Goal: Ask a question

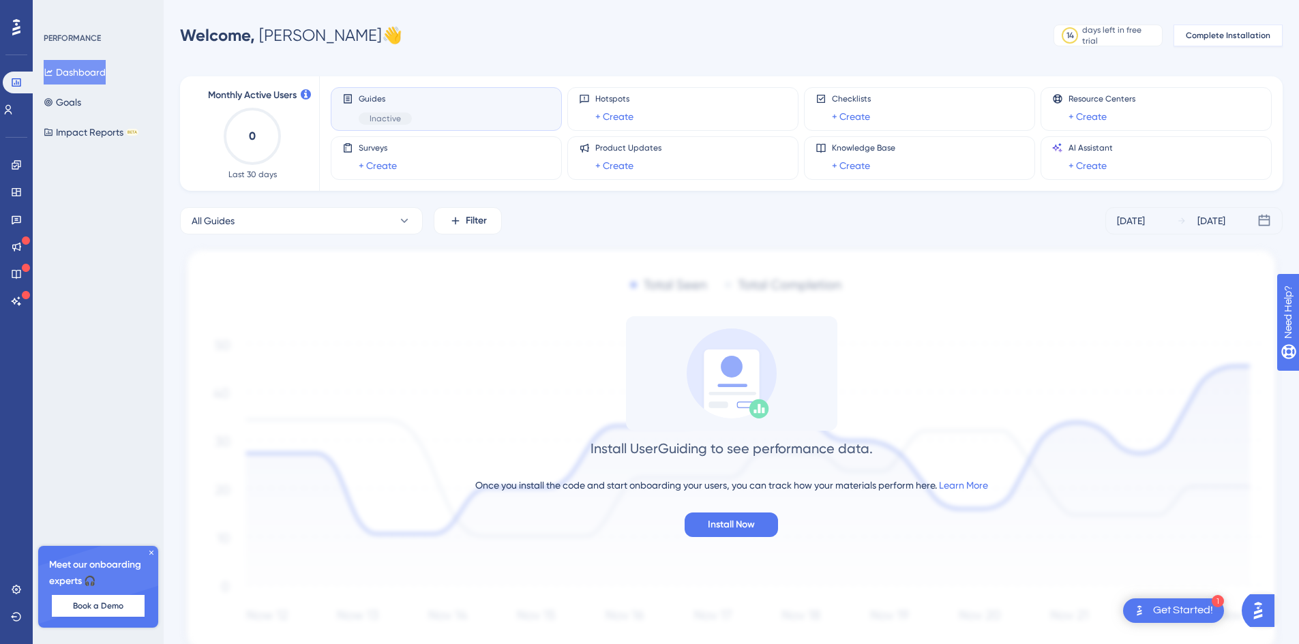
click at [1221, 31] on button "Complete Installation" at bounding box center [1228, 36] width 109 height 22
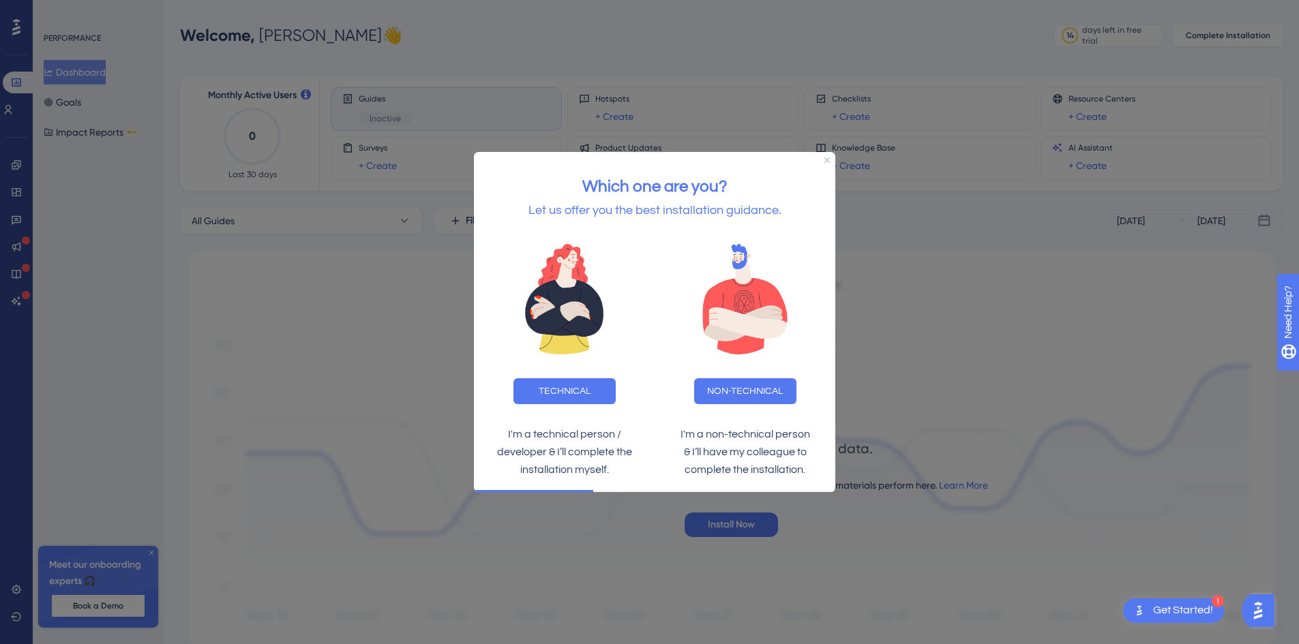
click at [898, 269] on div at bounding box center [649, 322] width 1299 height 644
drag, startPoint x: 827, startPoint y: 161, endPoint x: 1273, endPoint y: 341, distance: 481.0
click at [827, 161] on icon "Close Preview" at bounding box center [826, 160] width 5 height 5
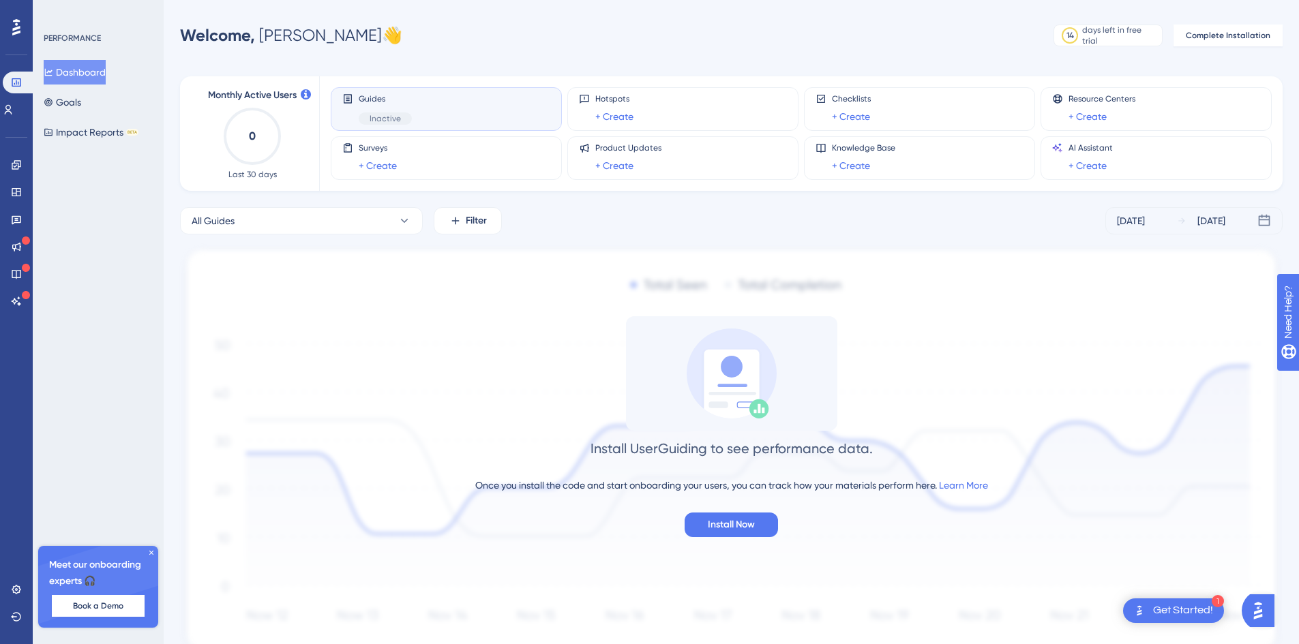
click at [370, 168] on link "+ Create" at bounding box center [378, 166] width 38 height 16
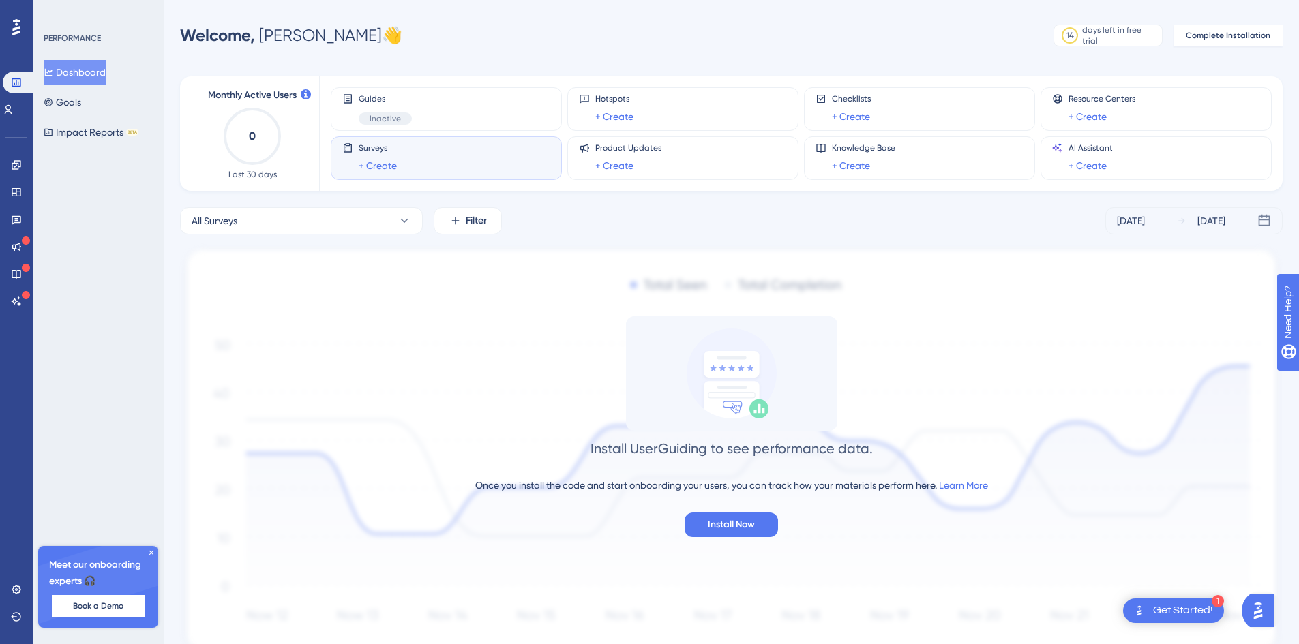
click at [429, 109] on div "Guides Inactive" at bounding box center [446, 108] width 208 height 31
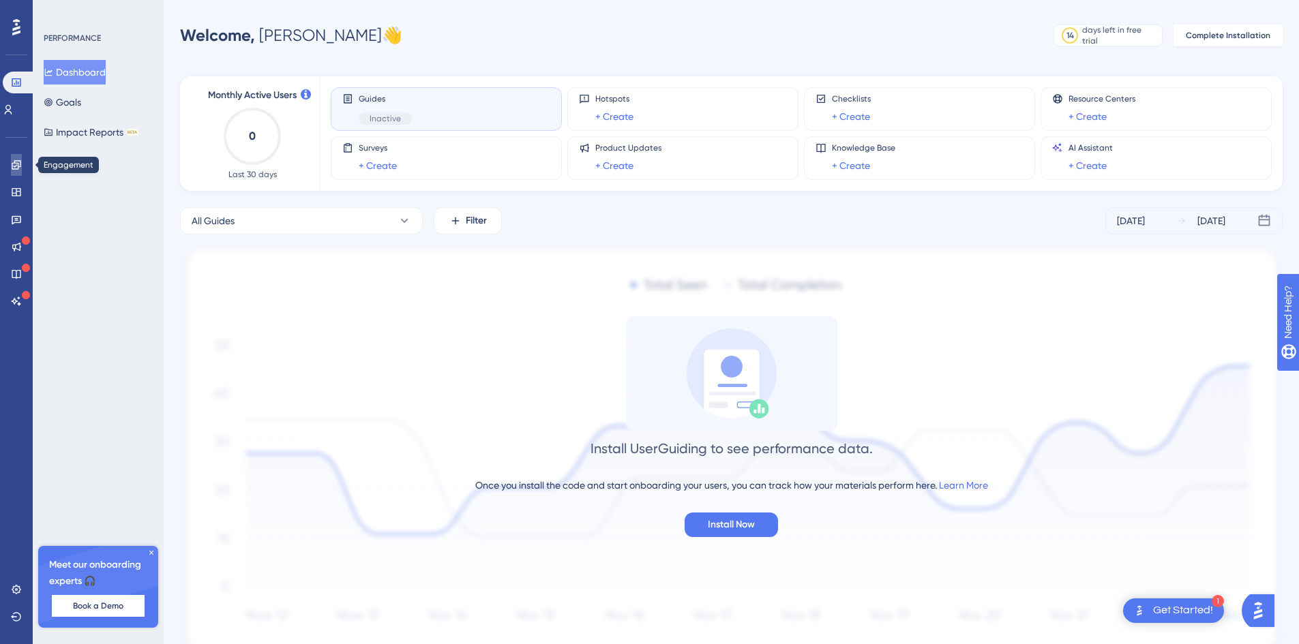
click at [19, 156] on link at bounding box center [16, 165] width 11 height 22
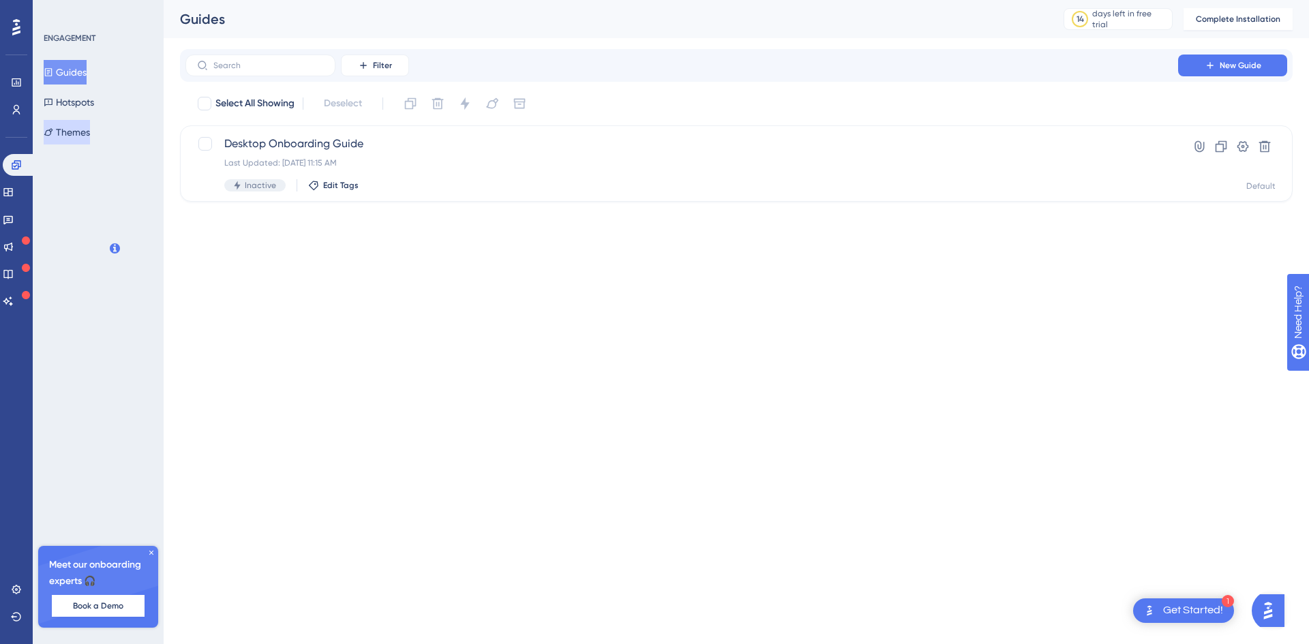
click at [53, 131] on icon at bounding box center [48, 132] width 9 height 8
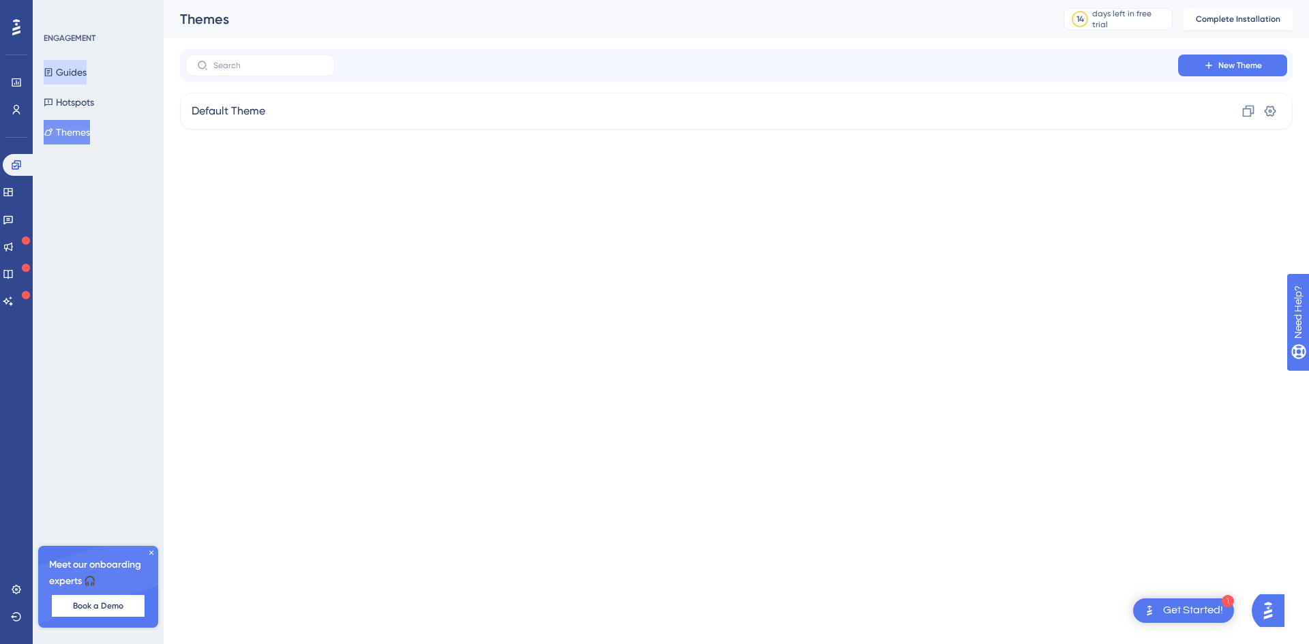
click at [76, 74] on button "Guides" at bounding box center [65, 72] width 43 height 25
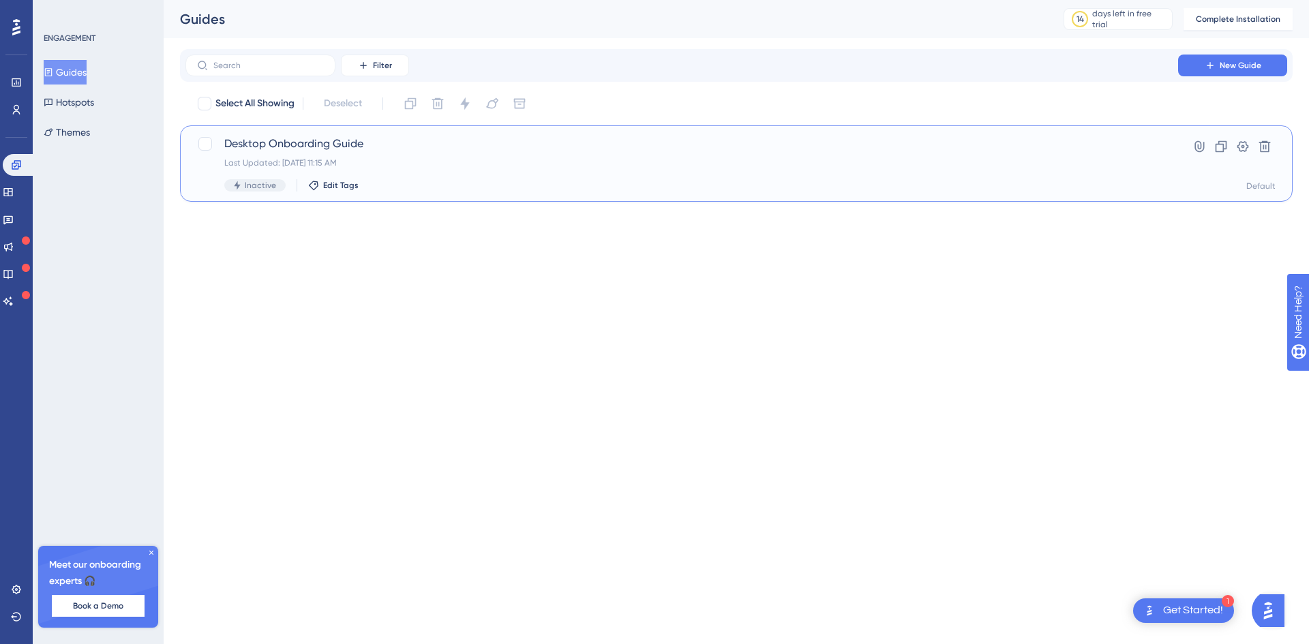
click at [470, 153] on div "Desktop Onboarding Guide Last Updated: [DATE] 11:15 AM Inactive Edit Tags" at bounding box center [681, 164] width 915 height 56
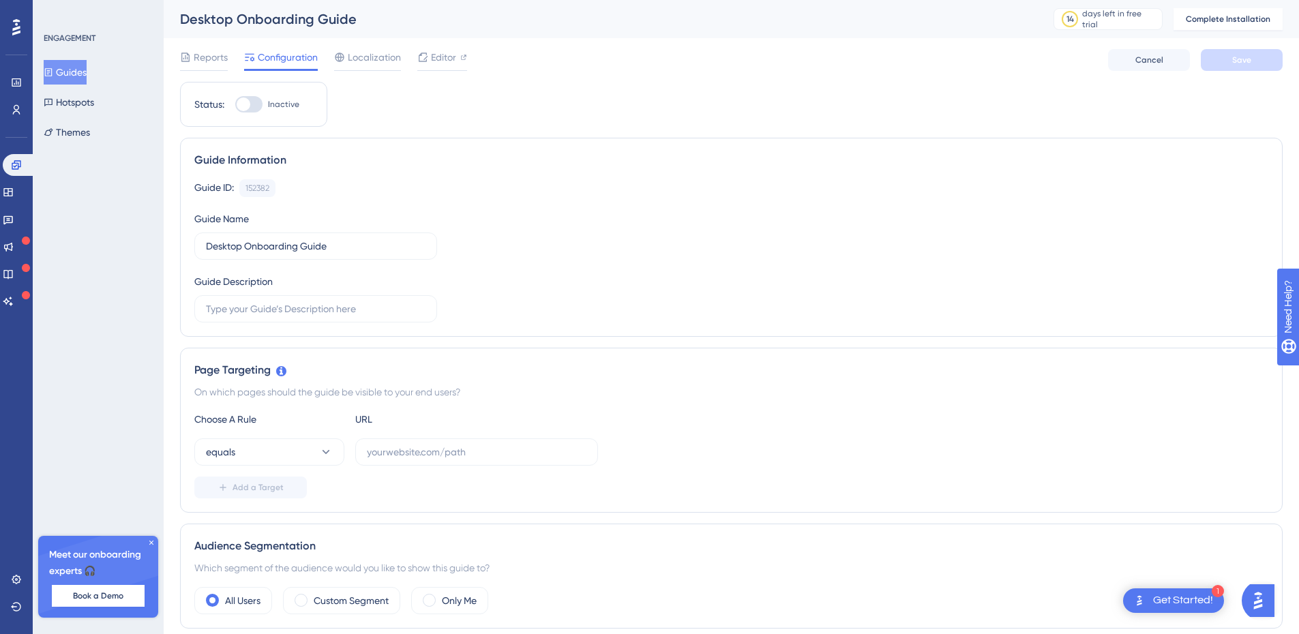
click at [213, 65] on span "Reports" at bounding box center [211, 57] width 34 height 16
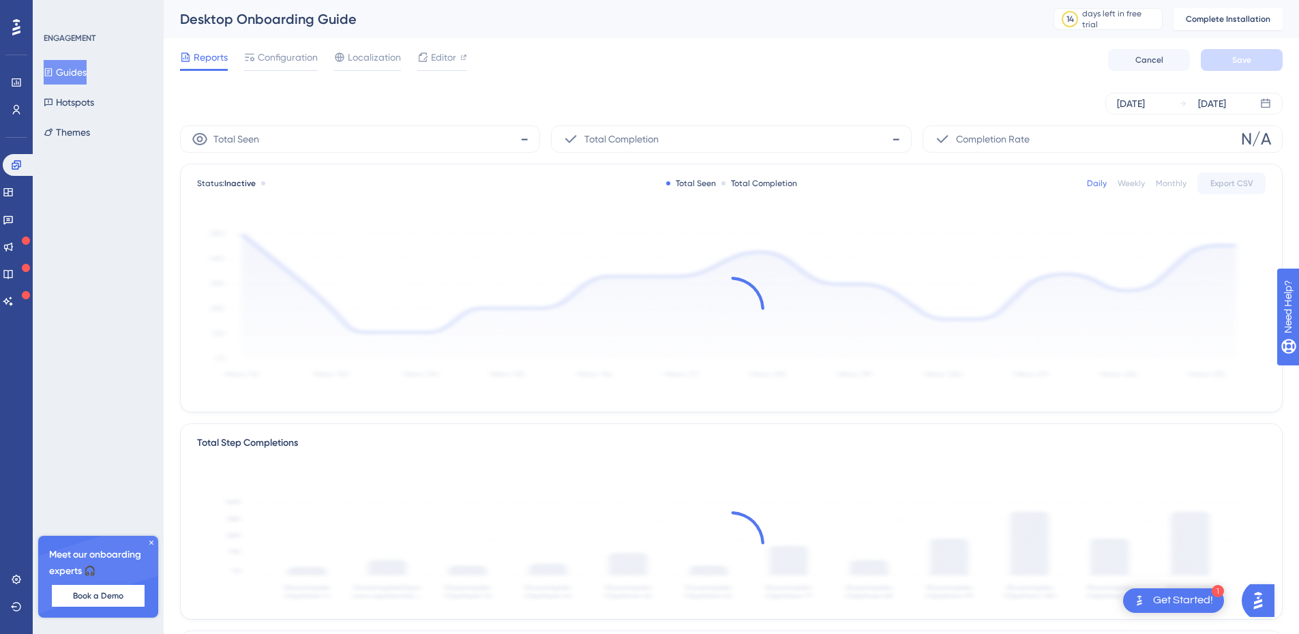
click at [262, 63] on span "Configuration" at bounding box center [288, 57] width 60 height 16
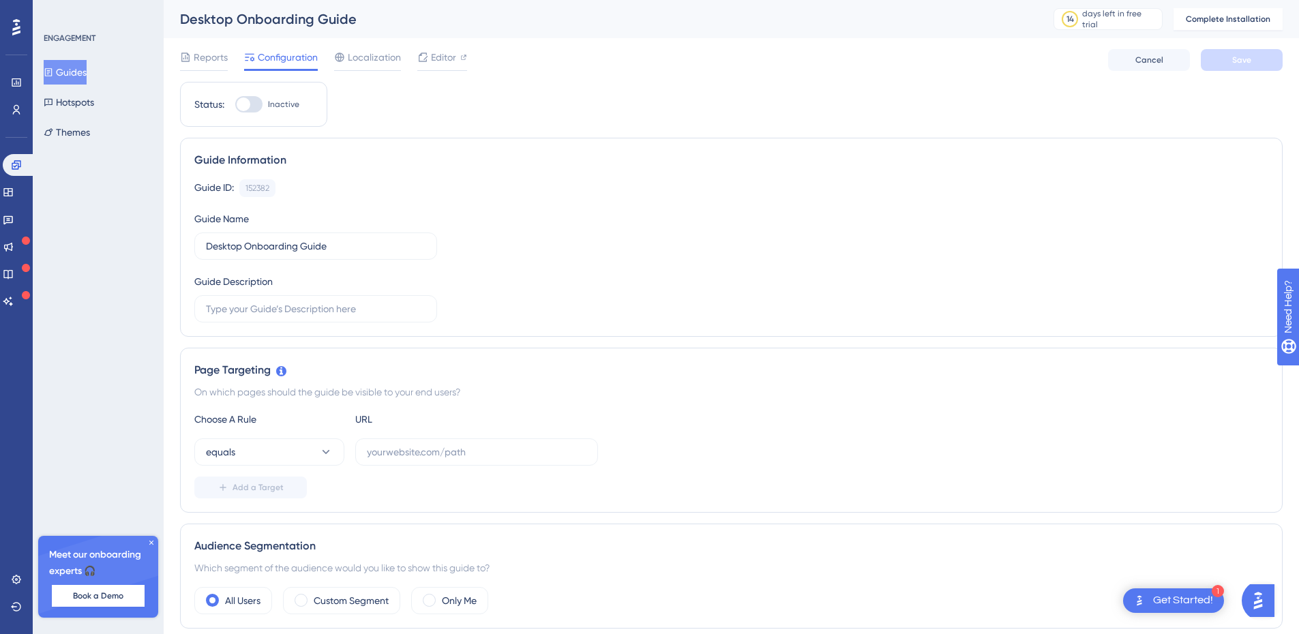
click at [245, 106] on div at bounding box center [244, 105] width 14 height 14
click at [235, 105] on input "Inactive" at bounding box center [235, 104] width 1 height 1
checkbox input "false"
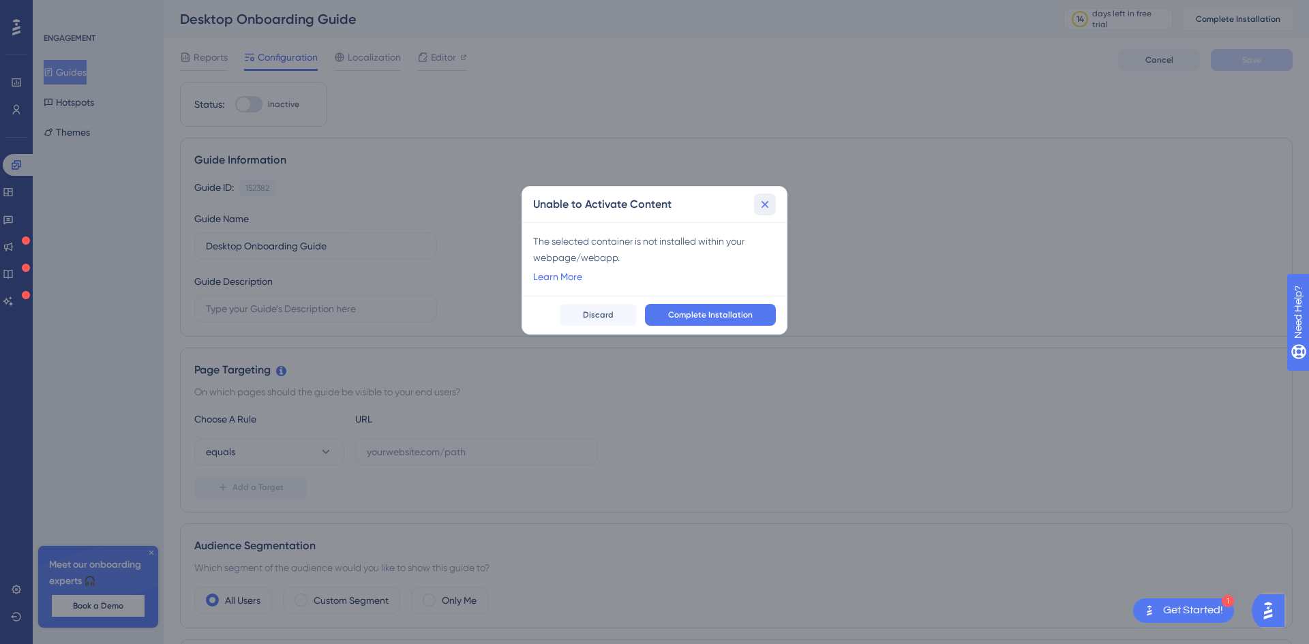
click at [763, 209] on icon at bounding box center [765, 205] width 14 height 14
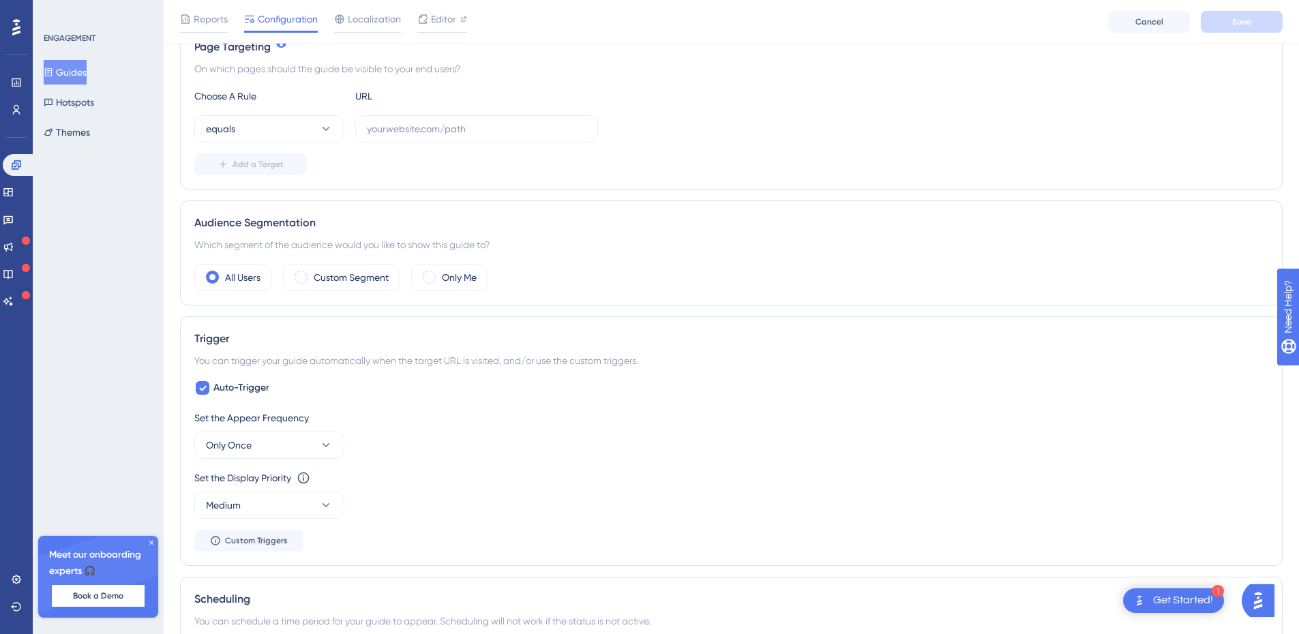
scroll to position [546, 0]
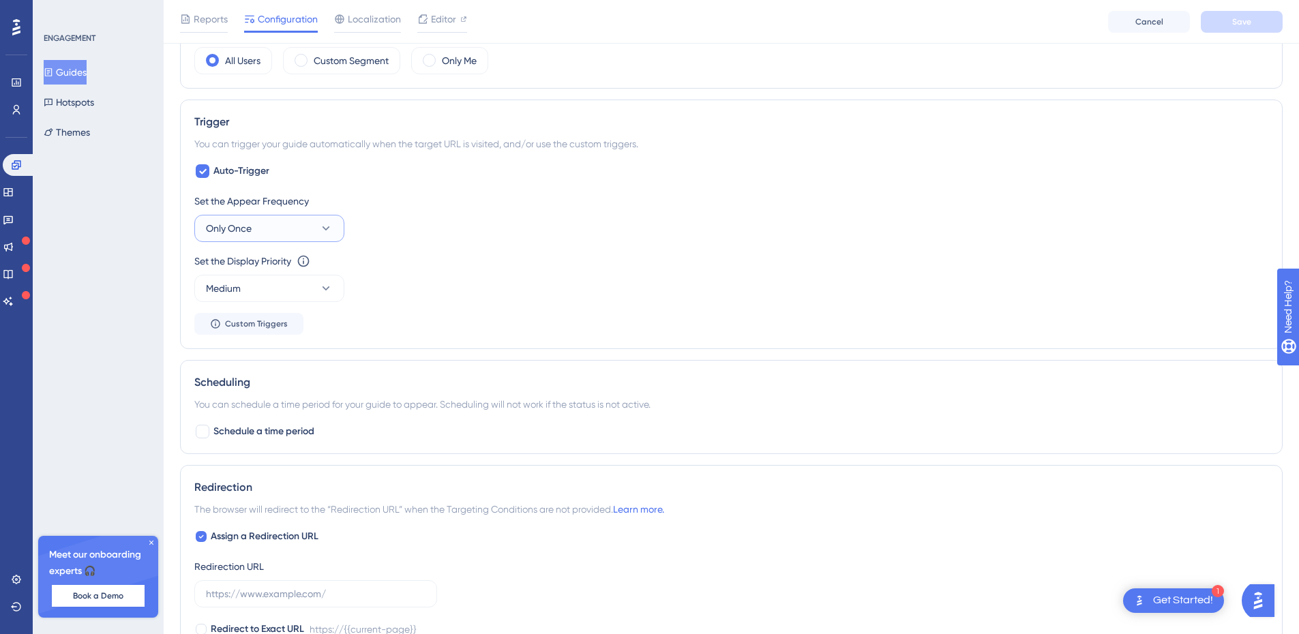
click at [329, 230] on icon at bounding box center [326, 229] width 14 height 14
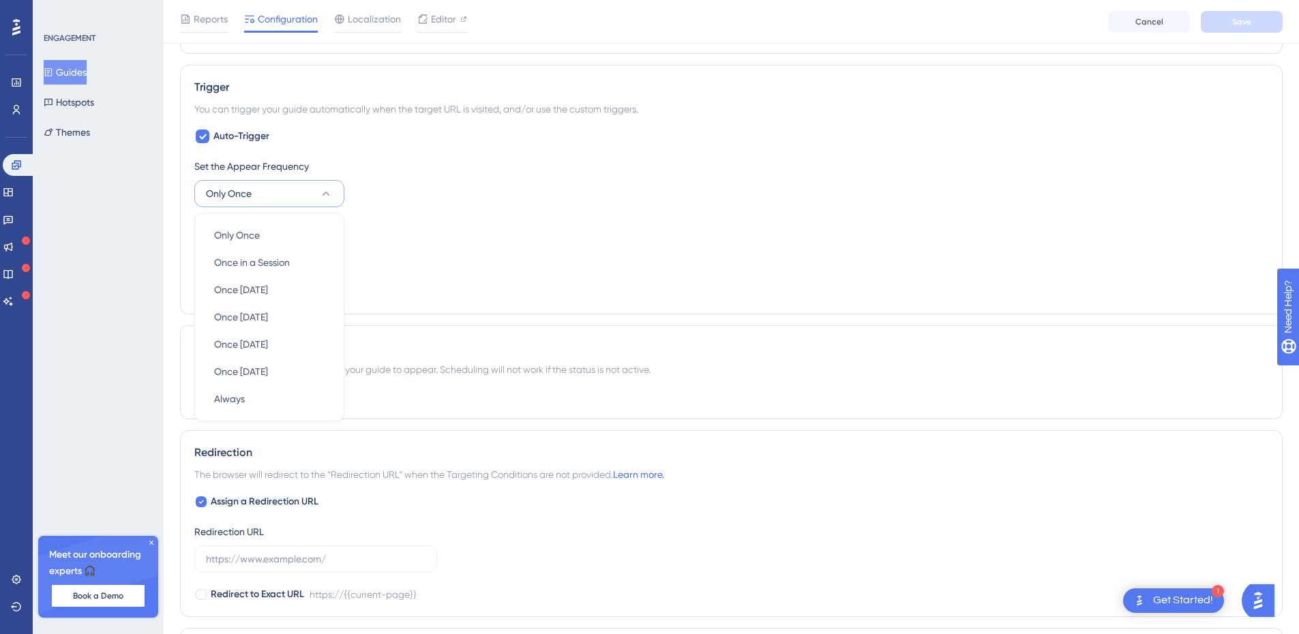
click at [422, 193] on div "Set the Appear Frequency Only Once Only Once Only Once Once in a Session Once i…" at bounding box center [731, 182] width 1074 height 49
click at [316, 184] on button "Only Once" at bounding box center [269, 193] width 150 height 27
click at [459, 216] on div "Set the Appear Frequency Only Once Only Once Only Once Once in a Session Once i…" at bounding box center [731, 229] width 1074 height 142
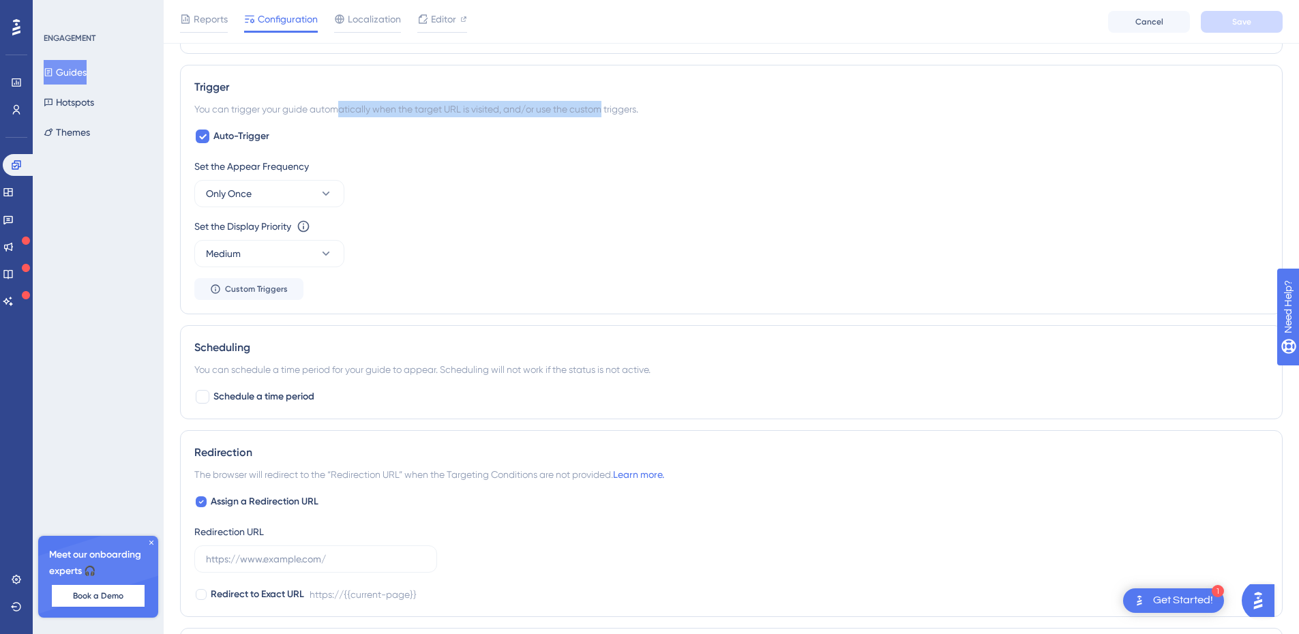
drag, startPoint x: 342, startPoint y: 115, endPoint x: 606, endPoint y: 111, distance: 263.3
click at [606, 111] on div "You can trigger your guide automatically when the target URL is visited, and/or…" at bounding box center [731, 109] width 1074 height 16
click at [293, 178] on div "Set the Appear Frequency Only Once" at bounding box center [731, 182] width 1074 height 49
click at [302, 189] on button "Only Once" at bounding box center [269, 193] width 150 height 27
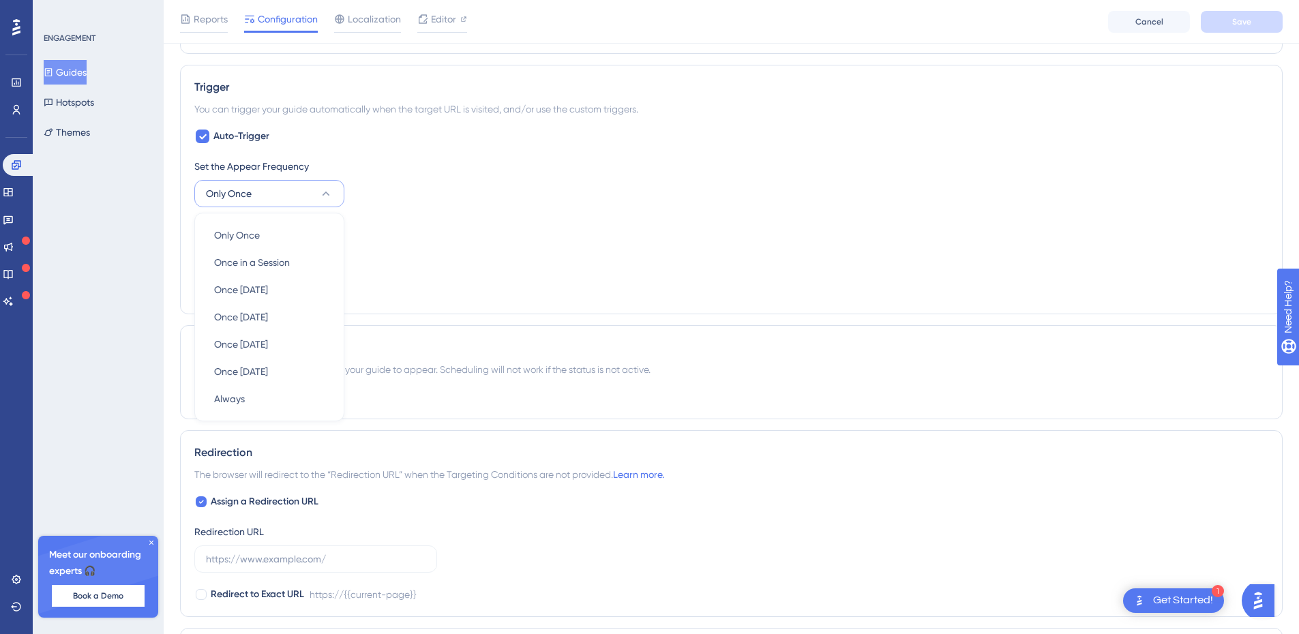
click at [466, 225] on div "Set the Display Priority This option will set the display priority between auto…" at bounding box center [731, 226] width 1074 height 16
click at [321, 252] on icon at bounding box center [326, 254] width 14 height 14
click at [447, 248] on div "Set the Display Priority This option will set the display priority between auto…" at bounding box center [731, 242] width 1074 height 49
click at [273, 282] on button "Custom Triggers" at bounding box center [248, 289] width 109 height 22
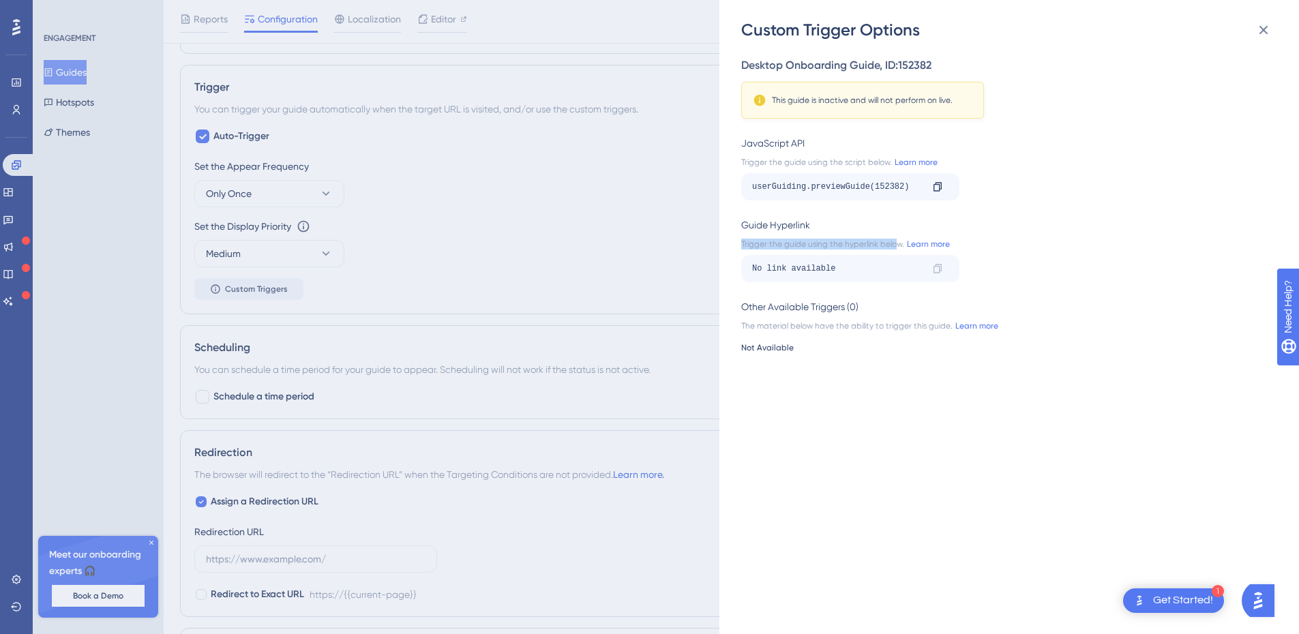
drag, startPoint x: 732, startPoint y: 247, endPoint x: 897, endPoint y: 242, distance: 164.4
click at [897, 242] on div "Custom Trigger Options Desktop Onboarding Guide , ID: 152382 This guide is inac…" at bounding box center [1009, 317] width 580 height 634
click at [897, 242] on div "Trigger the guide using the hyperlink below. Learn more" at bounding box center [1005, 244] width 528 height 11
drag, startPoint x: 842, startPoint y: 267, endPoint x: 770, endPoint y: 269, distance: 71.6
click at [770, 269] on div "No link available" at bounding box center [836, 269] width 169 height 22
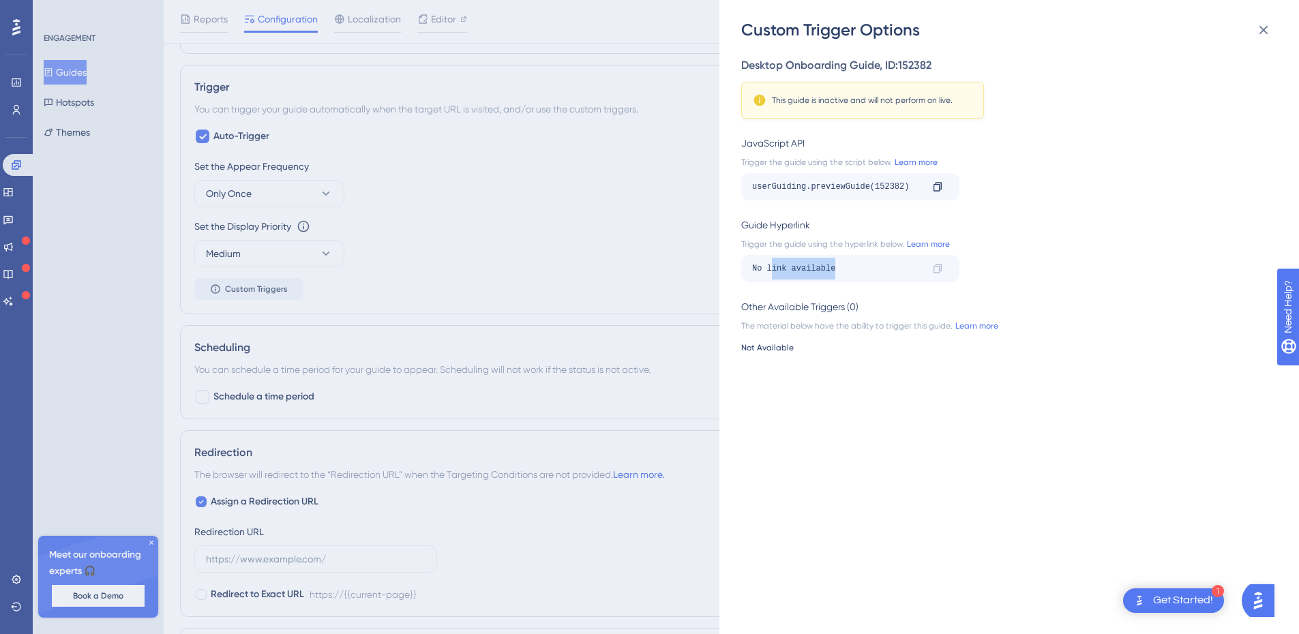
click at [770, 269] on div "No link available" at bounding box center [836, 269] width 169 height 22
drag, startPoint x: 790, startPoint y: 104, endPoint x: 960, endPoint y: 100, distance: 169.8
click at [960, 100] on div "This guide is inactive and will not perform on live." at bounding box center [863, 100] width 220 height 14
drag, startPoint x: 887, startPoint y: 104, endPoint x: 760, endPoint y: 110, distance: 127.0
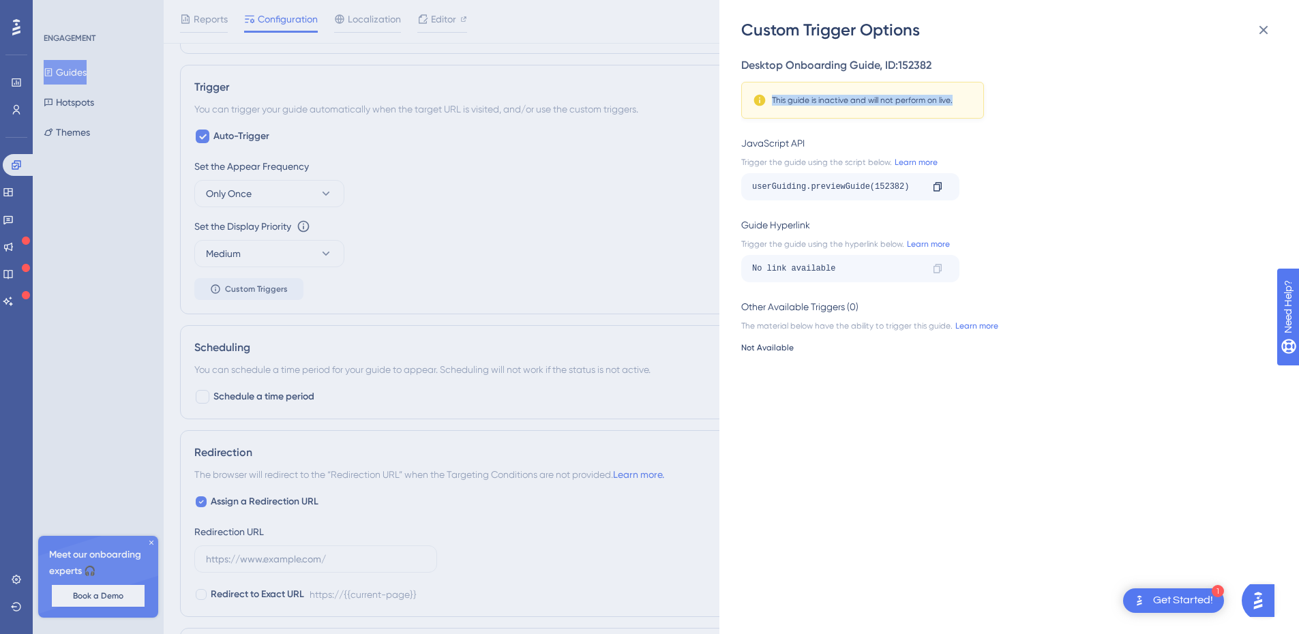
click at [760, 110] on div "This guide is inactive and will not perform on live." at bounding box center [862, 100] width 243 height 37
click at [781, 130] on div "Desktop Onboarding Guide , ID: 152382 This guide is inactive and will not perfo…" at bounding box center [1016, 337] width 550 height 593
drag, startPoint x: 752, startPoint y: 190, endPoint x: 861, endPoint y: 190, distance: 108.4
click at [861, 190] on div "userGuiding.previewGuide(152382)" at bounding box center [836, 187] width 169 height 22
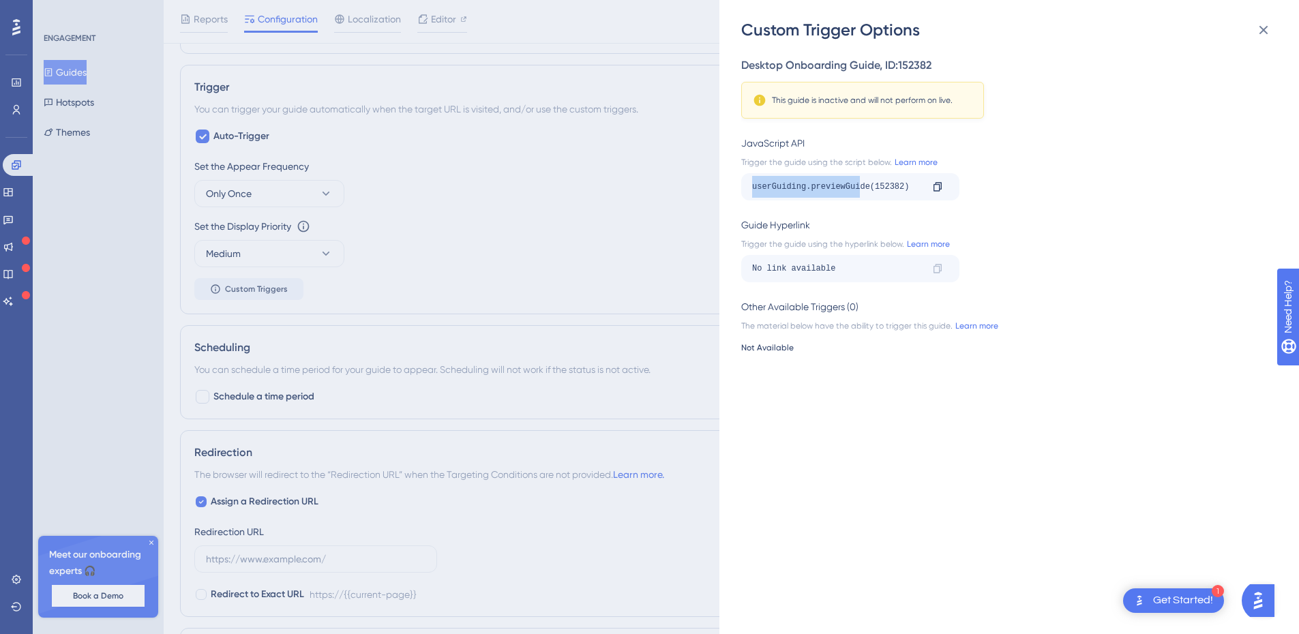
click at [861, 190] on div "userGuiding.previewGuide(152382)" at bounding box center [836, 187] width 169 height 22
drag, startPoint x: 769, startPoint y: 162, endPoint x: 848, endPoint y: 162, distance: 79.1
click at [848, 162] on div "Trigger the guide using the script below. Learn more" at bounding box center [1005, 162] width 528 height 11
click at [848, 183] on div "userGuiding.previewGuide(152382)" at bounding box center [836, 187] width 169 height 22
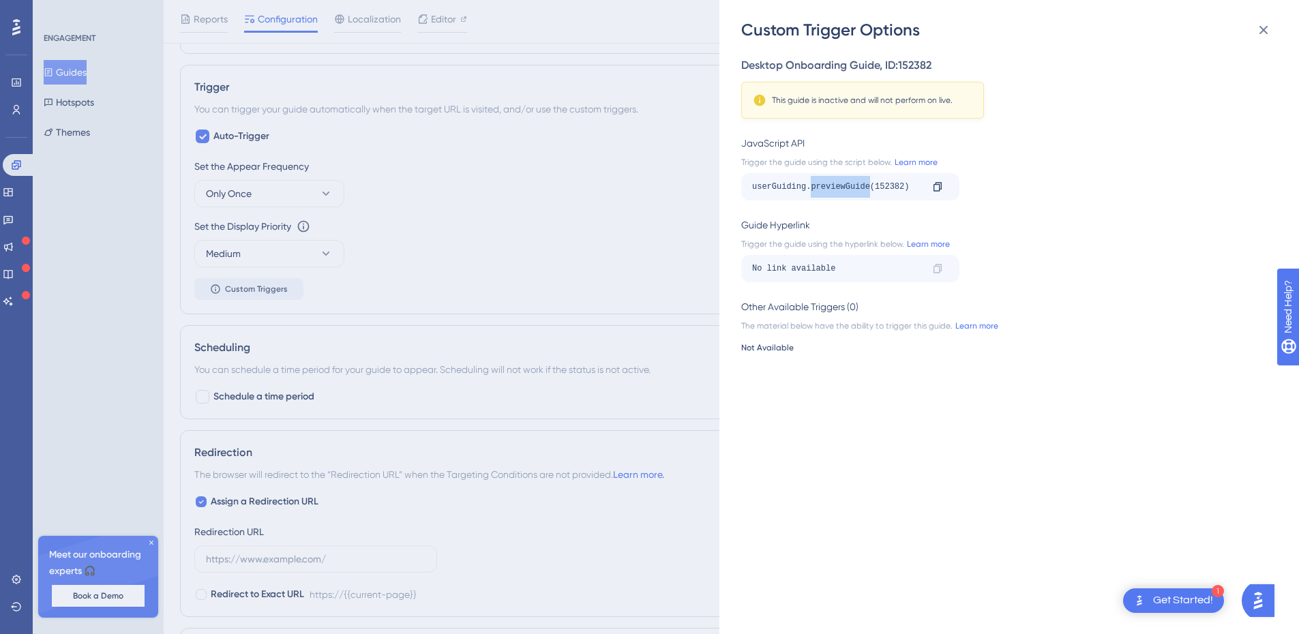
click at [848, 183] on div "userGuiding.previewGuide(152382)" at bounding box center [836, 187] width 169 height 22
click at [891, 185] on div "userGuiding.previewGuide(152382)" at bounding box center [836, 187] width 169 height 22
click at [927, 189] on div at bounding box center [938, 187] width 22 height 22
click at [978, 168] on div "JavaScript API Trigger the guide using the script below. Learn more userGuiding…" at bounding box center [1005, 167] width 528 height 65
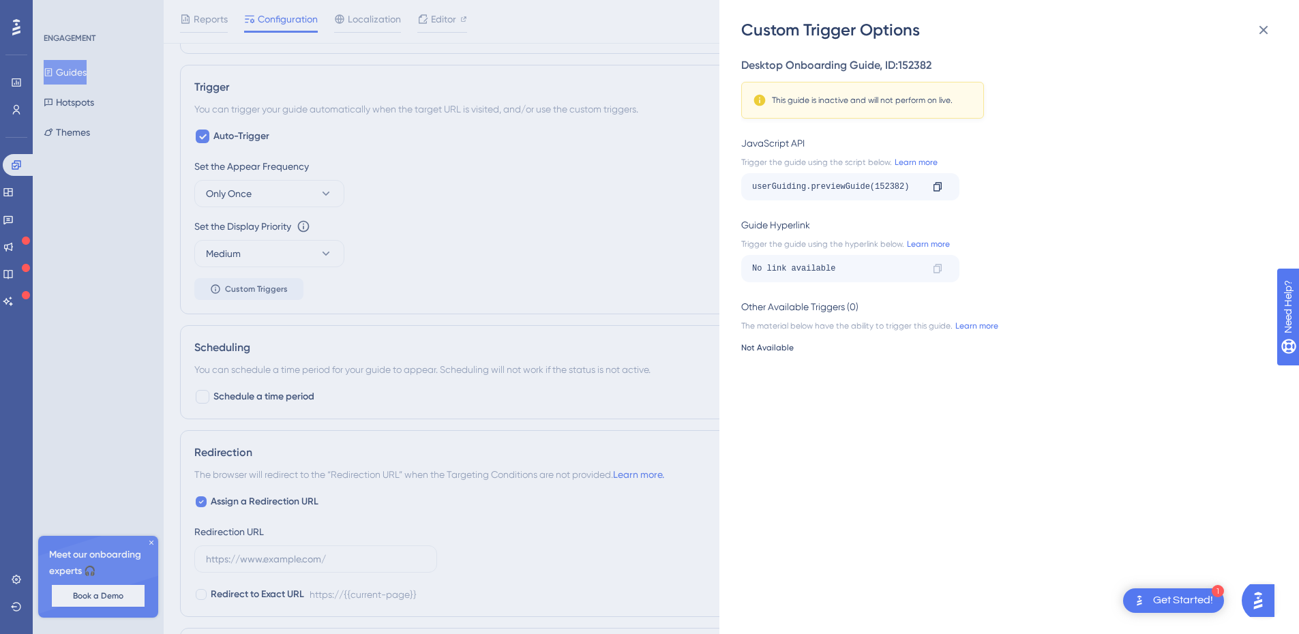
click at [775, 348] on div "Not Available" at bounding box center [1005, 347] width 528 height 11
click at [1222, 594] on div "1" at bounding box center [1218, 591] width 12 height 12
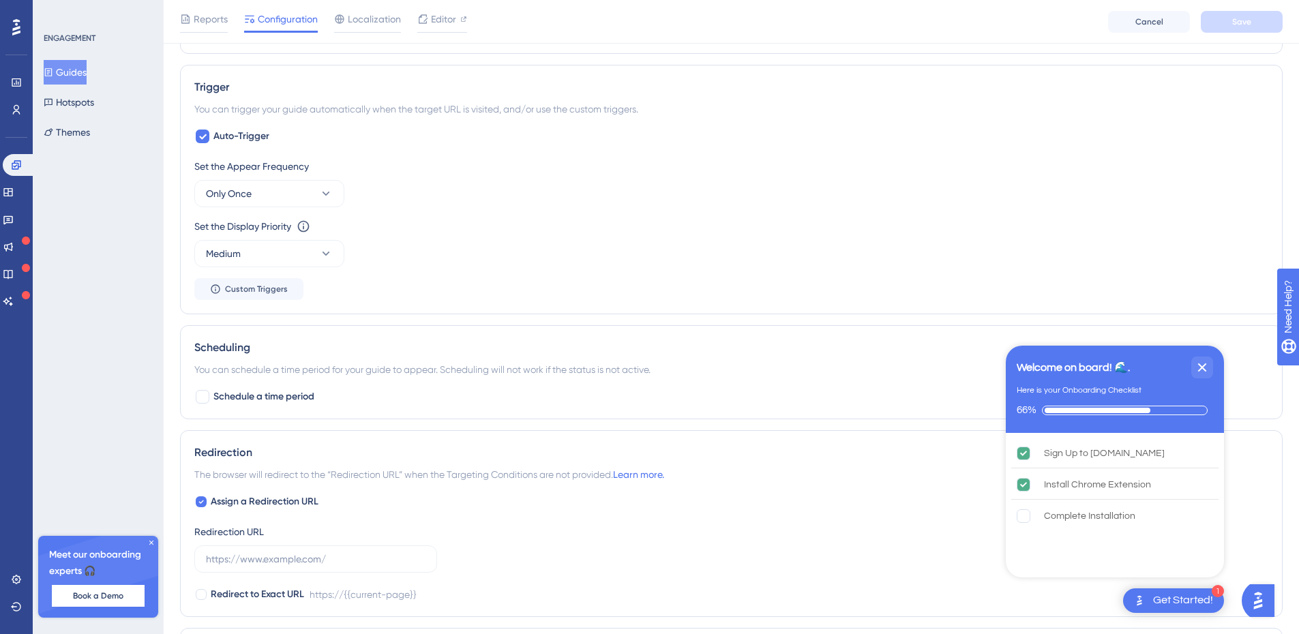
click at [1206, 359] on div "Close Checklist" at bounding box center [1202, 368] width 22 height 22
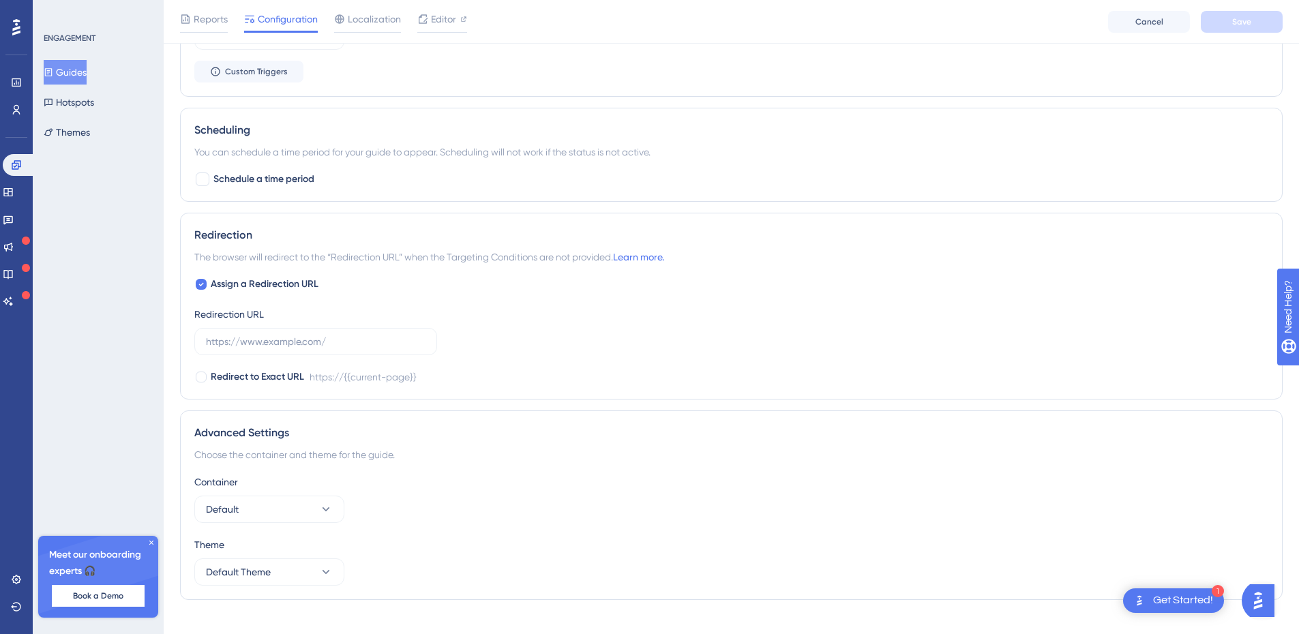
scroll to position [818, 0]
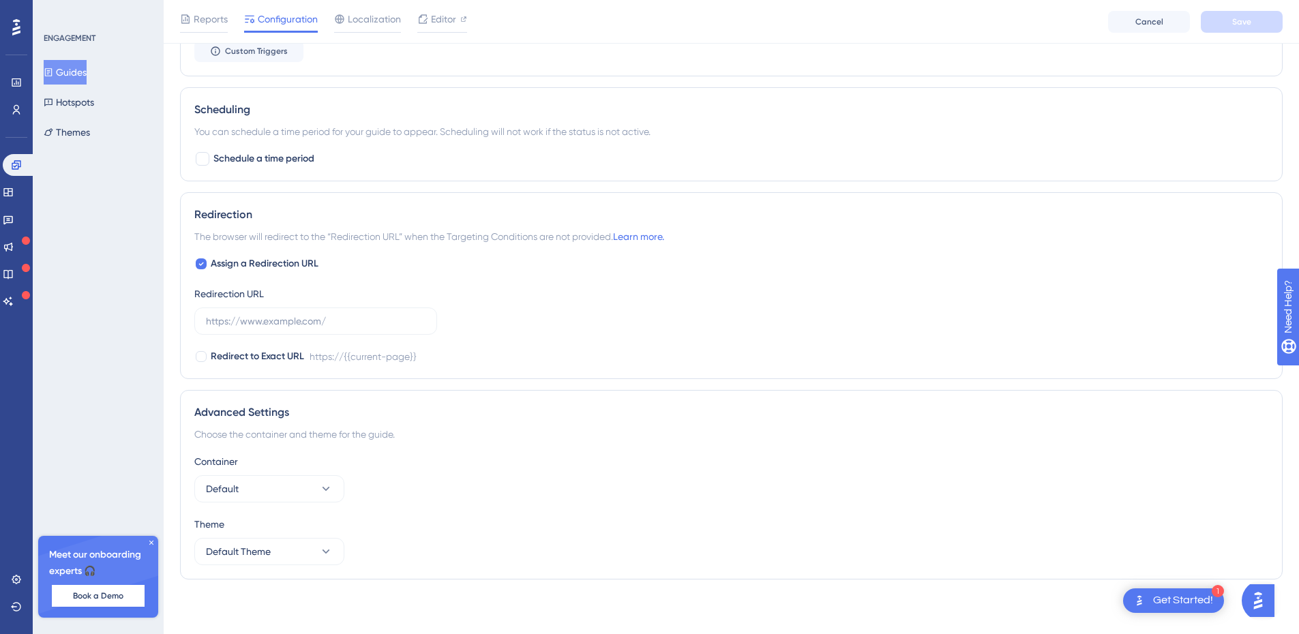
click at [293, 163] on span "Schedule a time period" at bounding box center [263, 159] width 101 height 16
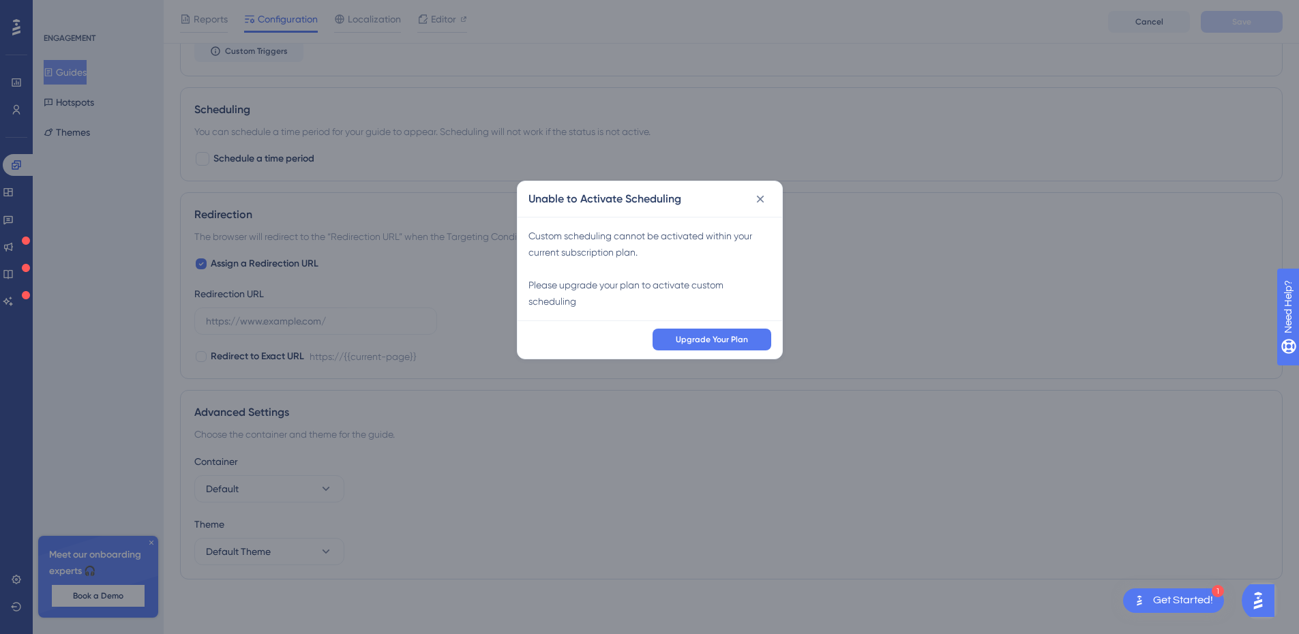
scroll to position [808, 0]
click at [770, 209] on icon at bounding box center [765, 205] width 14 height 14
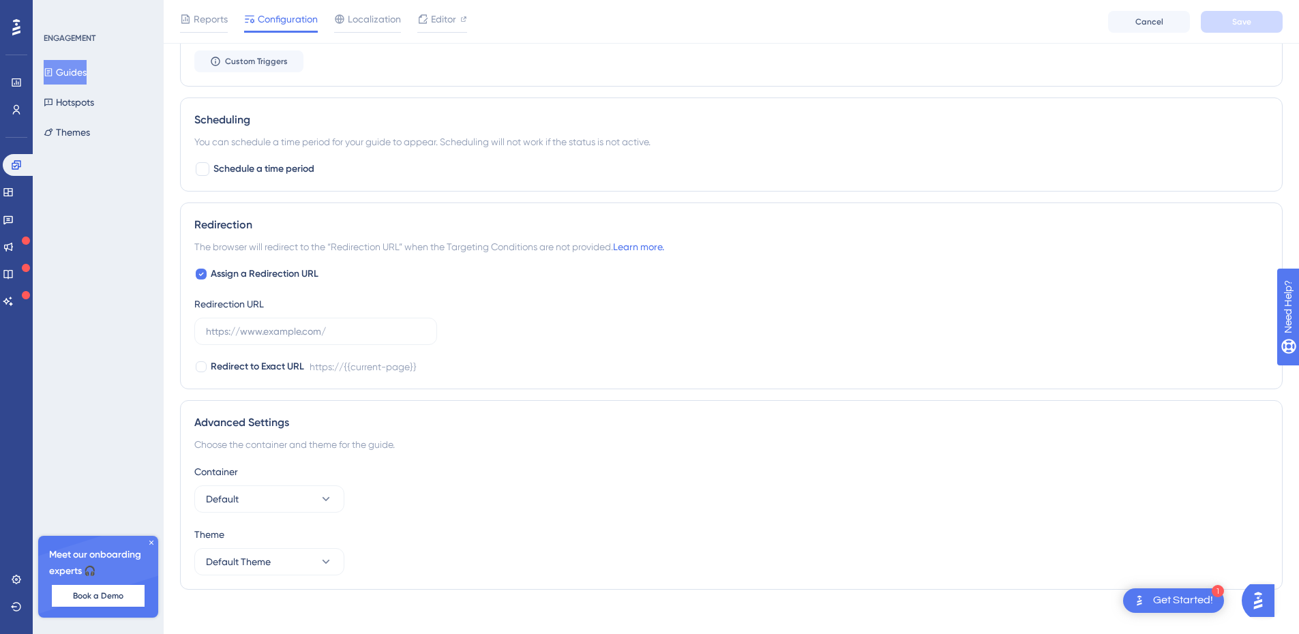
scroll to position [818, 0]
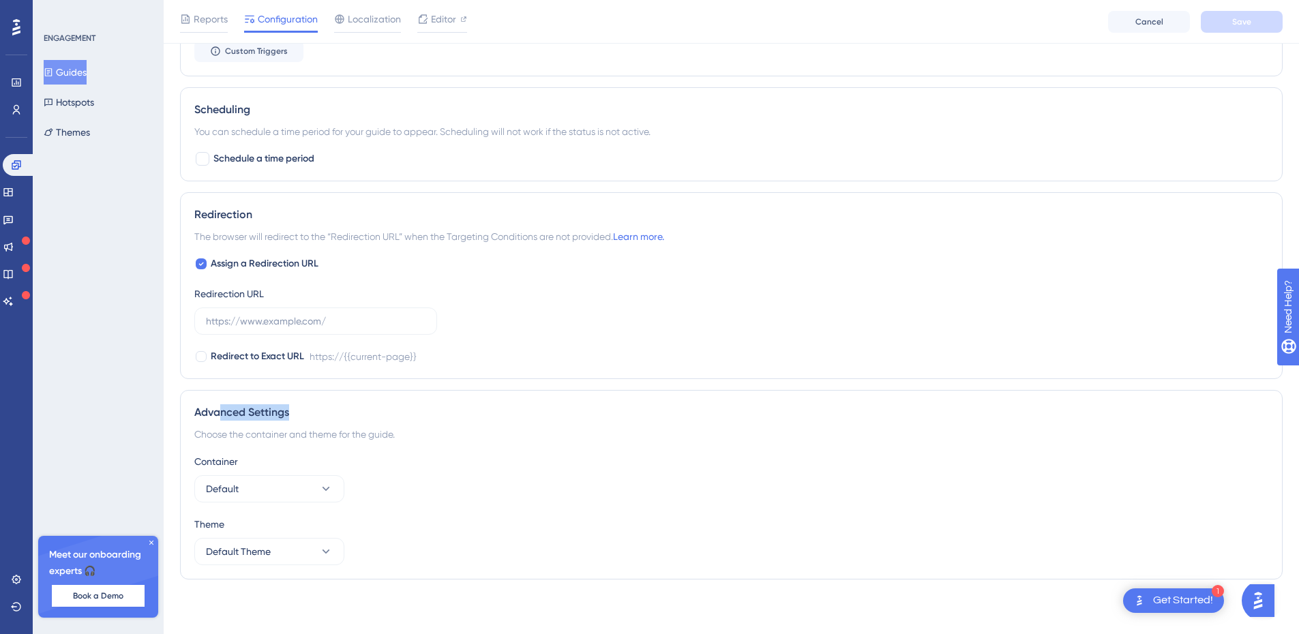
drag, startPoint x: 222, startPoint y: 413, endPoint x: 300, endPoint y: 417, distance: 78.5
click at [300, 417] on div "Advanced Settings" at bounding box center [731, 412] width 1074 height 16
click at [381, 436] on div "Choose the container and theme for the guide." at bounding box center [731, 434] width 1074 height 16
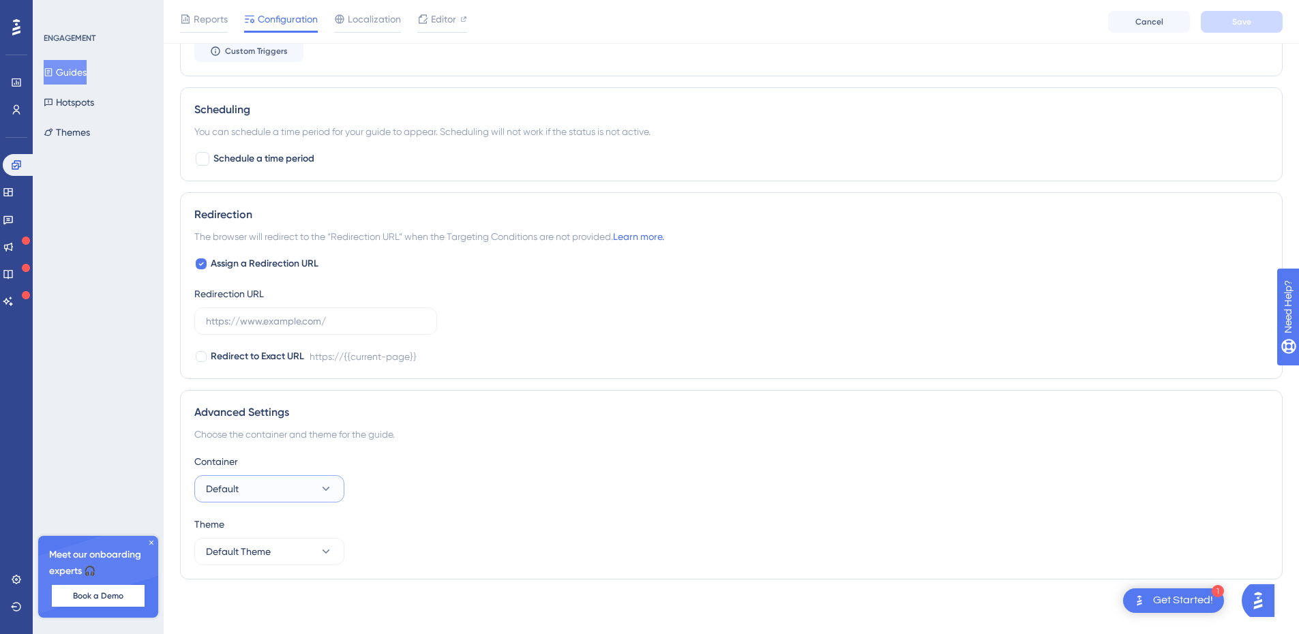
click at [284, 481] on button "Default" at bounding box center [269, 488] width 150 height 27
click at [288, 492] on button "Default" at bounding box center [269, 488] width 150 height 27
click at [301, 550] on button "Default Theme" at bounding box center [269, 551] width 150 height 27
click at [302, 548] on button "Default Theme" at bounding box center [269, 551] width 150 height 27
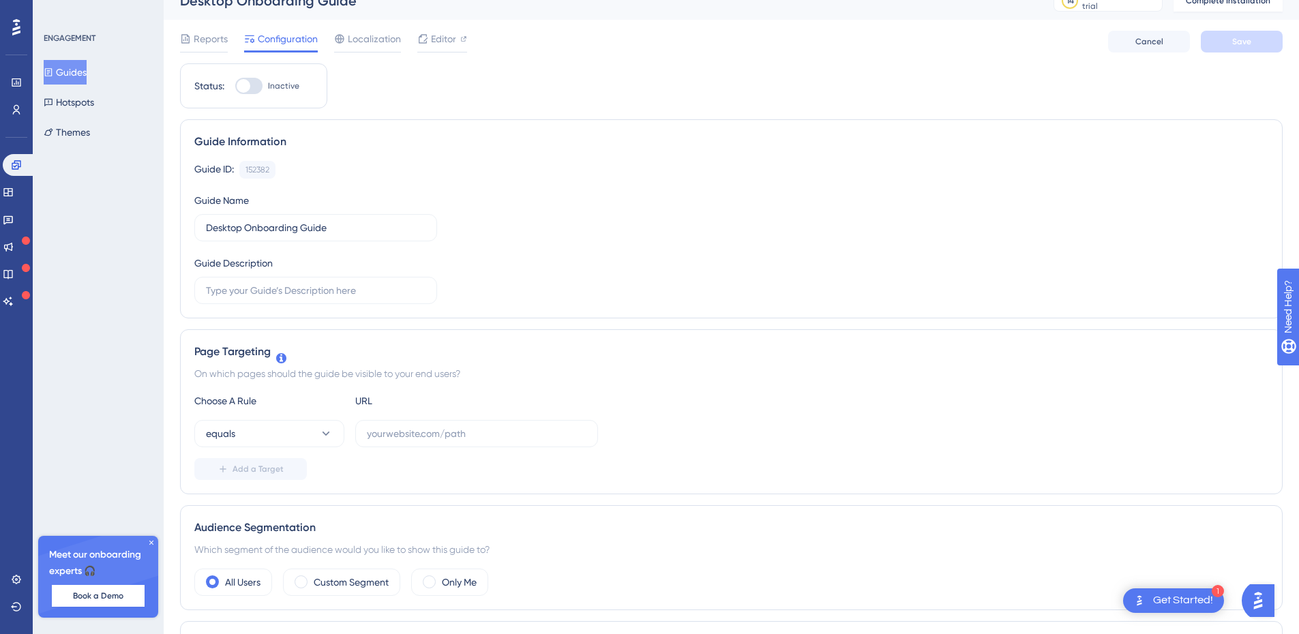
scroll to position [0, 0]
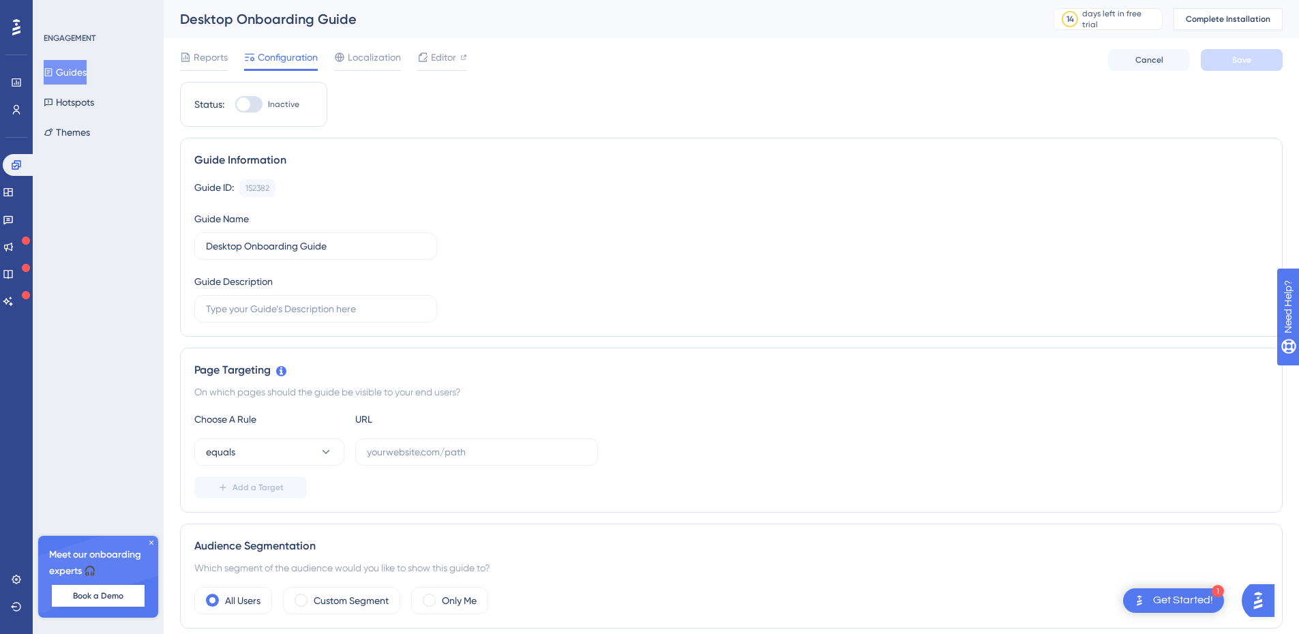
click at [1209, 21] on span "Complete Installation" at bounding box center [1228, 19] width 85 height 11
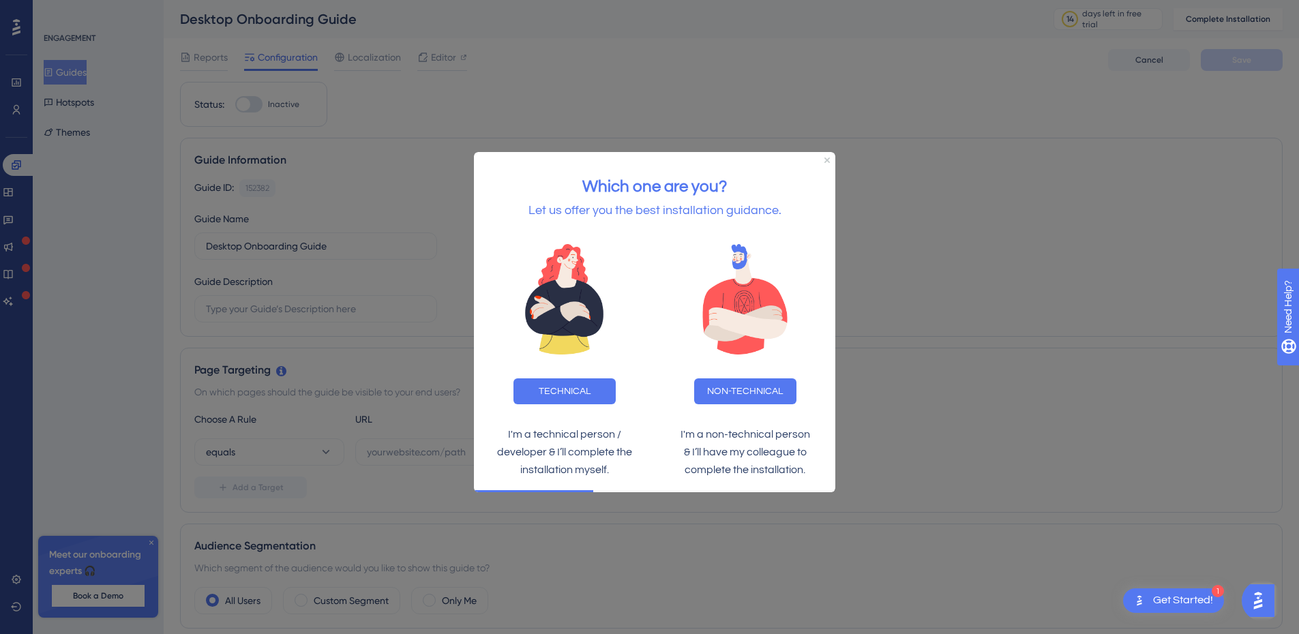
click at [593, 397] on button "TECHNICAL" at bounding box center [564, 391] width 102 height 26
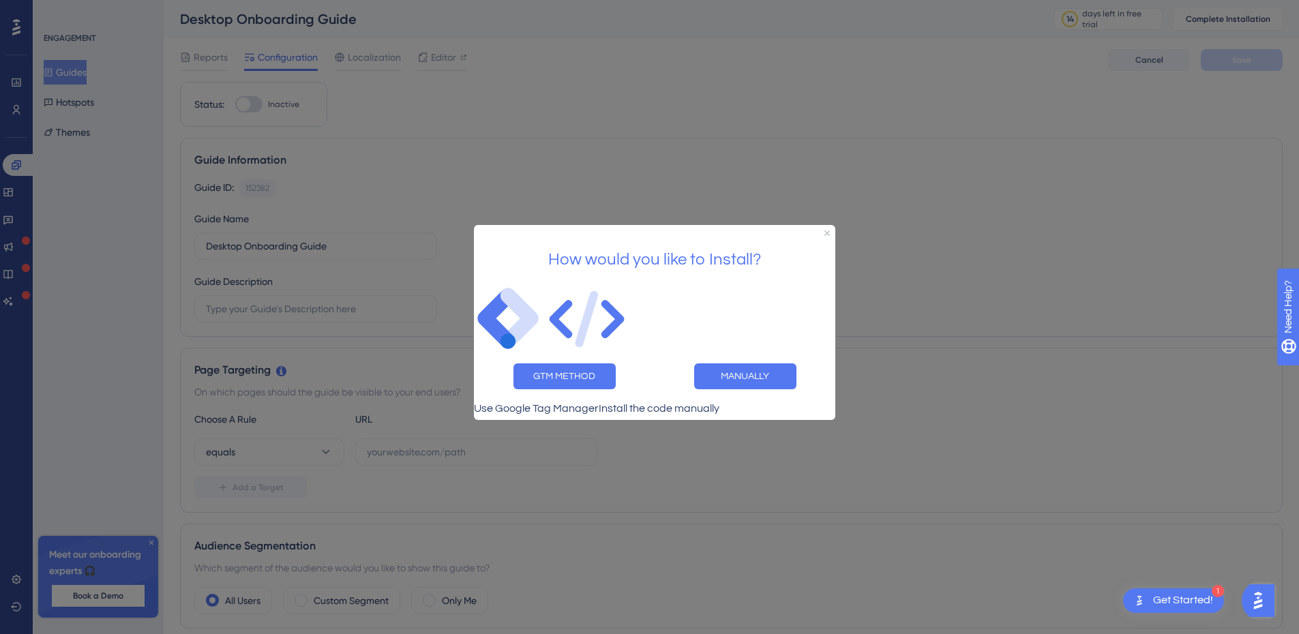
click at [721, 372] on button "MANUALLY" at bounding box center [745, 376] width 102 height 26
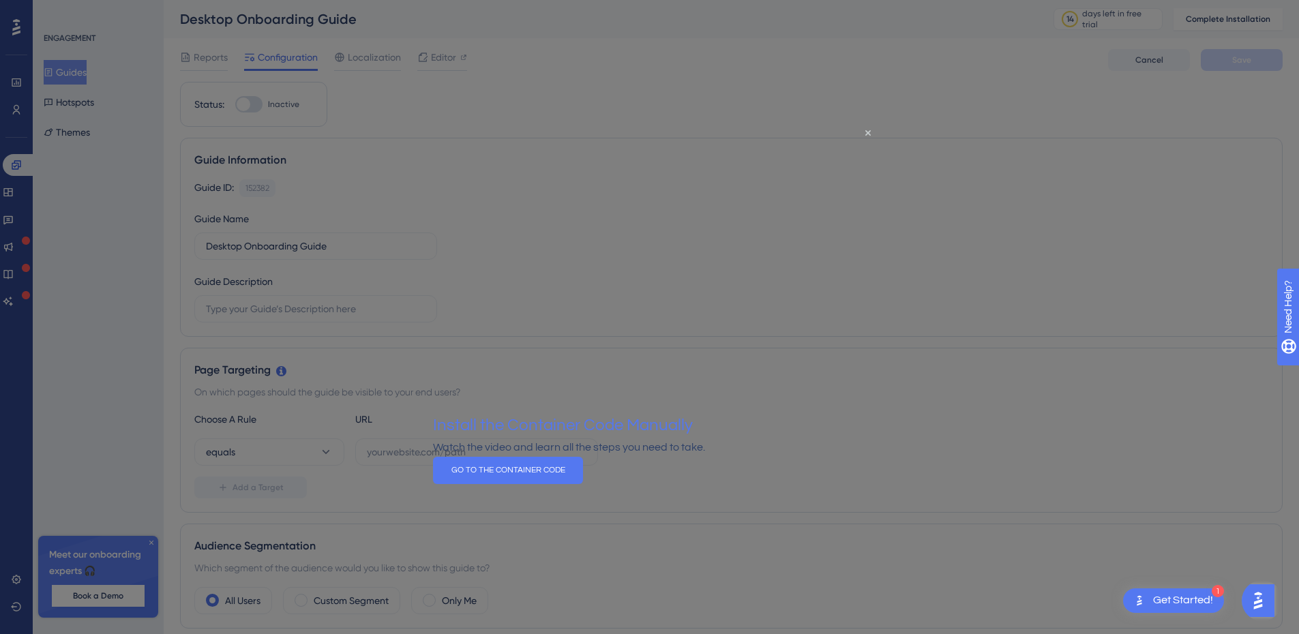
click at [583, 484] on button "GO TO THE CONTAINER CODE" at bounding box center [508, 470] width 150 height 27
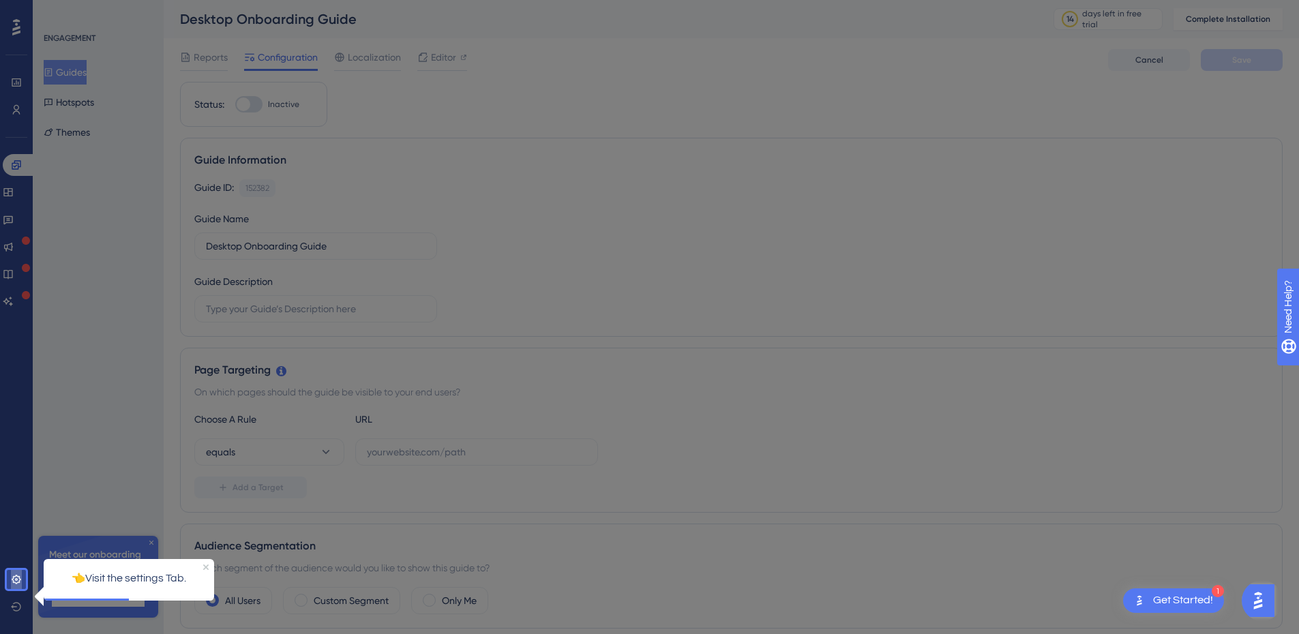
click at [18, 578] on icon at bounding box center [16, 579] width 11 height 11
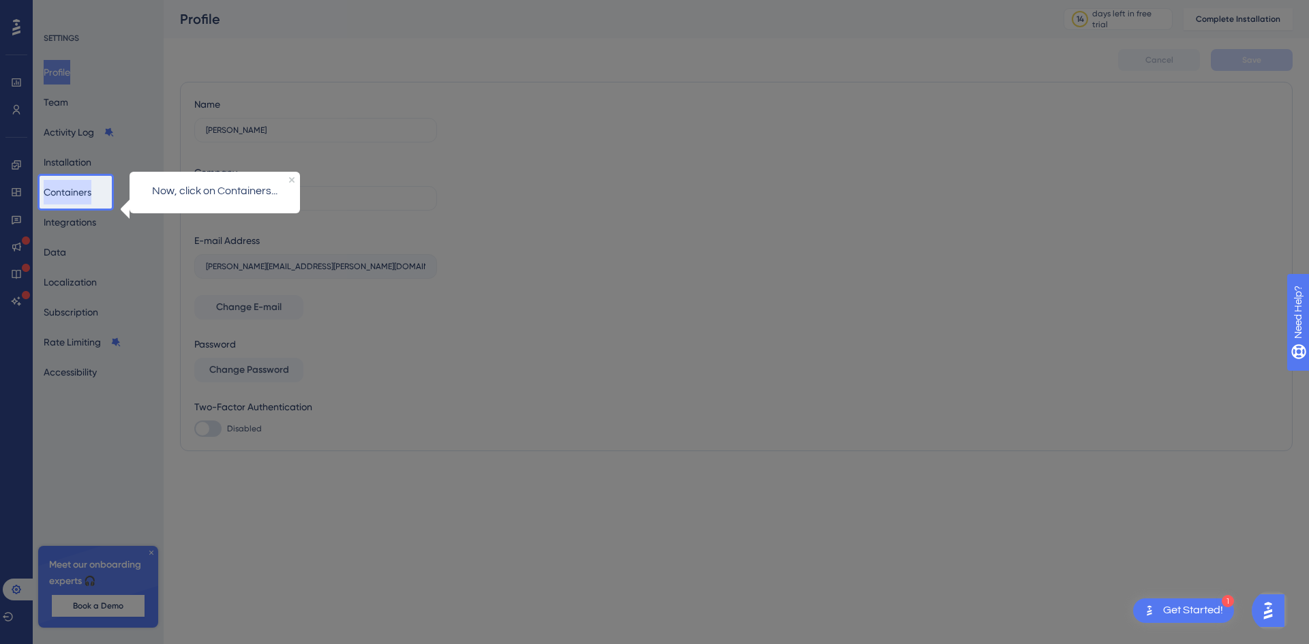
click at [86, 192] on button "Containers" at bounding box center [68, 192] width 48 height 25
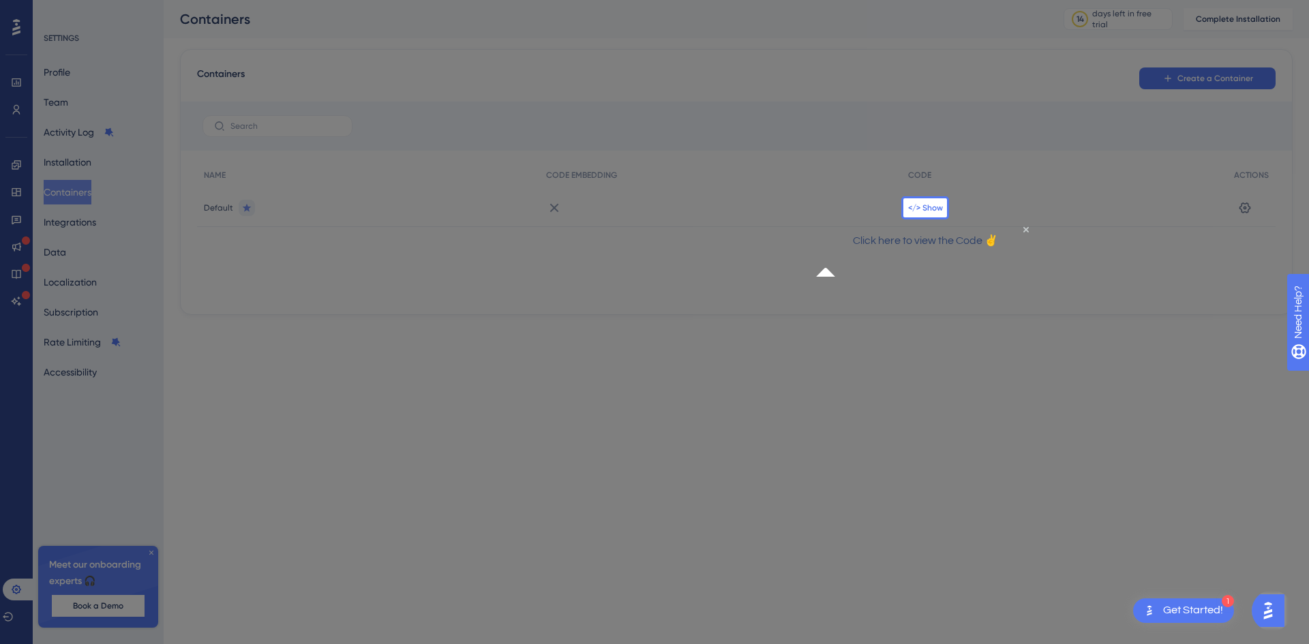
click at [916, 210] on span "</> Show" at bounding box center [925, 208] width 35 height 11
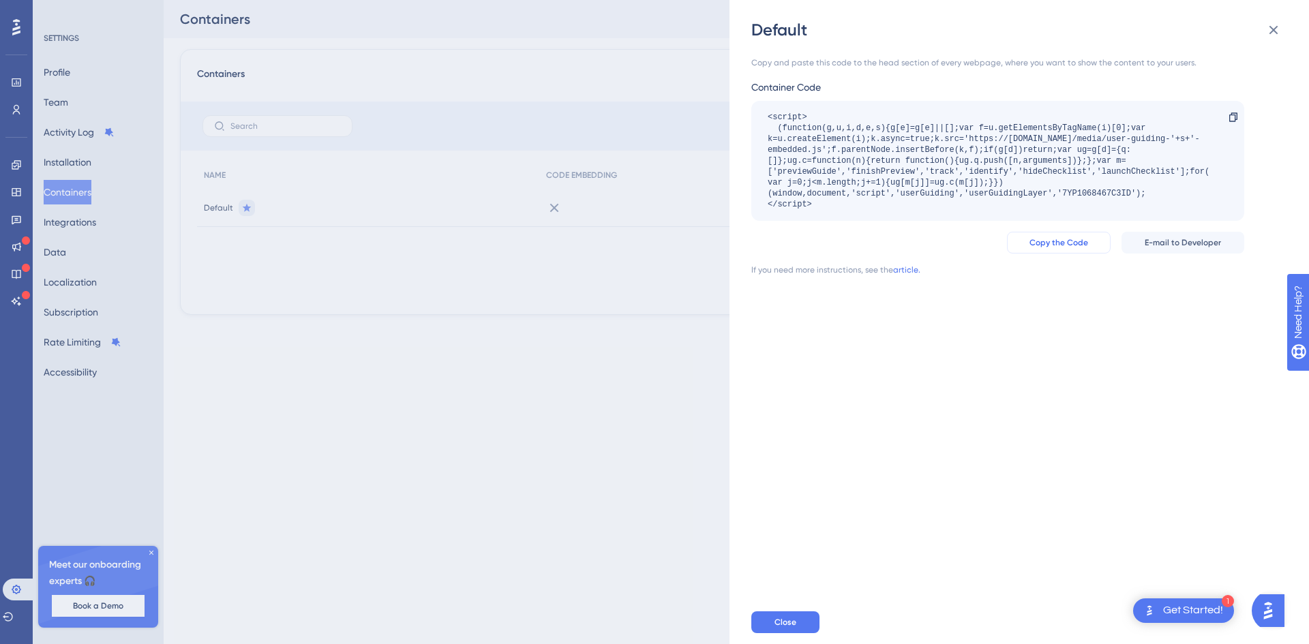
click at [1058, 241] on span "Copy the Code" at bounding box center [1059, 242] width 59 height 11
click at [1281, 29] on icon at bounding box center [1274, 30] width 16 height 16
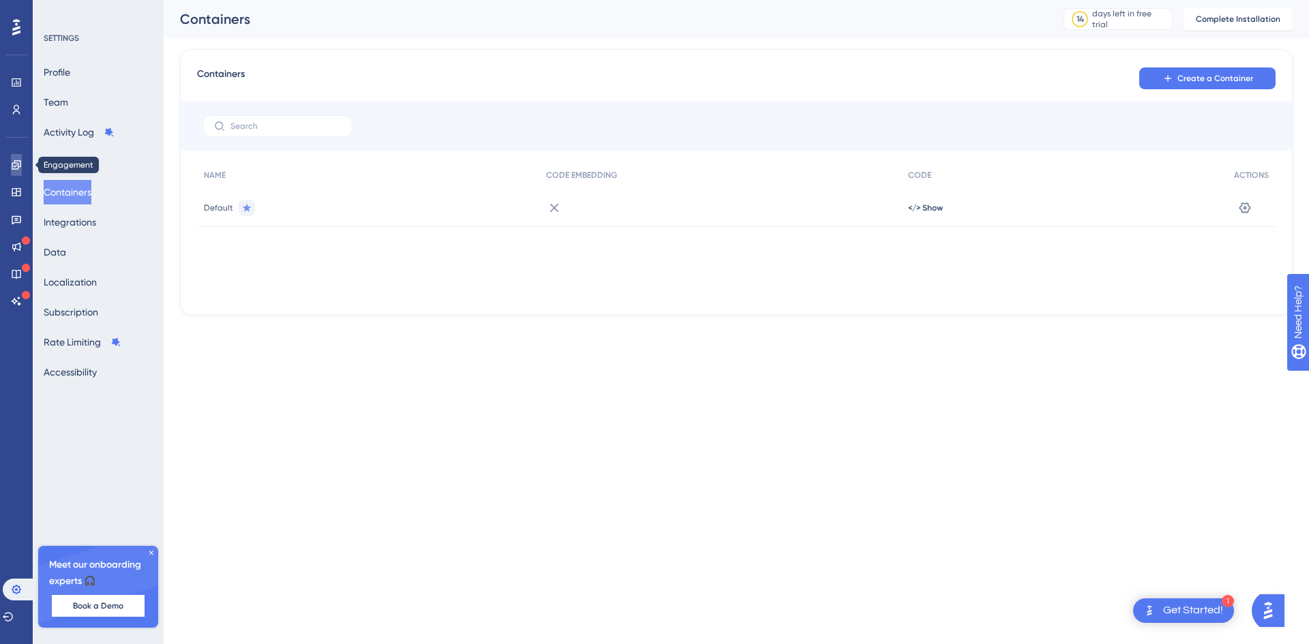
click at [12, 155] on link at bounding box center [16, 165] width 11 height 22
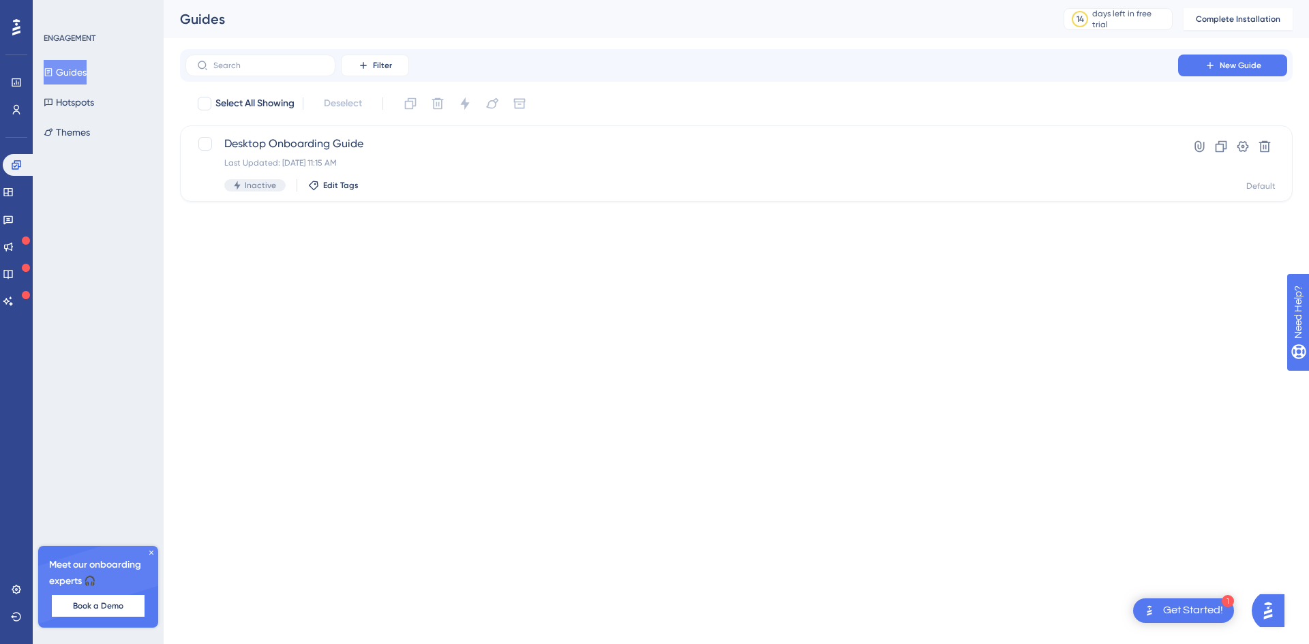
click at [84, 63] on button "Guides" at bounding box center [65, 72] width 43 height 25
click at [517, 166] on div "Last Updated: [DATE] 11:15 AM" at bounding box center [681, 163] width 915 height 11
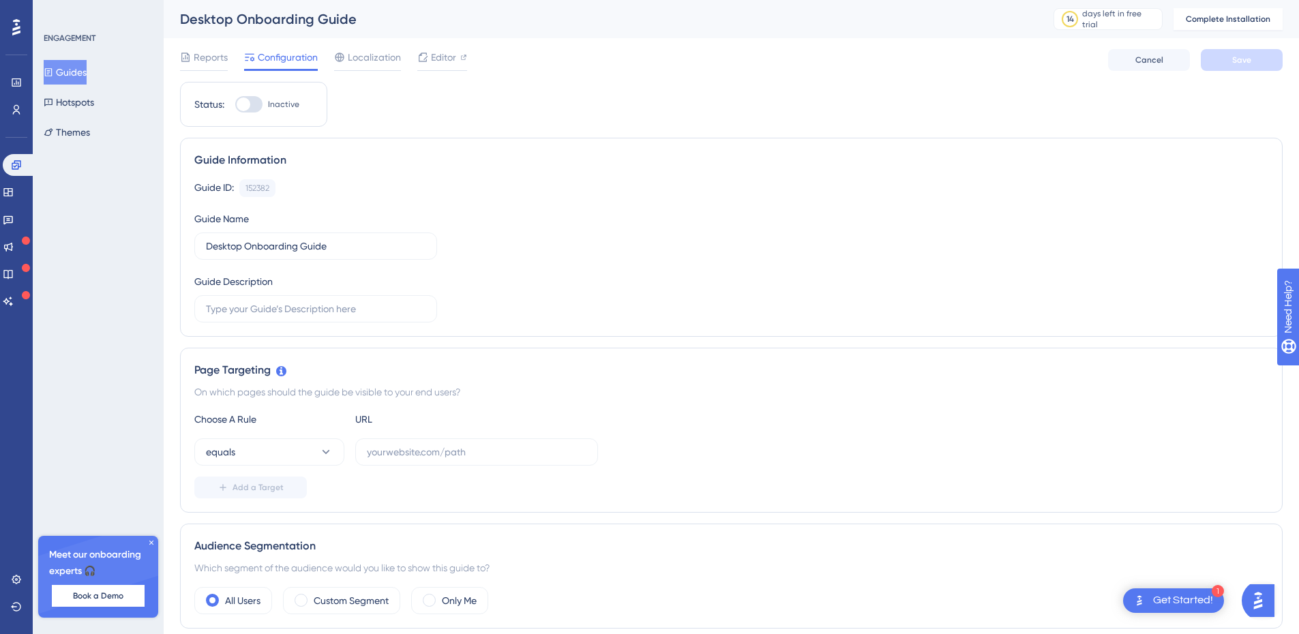
click at [398, 63] on span "Localization" at bounding box center [374, 57] width 53 height 16
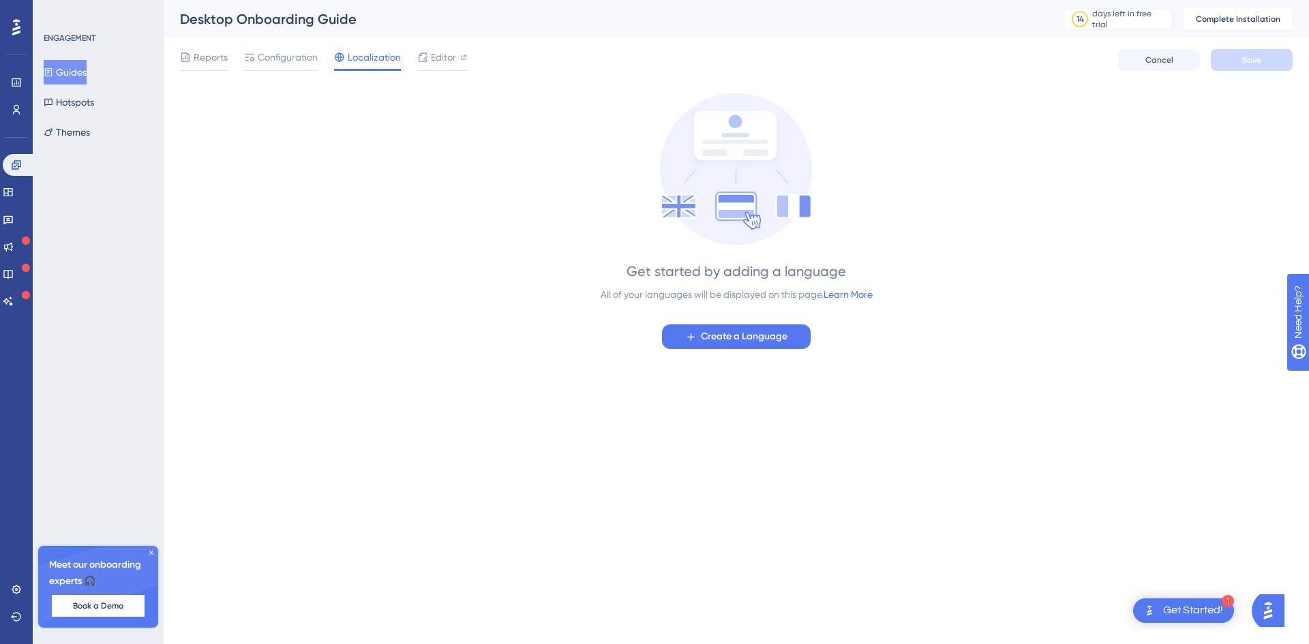
click at [438, 62] on span "Editor" at bounding box center [443, 57] width 25 height 16
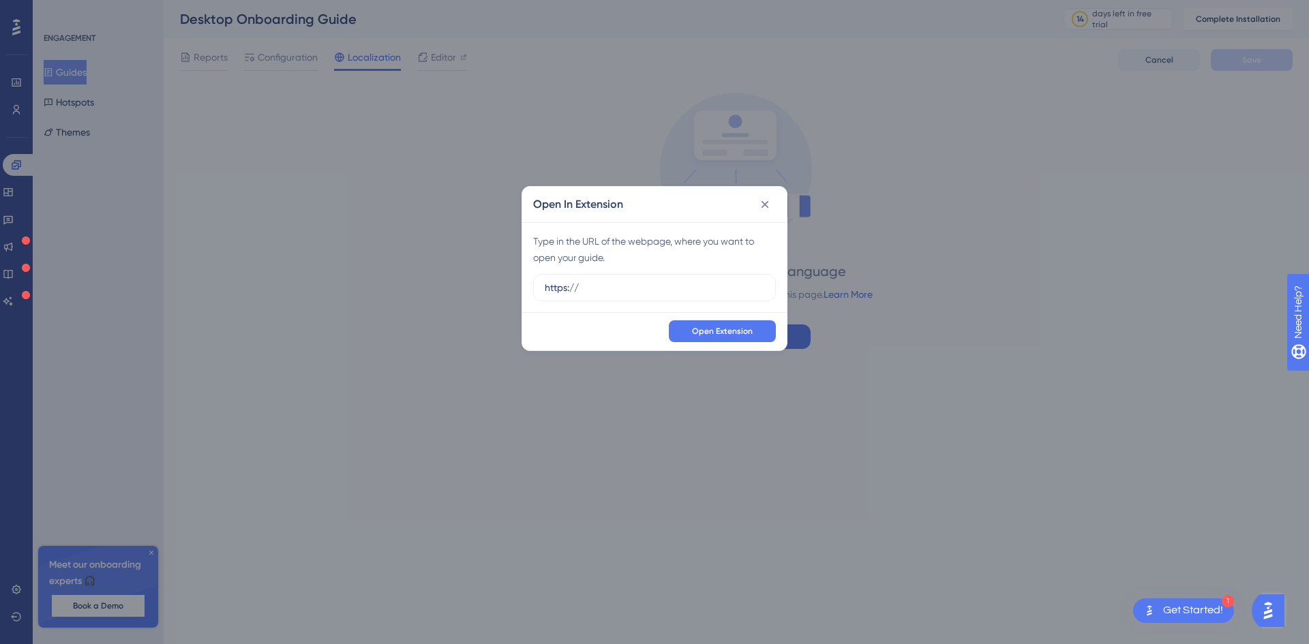
click at [660, 287] on input "https://" at bounding box center [655, 287] width 220 height 15
drag, startPoint x: 679, startPoint y: 239, endPoint x: 739, endPoint y: 241, distance: 60.1
click at [739, 241] on div "Type in the URL of the webpage, where you want to open your guide." at bounding box center [654, 249] width 243 height 33
click at [681, 267] on div "Type in the URL of the webpage, where you want to open your guide. https://" at bounding box center [654, 267] width 265 height 90
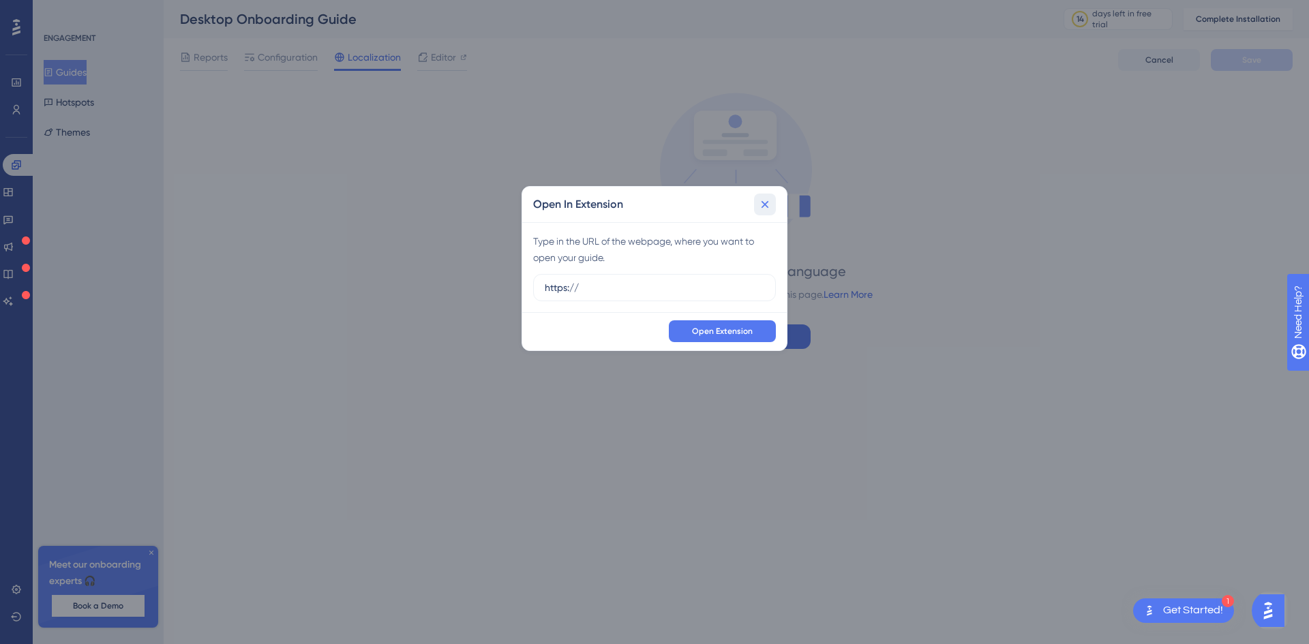
click at [762, 209] on icon at bounding box center [765, 205] width 14 height 14
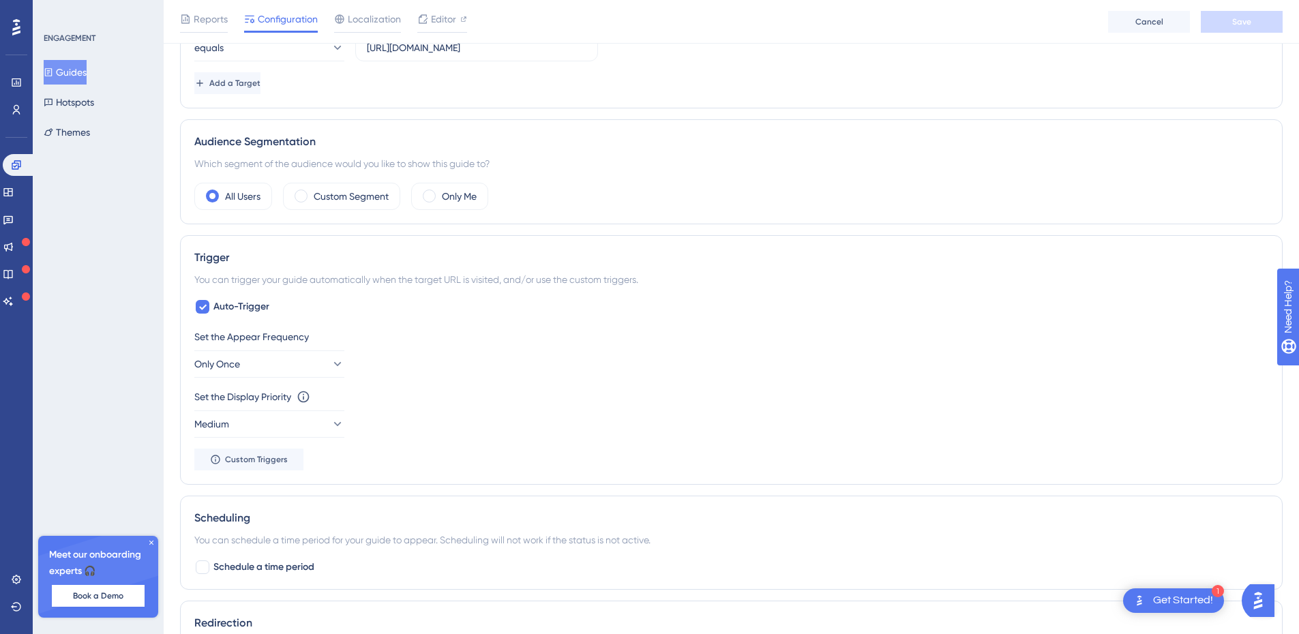
scroll to position [409, 0]
drag, startPoint x: 218, startPoint y: 165, endPoint x: 474, endPoint y: 161, distance: 256.4
click at [474, 161] on div "Which segment of the audience would you like to show this guide to?" at bounding box center [731, 164] width 1074 height 16
click at [297, 190] on div "Custom Segment" at bounding box center [341, 196] width 117 height 27
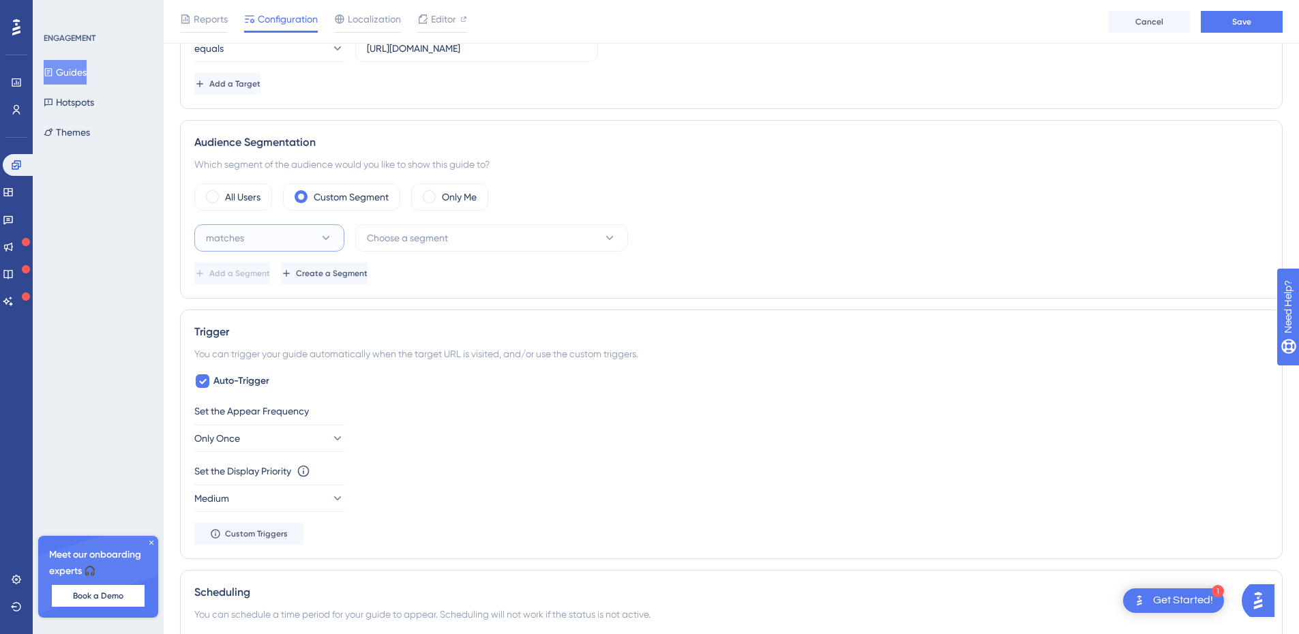
click at [314, 230] on button "matches" at bounding box center [269, 237] width 150 height 27
click at [312, 231] on button "matches" at bounding box center [269, 237] width 150 height 27
click at [443, 235] on span "Choose a segment" at bounding box center [407, 238] width 81 height 16
click at [444, 318] on div "New Users New Users" at bounding box center [491, 321] width 233 height 27
click at [525, 274] on div "Add a Segment Create a Segment" at bounding box center [731, 274] width 1074 height 22
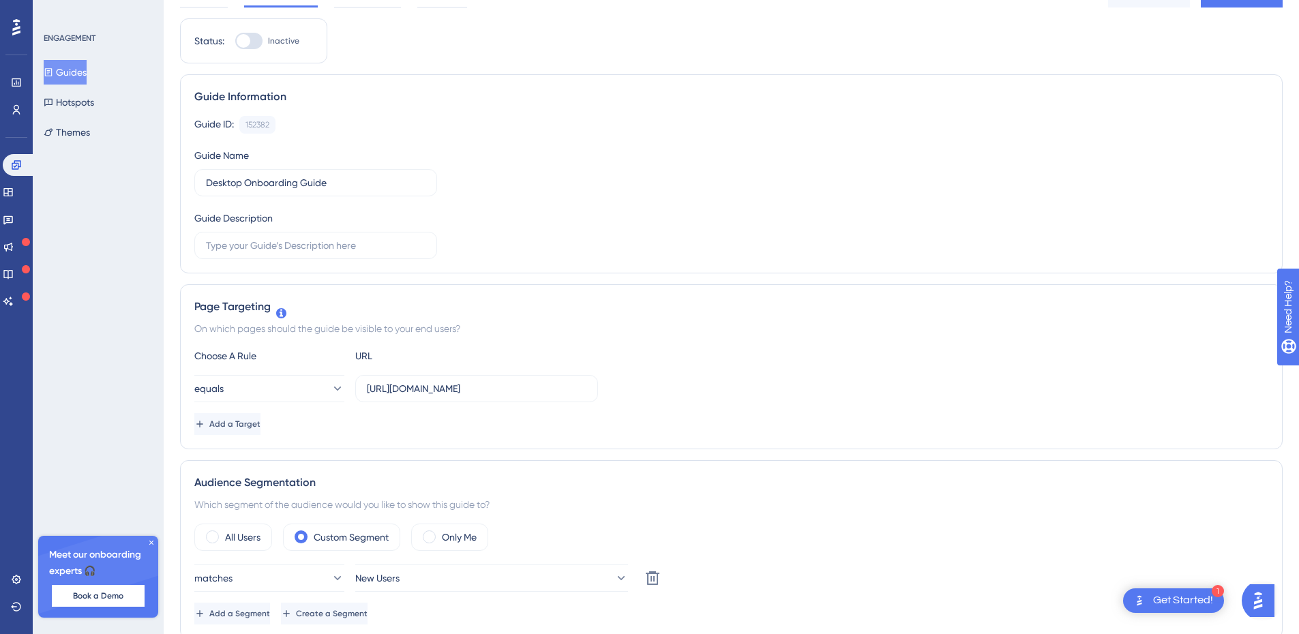
scroll to position [0, 0]
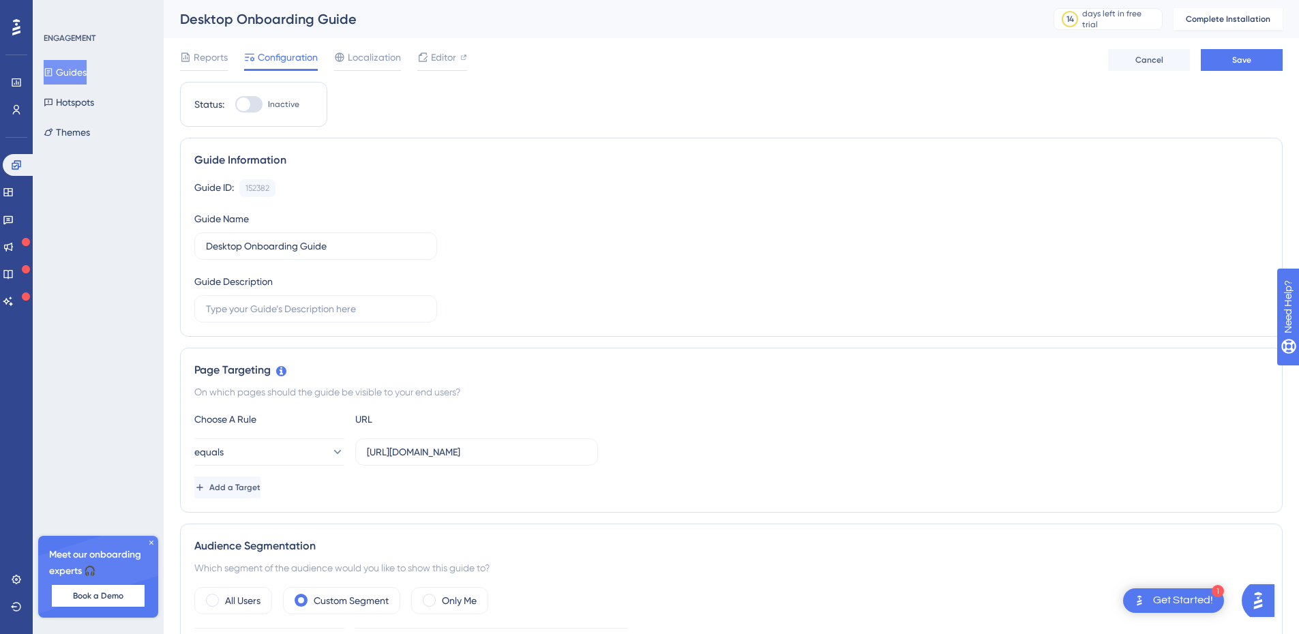
click at [357, 61] on span "Localization" at bounding box center [374, 57] width 53 height 16
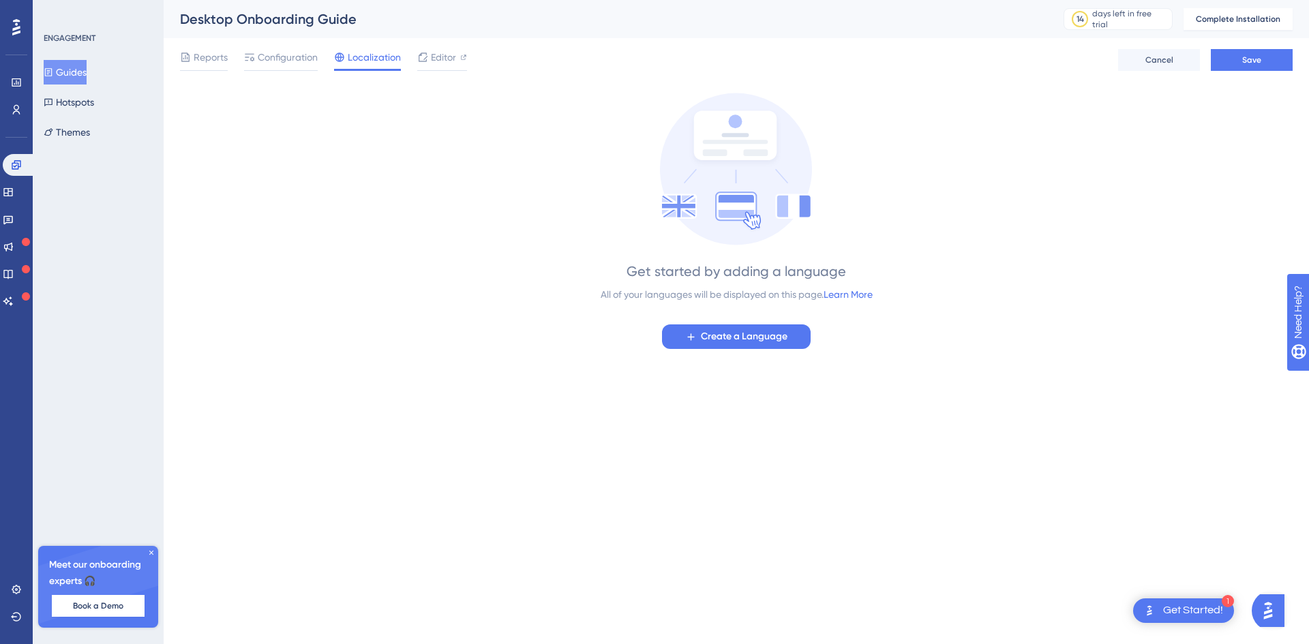
click at [443, 61] on span "Editor" at bounding box center [443, 57] width 25 height 16
click at [211, 49] on span "Reports" at bounding box center [211, 57] width 34 height 16
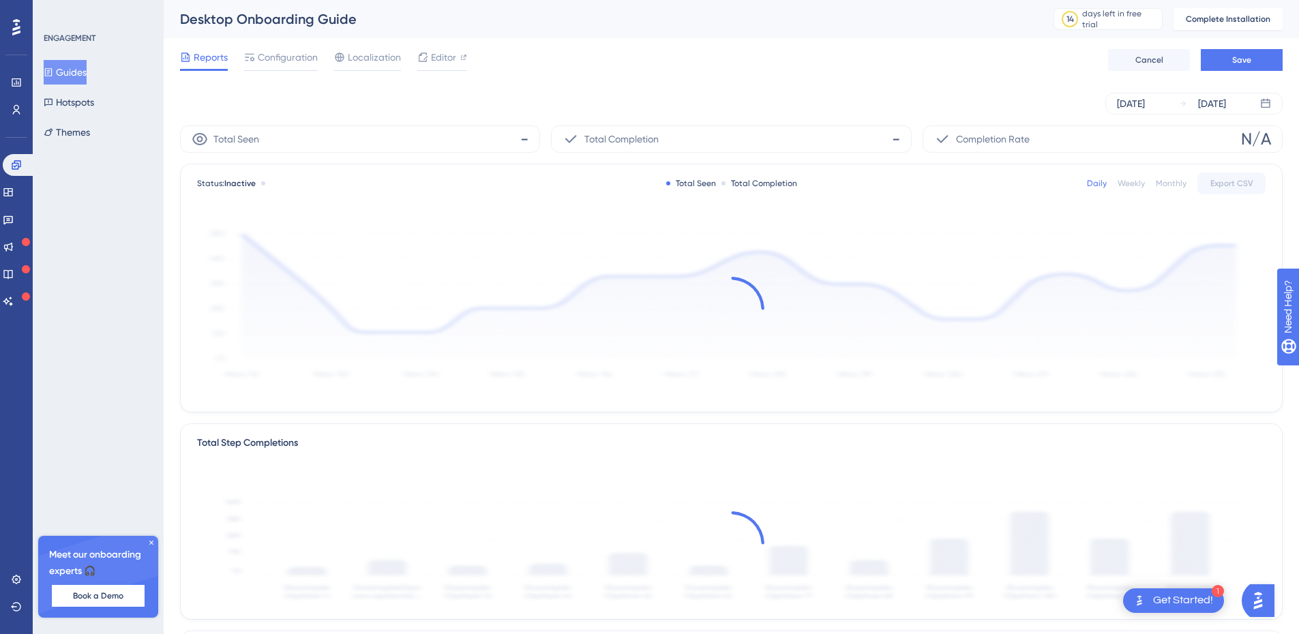
click at [298, 66] on div "Configuration" at bounding box center [281, 60] width 74 height 22
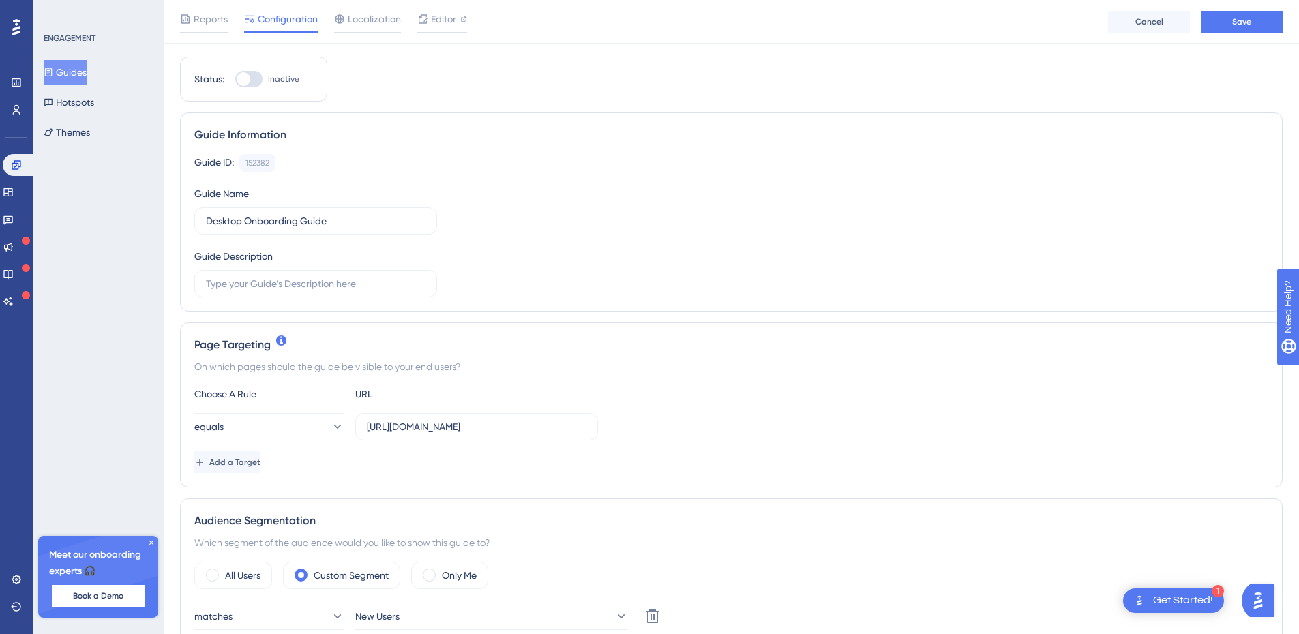
scroll to position [136, 0]
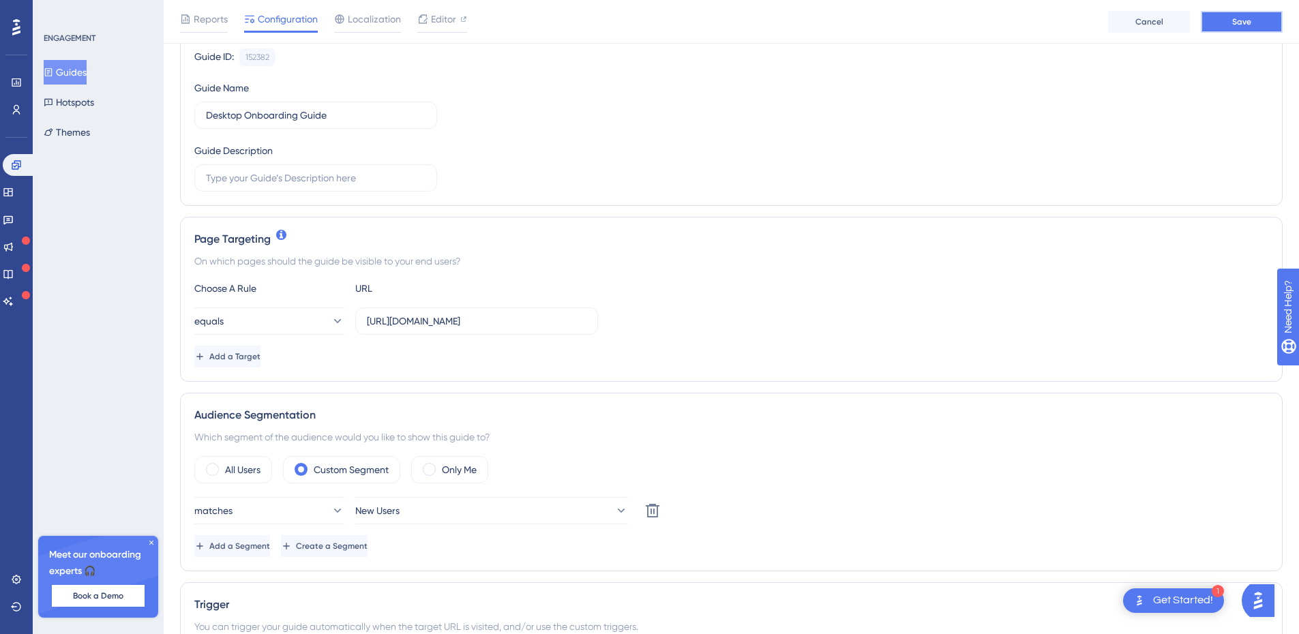
click at [1223, 19] on button "Save" at bounding box center [1242, 22] width 82 height 22
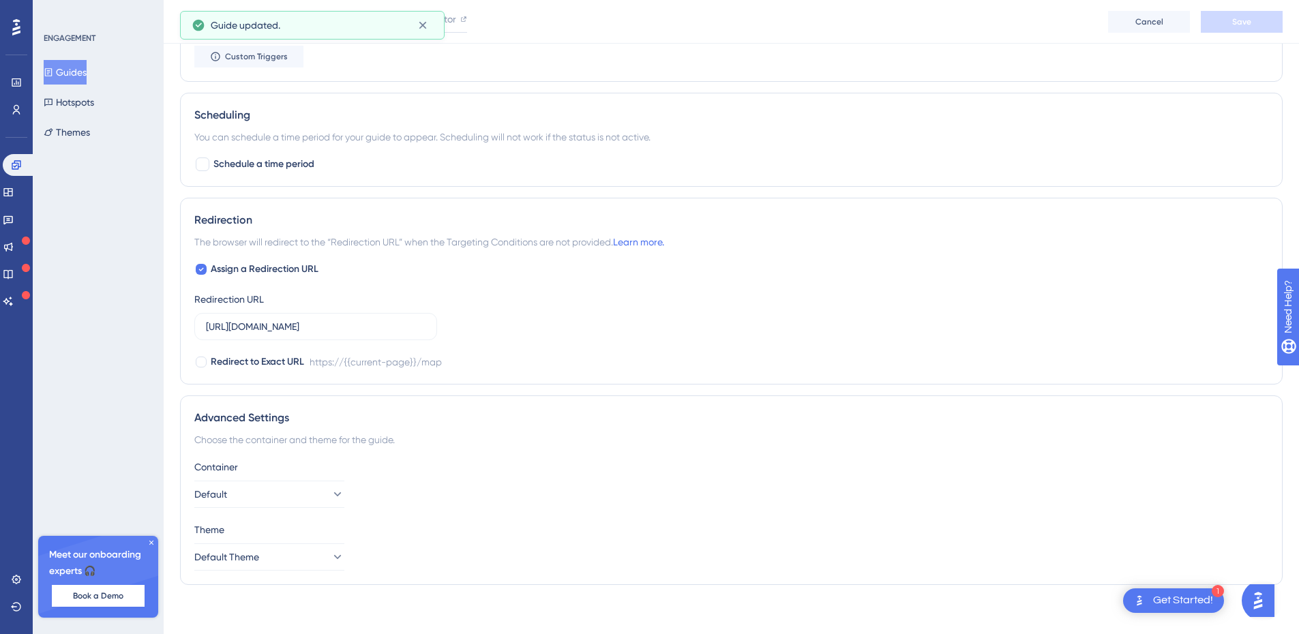
scroll to position [892, 0]
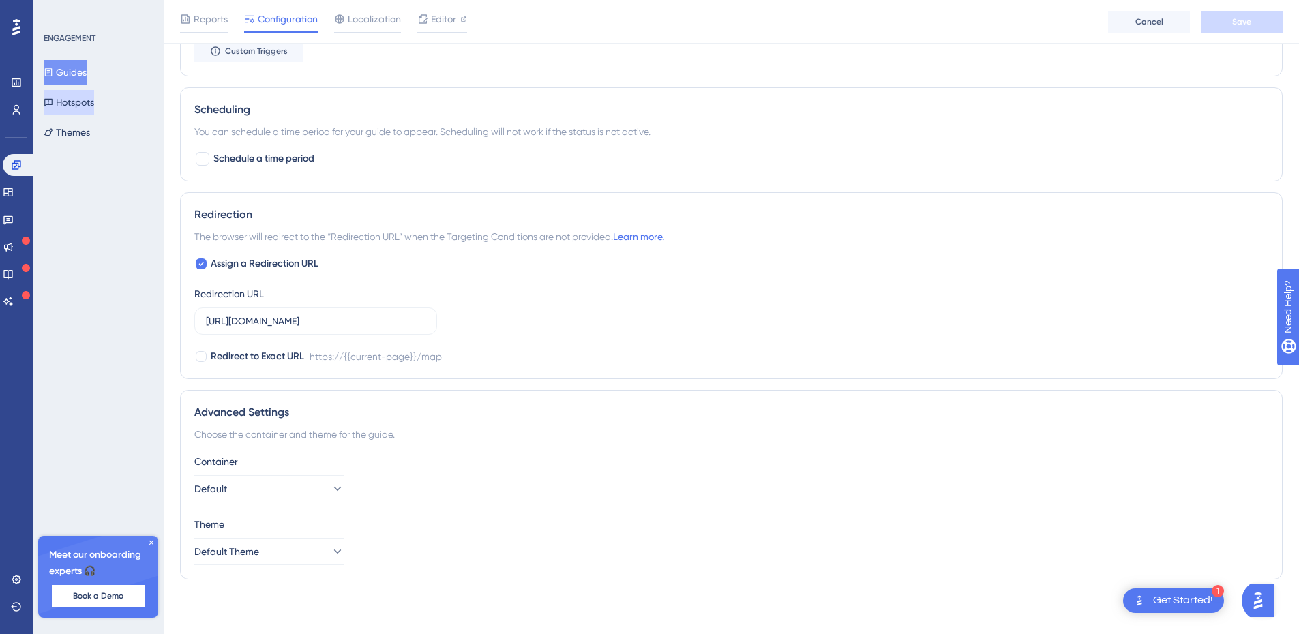
click at [87, 110] on button "Hotspots" at bounding box center [69, 102] width 50 height 25
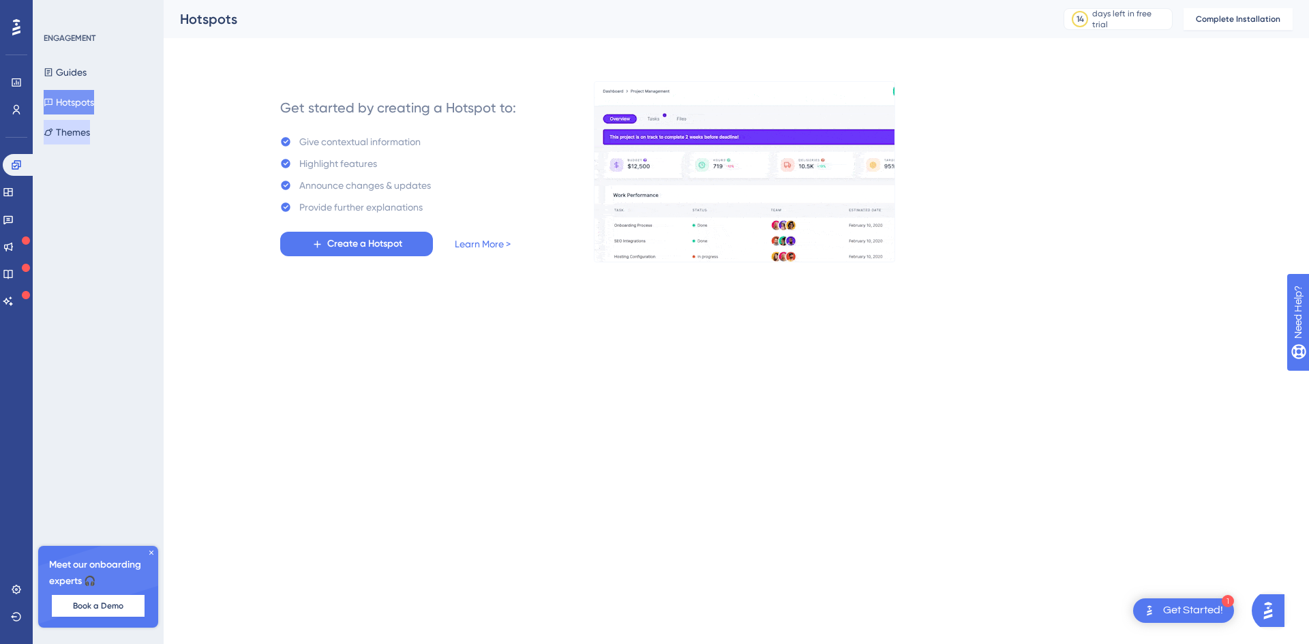
click at [87, 133] on button "Themes" at bounding box center [67, 132] width 46 height 25
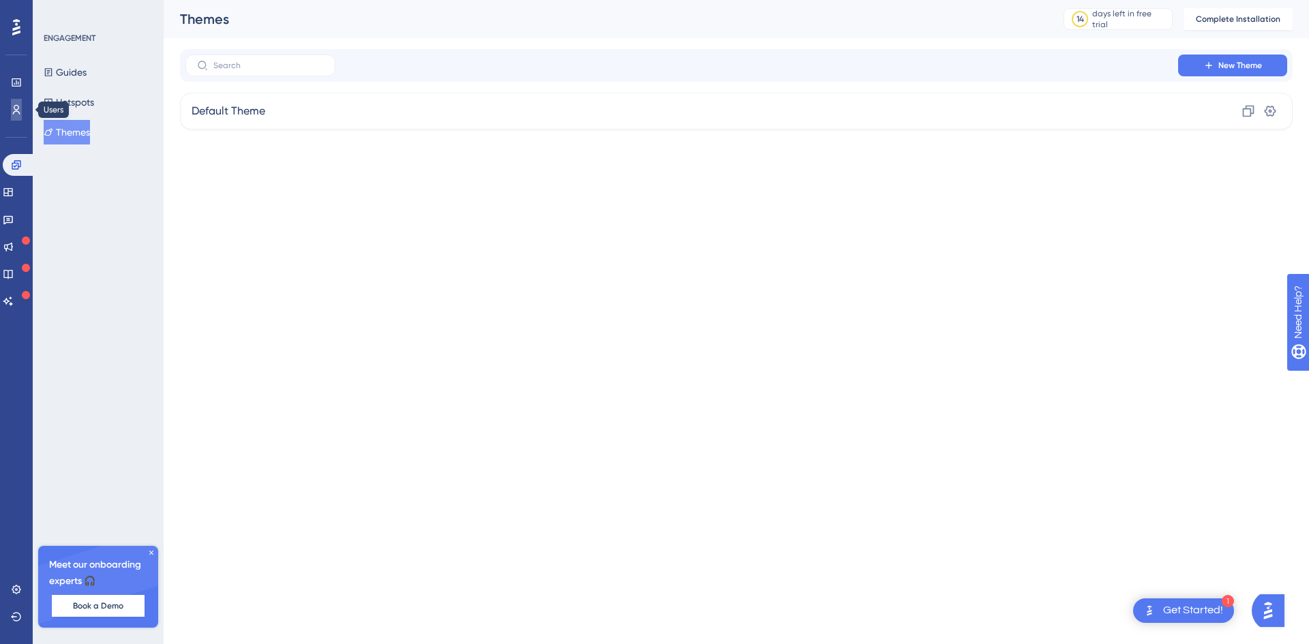
click at [16, 117] on link at bounding box center [16, 110] width 11 height 22
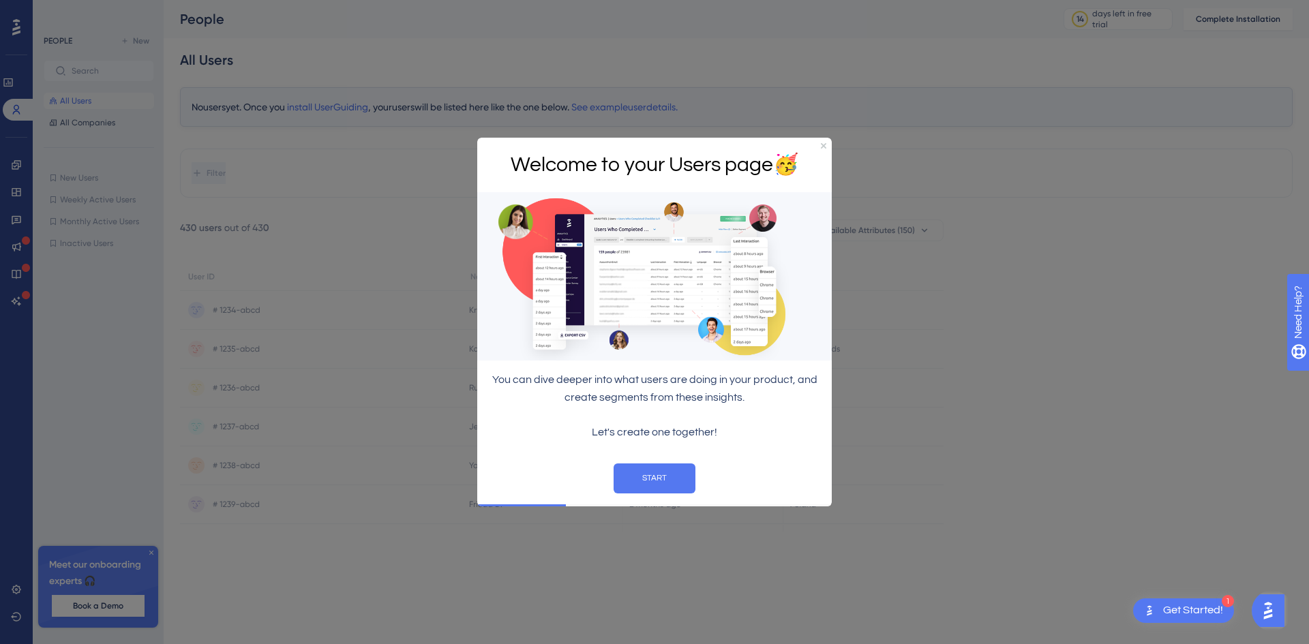
drag, startPoint x: 822, startPoint y: 144, endPoint x: 1294, endPoint y: 285, distance: 493.2
click at [822, 144] on icon "Close Preview" at bounding box center [823, 145] width 5 height 5
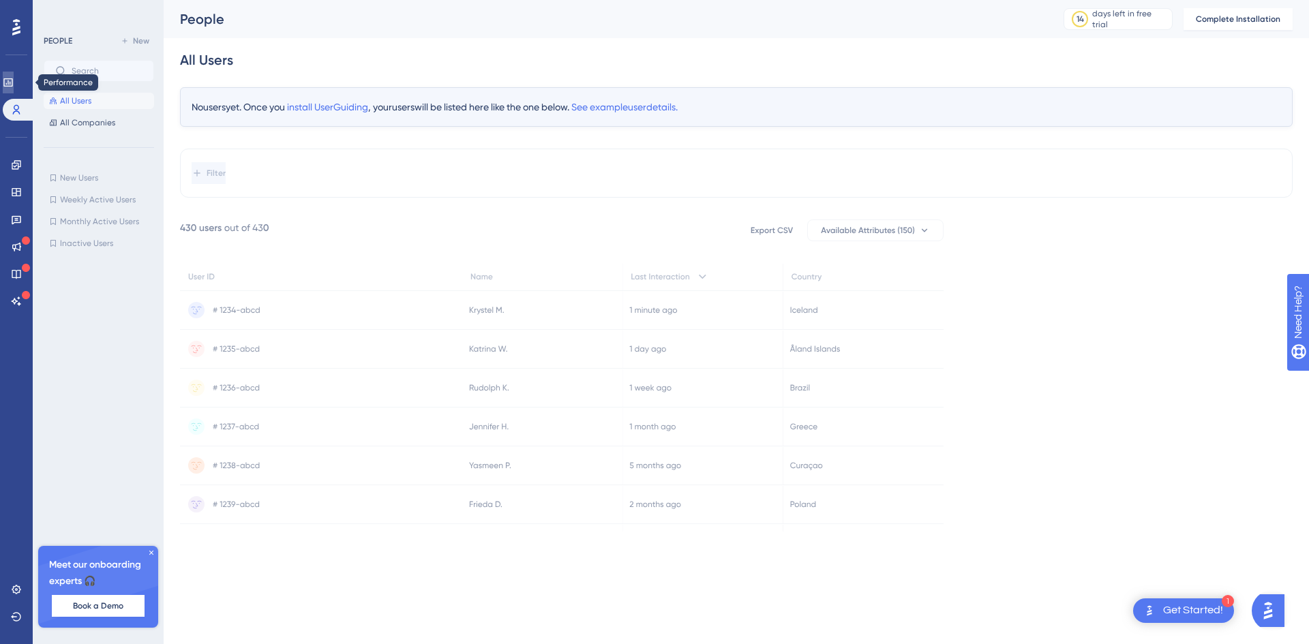
click at [12, 88] on link at bounding box center [8, 83] width 11 height 22
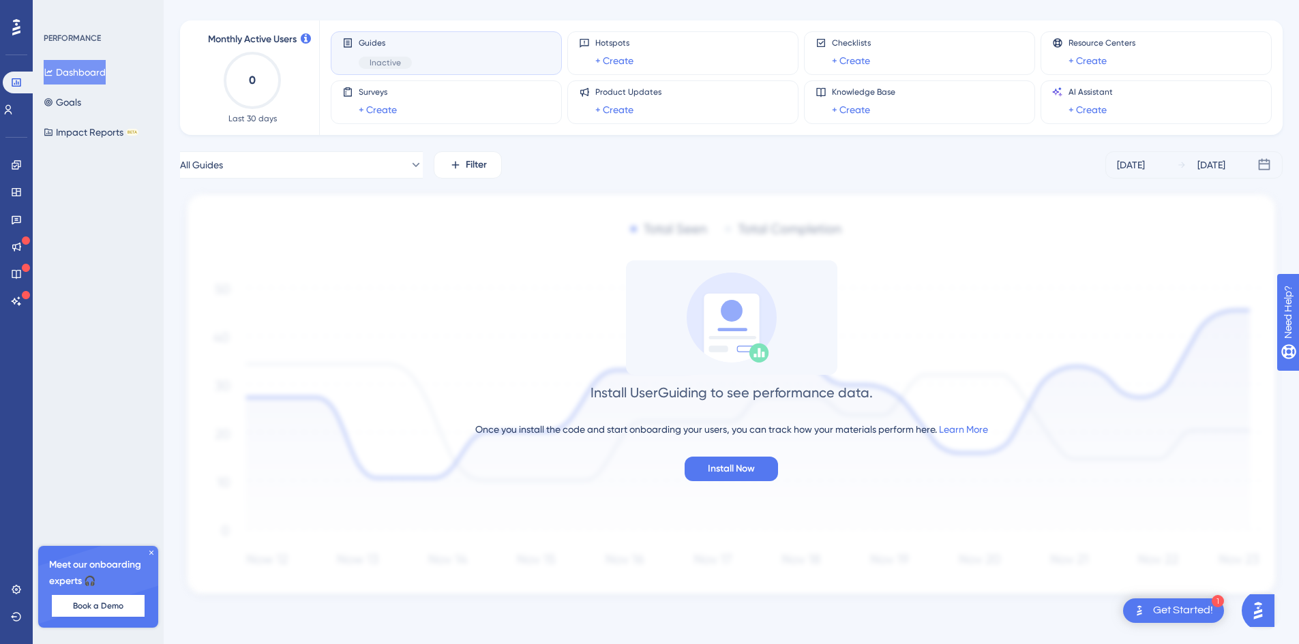
scroll to position [59, 0]
click at [116, 102] on div "Dashboard Goals Impact Reports BETA" at bounding box center [99, 102] width 110 height 85
click at [81, 108] on button "Goals" at bounding box center [63, 102] width 38 height 25
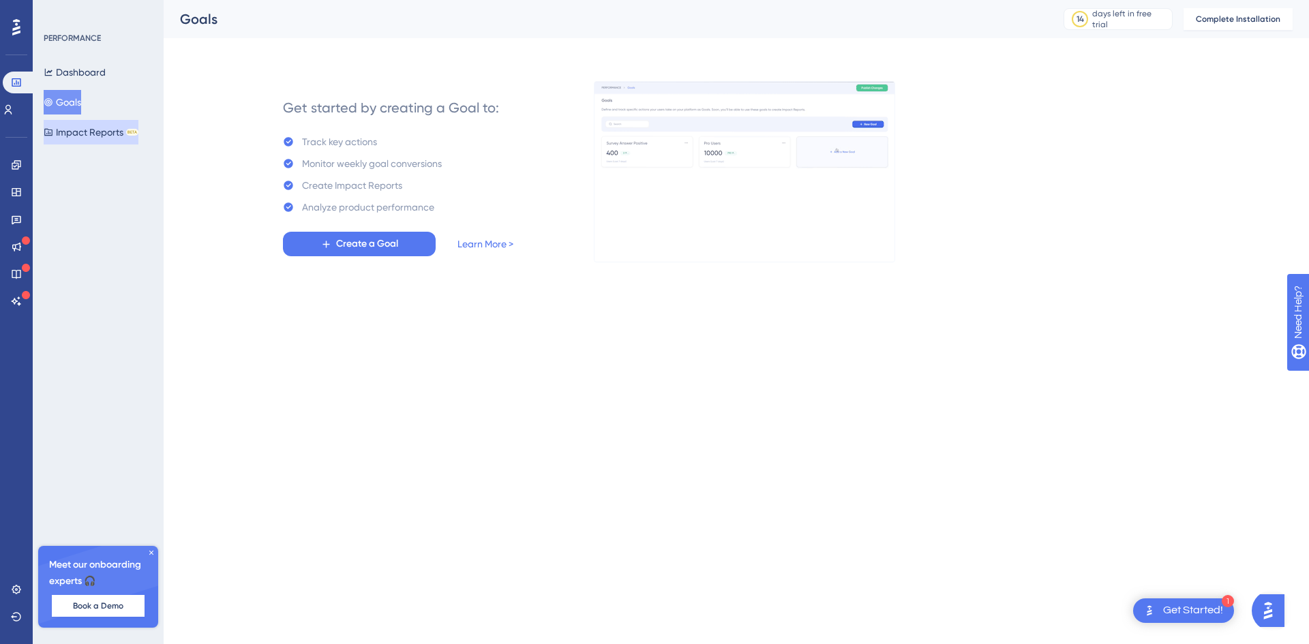
click at [96, 130] on button "Impact Reports BETA" at bounding box center [91, 132] width 95 height 25
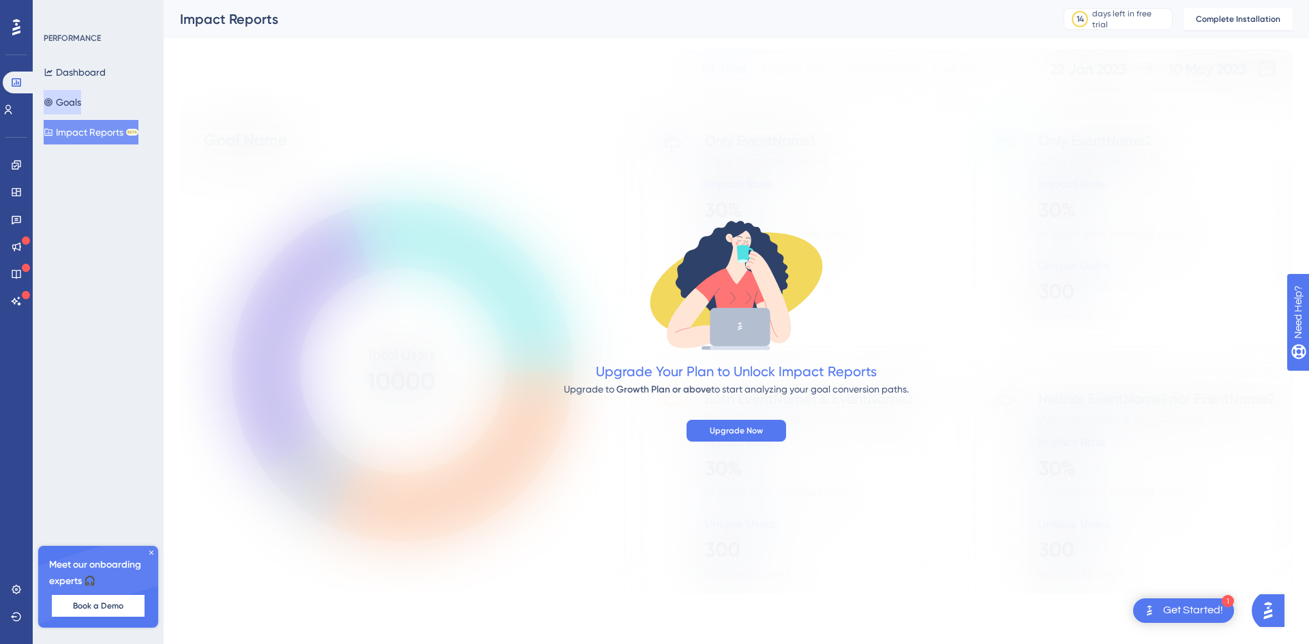
click at [74, 98] on button "Goals" at bounding box center [63, 102] width 38 height 25
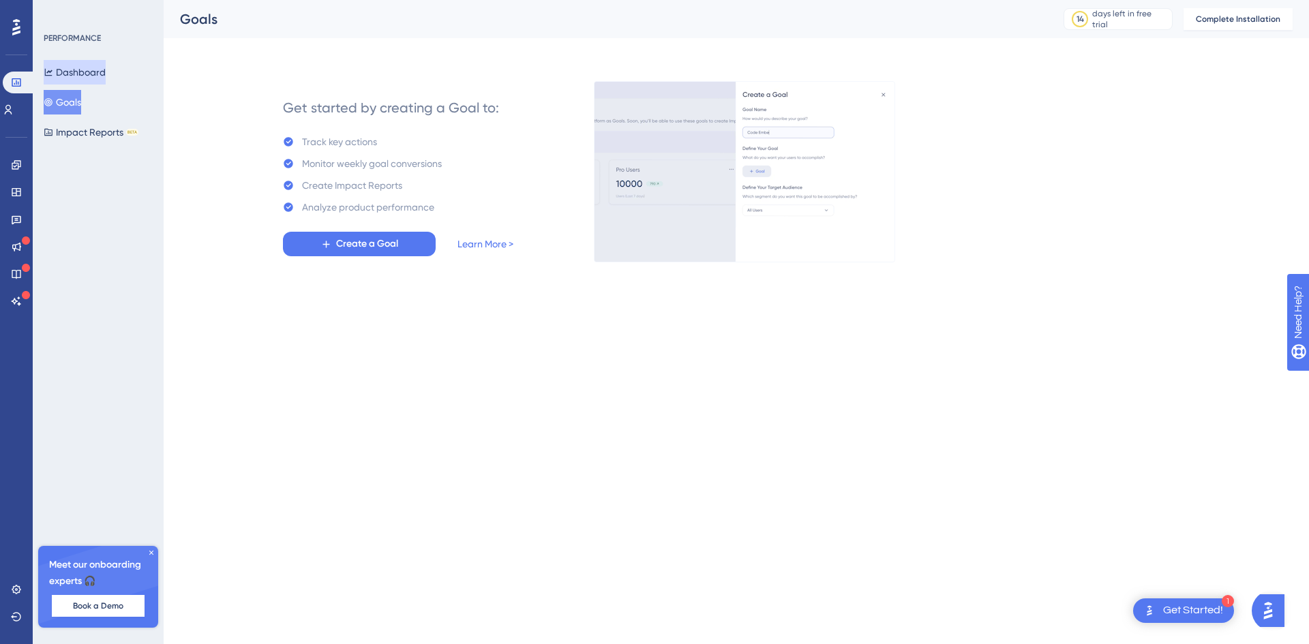
click at [87, 80] on button "Dashboard" at bounding box center [75, 72] width 62 height 25
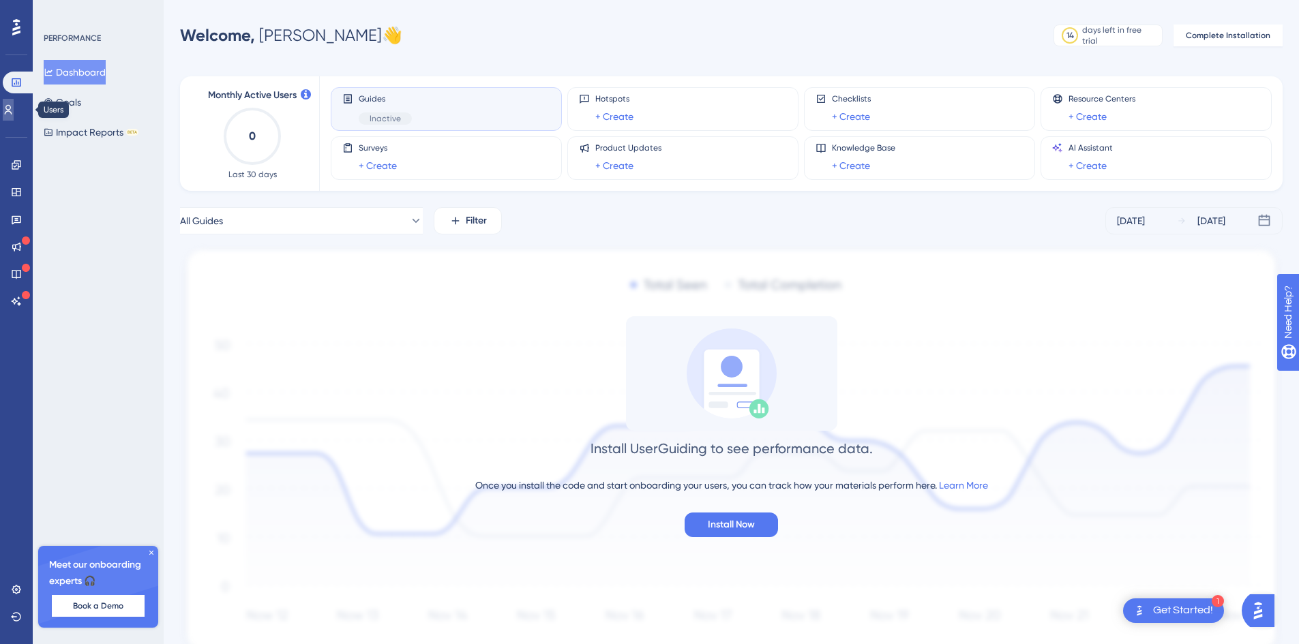
click at [14, 105] on link at bounding box center [8, 110] width 11 height 22
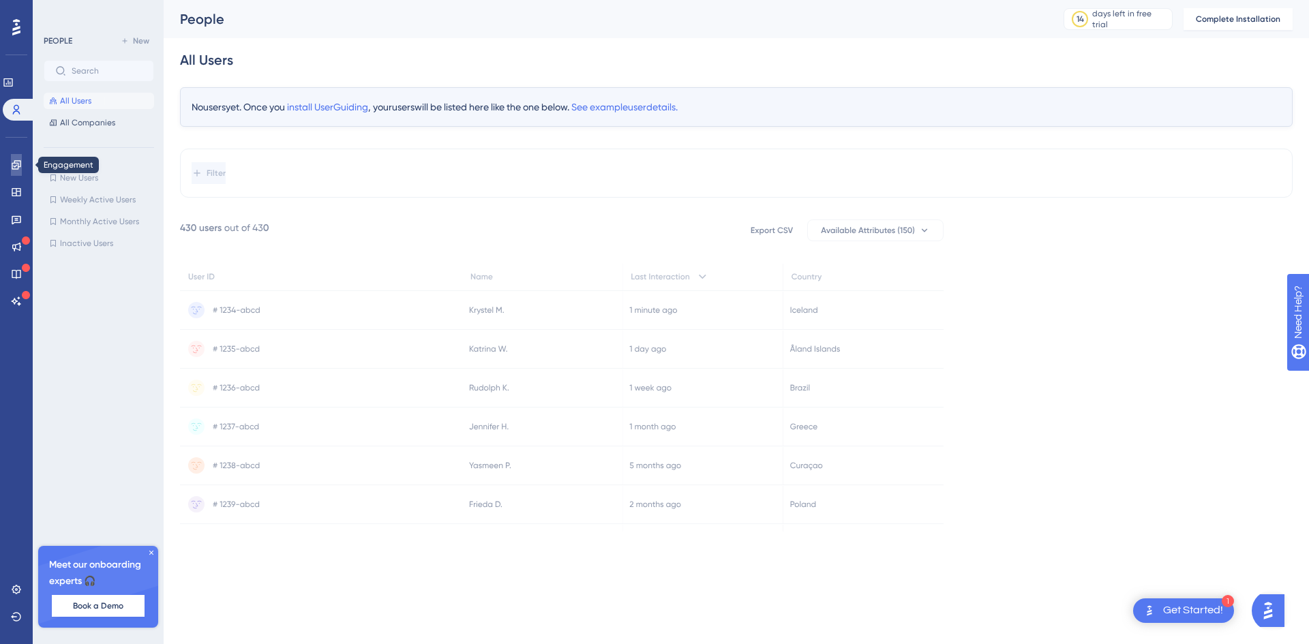
click at [14, 155] on link at bounding box center [16, 165] width 11 height 22
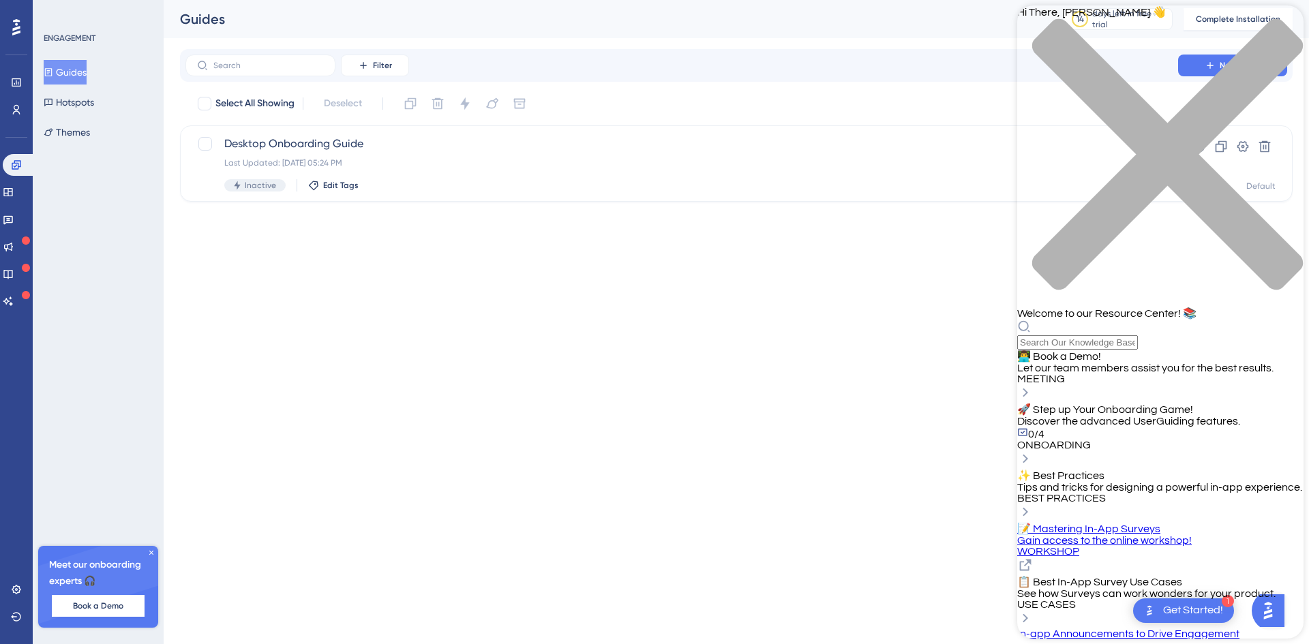
click at [1275, 28] on div "close resource center" at bounding box center [1160, 162] width 286 height 288
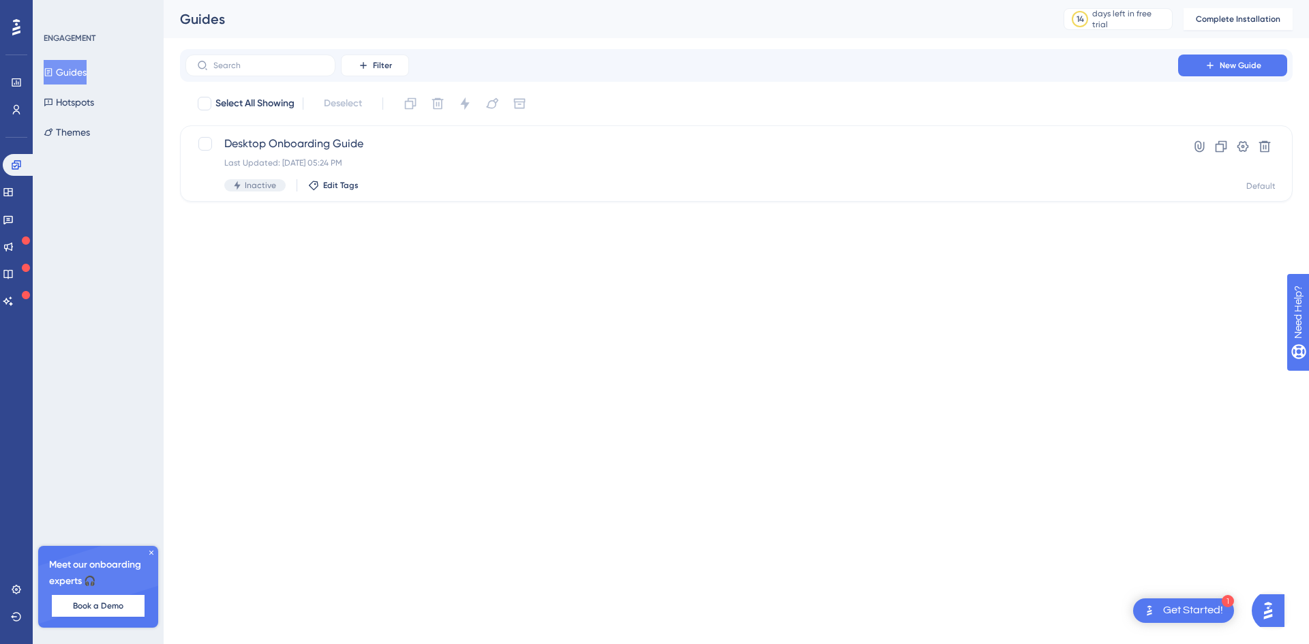
click at [1200, 606] on div "Get Started!" at bounding box center [1193, 611] width 60 height 15
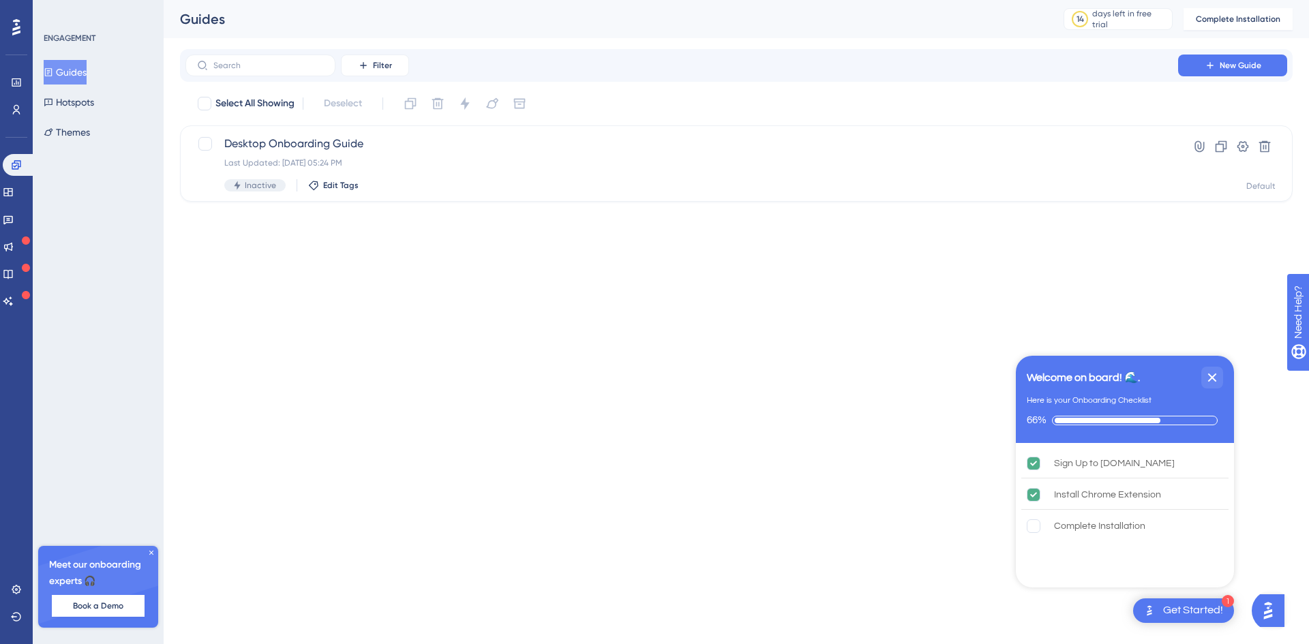
click at [1260, 608] on img "Open AI Assistant Launcher" at bounding box center [1268, 611] width 25 height 25
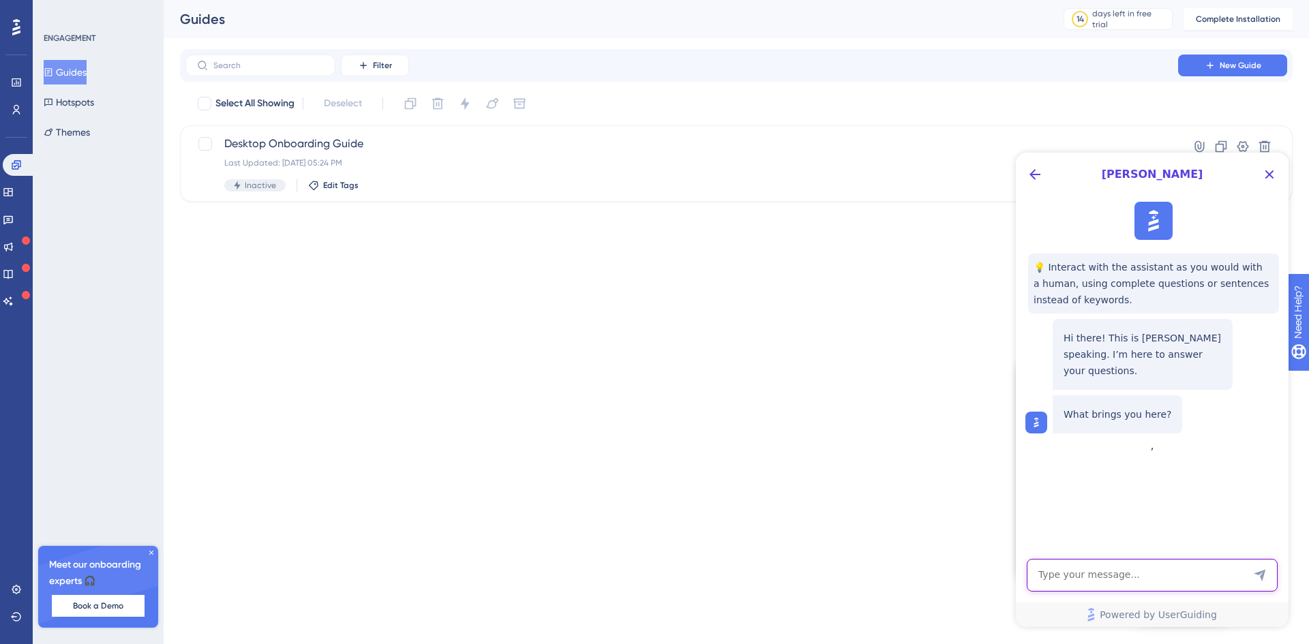
click at [1122, 574] on textarea "AI Assistant Text Input" at bounding box center [1152, 575] width 251 height 33
type textarea "Hello"
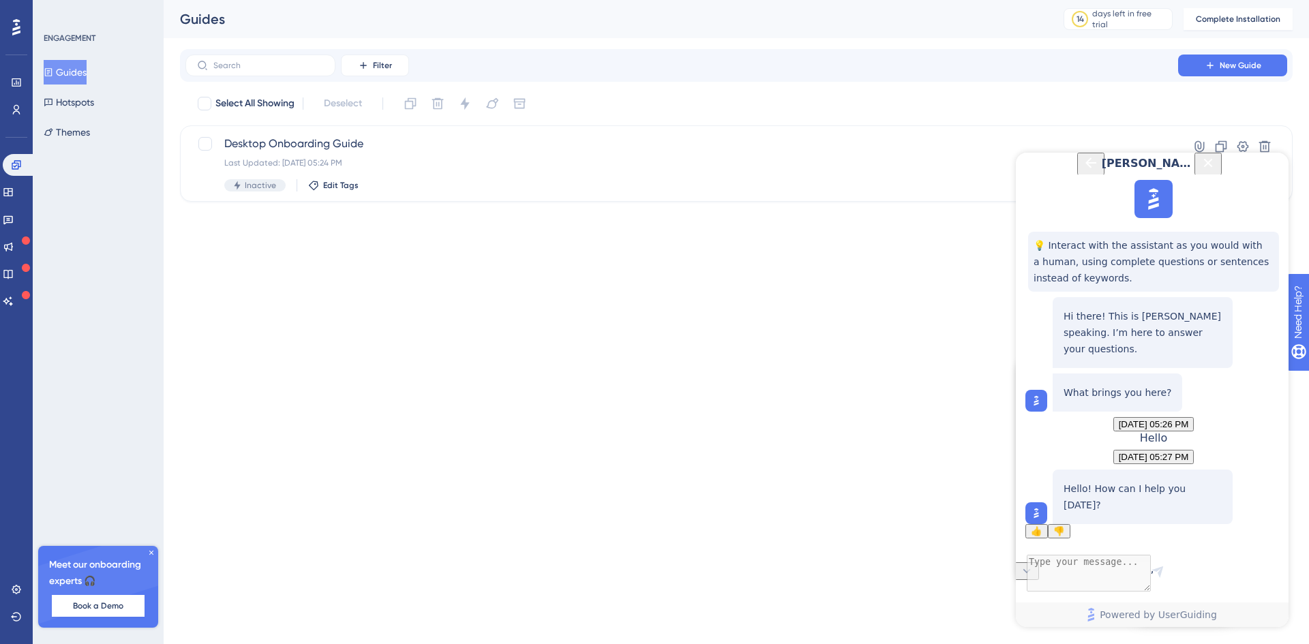
scroll to position [55, 0]
click at [1119, 577] on textarea "AI Assistant Text Input" at bounding box center [1152, 575] width 251 height 33
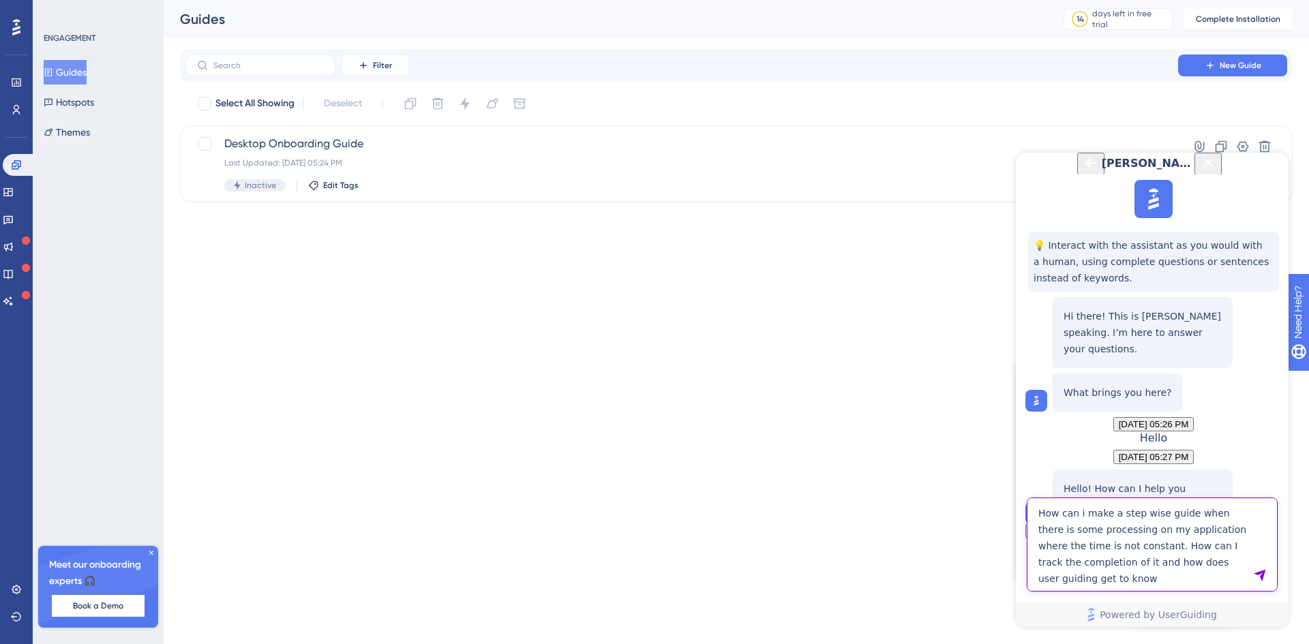
type textarea "How can i make a step wise guide when there is some processing on my applicatio…"
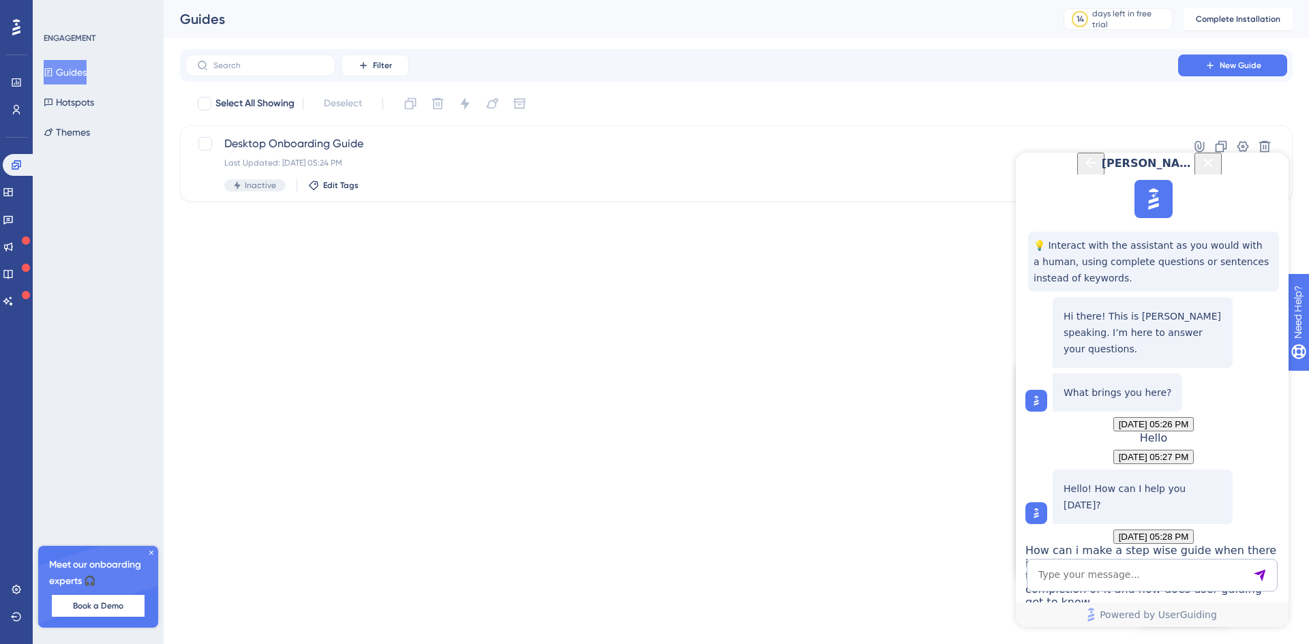
scroll to position [544, 0]
drag, startPoint x: 1122, startPoint y: 243, endPoint x: 1101, endPoint y: 279, distance: 41.9
drag, startPoint x: 1111, startPoint y: 278, endPoint x: 1169, endPoint y: 288, distance: 58.9
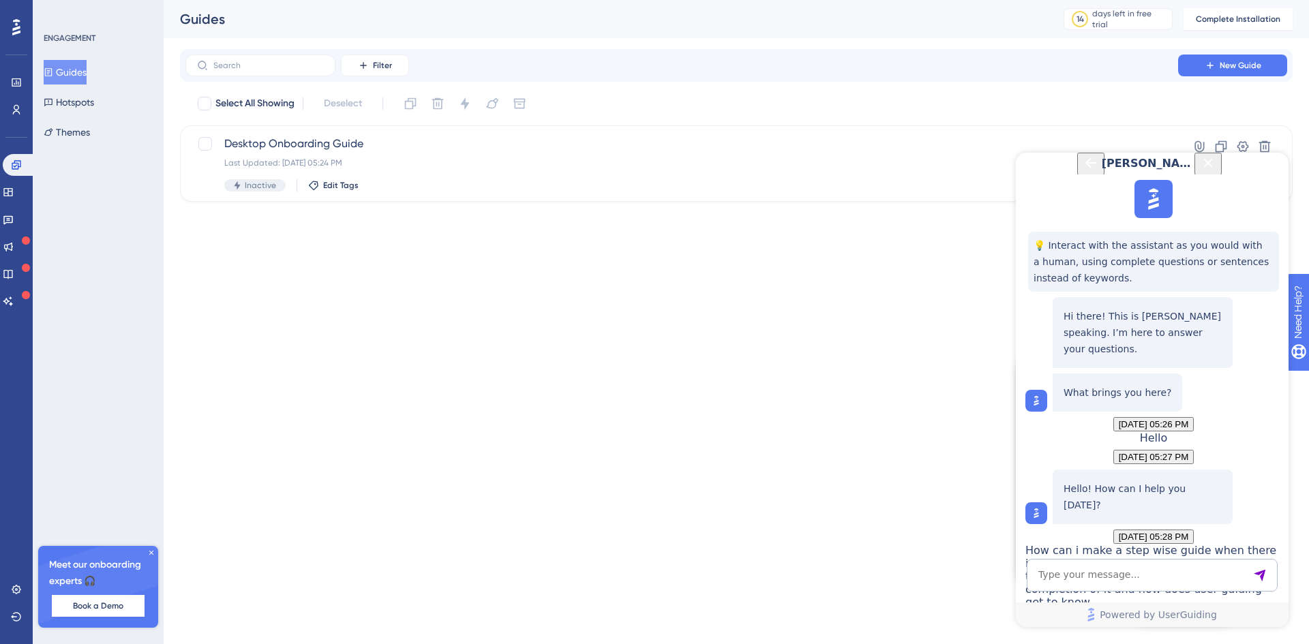
drag, startPoint x: 1178, startPoint y: 289, endPoint x: 1159, endPoint y: 316, distance: 33.3
drag, startPoint x: 1172, startPoint y: 321, endPoint x: 1122, endPoint y: 356, distance: 60.2
drag, startPoint x: 1139, startPoint y: 356, endPoint x: 1165, endPoint y: 366, distance: 27.9
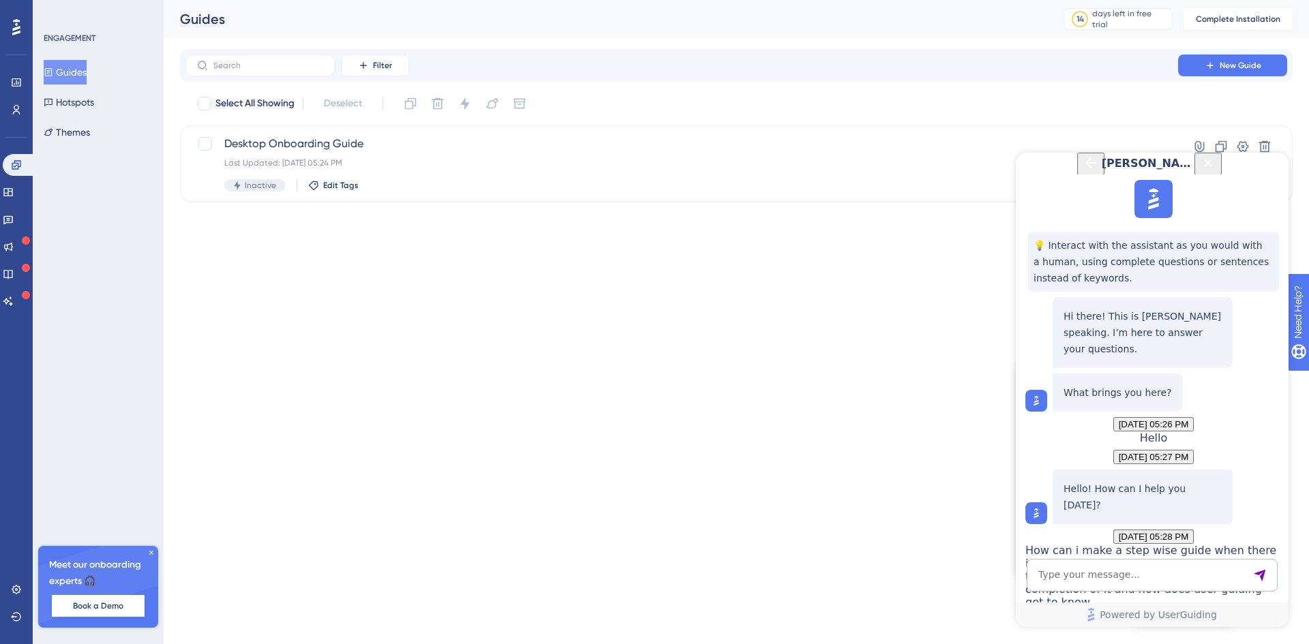
drag, startPoint x: 1174, startPoint y: 386, endPoint x: 1121, endPoint y: 500, distance: 125.7
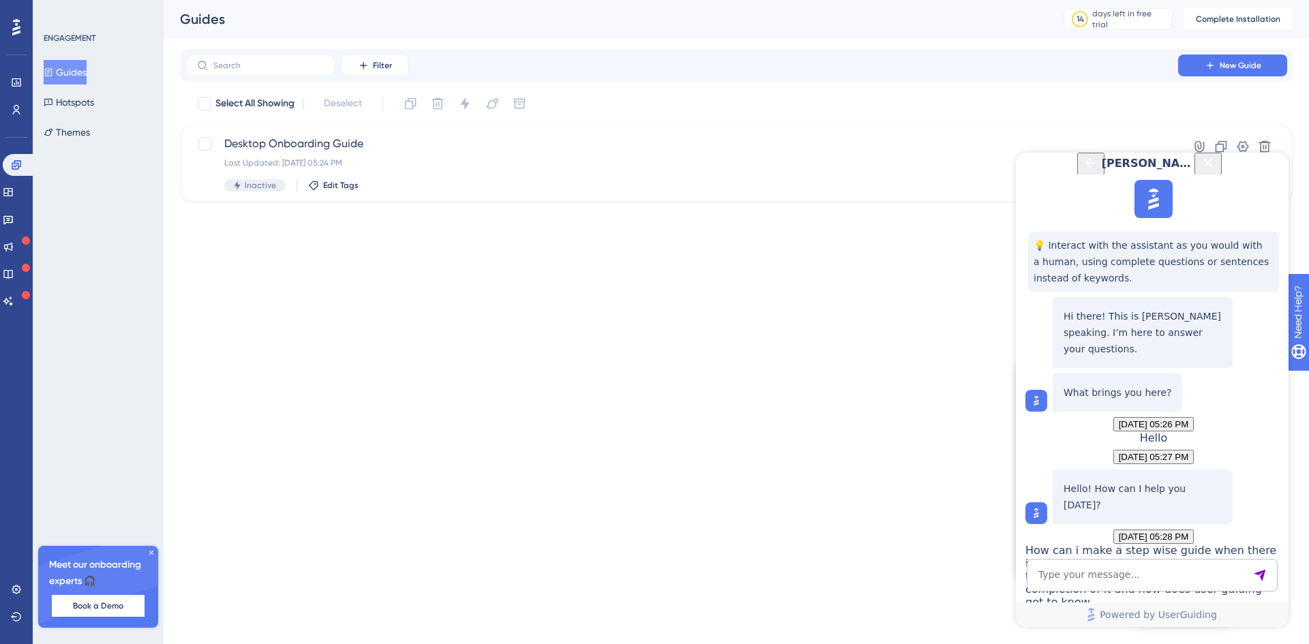
scroll to position [612, 0]
click at [1133, 565] on textarea "AI Assistant Text Input" at bounding box center [1152, 575] width 251 height 33
type textarea "how can i track the event and resume my guide from that"
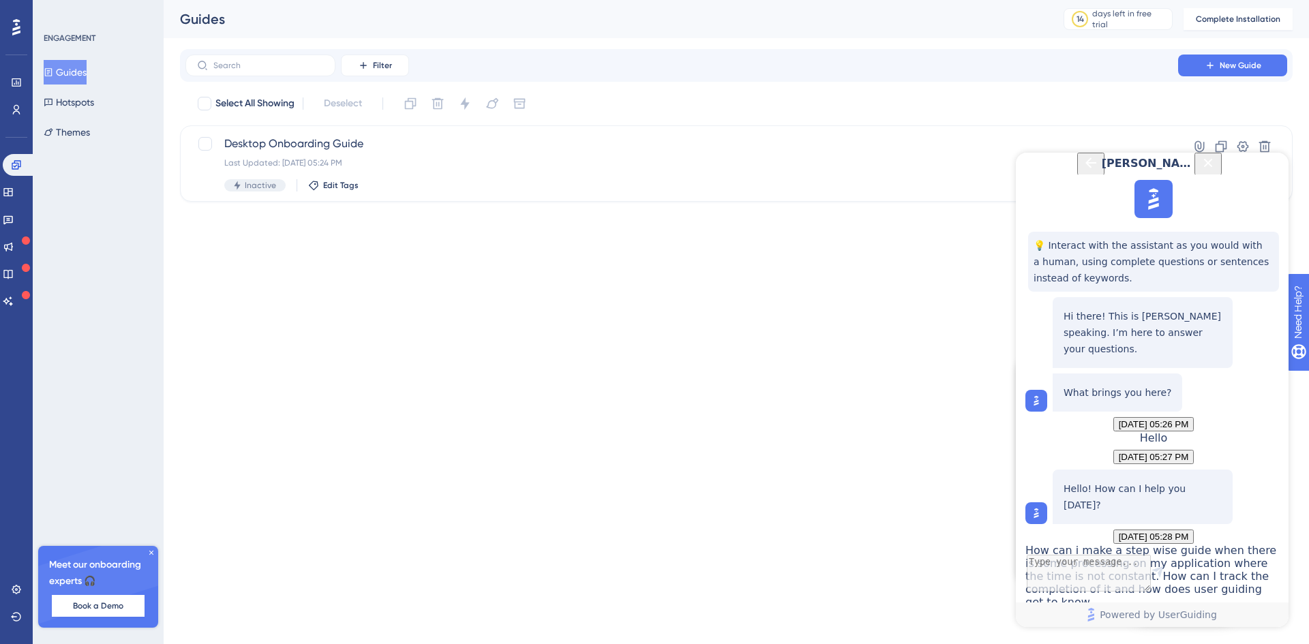
scroll to position [719, 0]
drag, startPoint x: 1135, startPoint y: 475, endPoint x: 1112, endPoint y: 464, distance: 26.0
click at [150, 554] on icon at bounding box center [151, 553] width 8 height 8
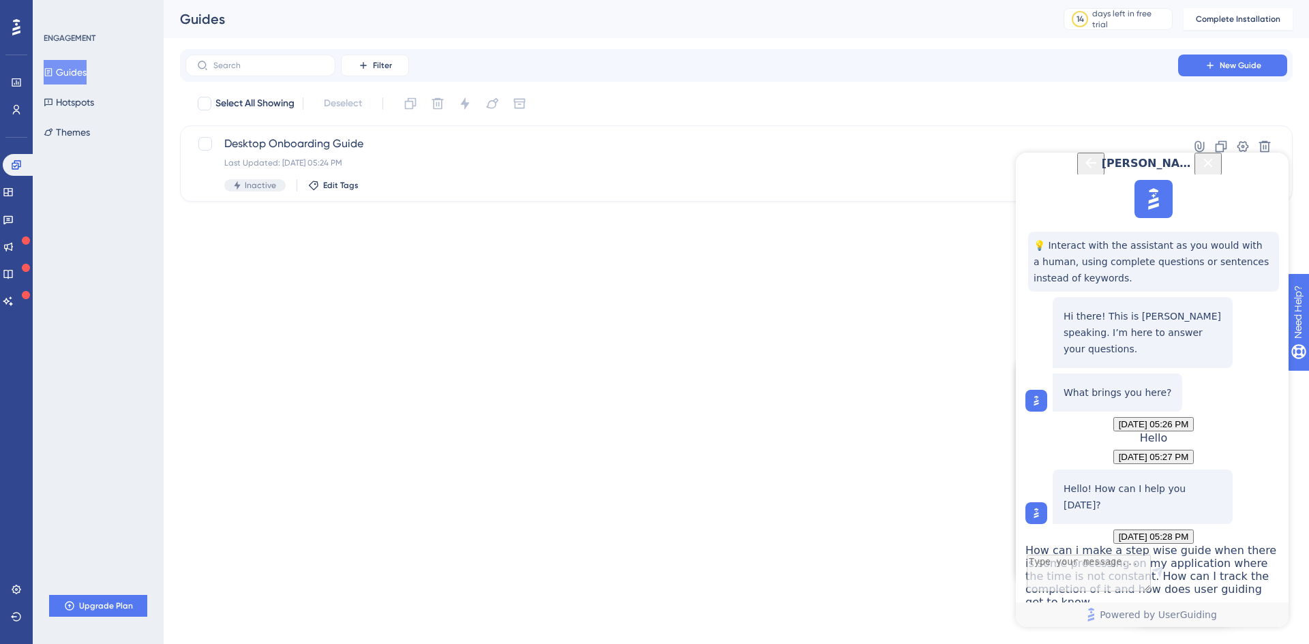
click at [176, 0] on html "1 Get Started! Welcome on board! 🌊. Here is your Onboarding Checklist 66% Sign …" at bounding box center [654, 0] width 1309 height 0
drag, startPoint x: 1130, startPoint y: 352, endPoint x: 1230, endPoint y: 350, distance: 99.6
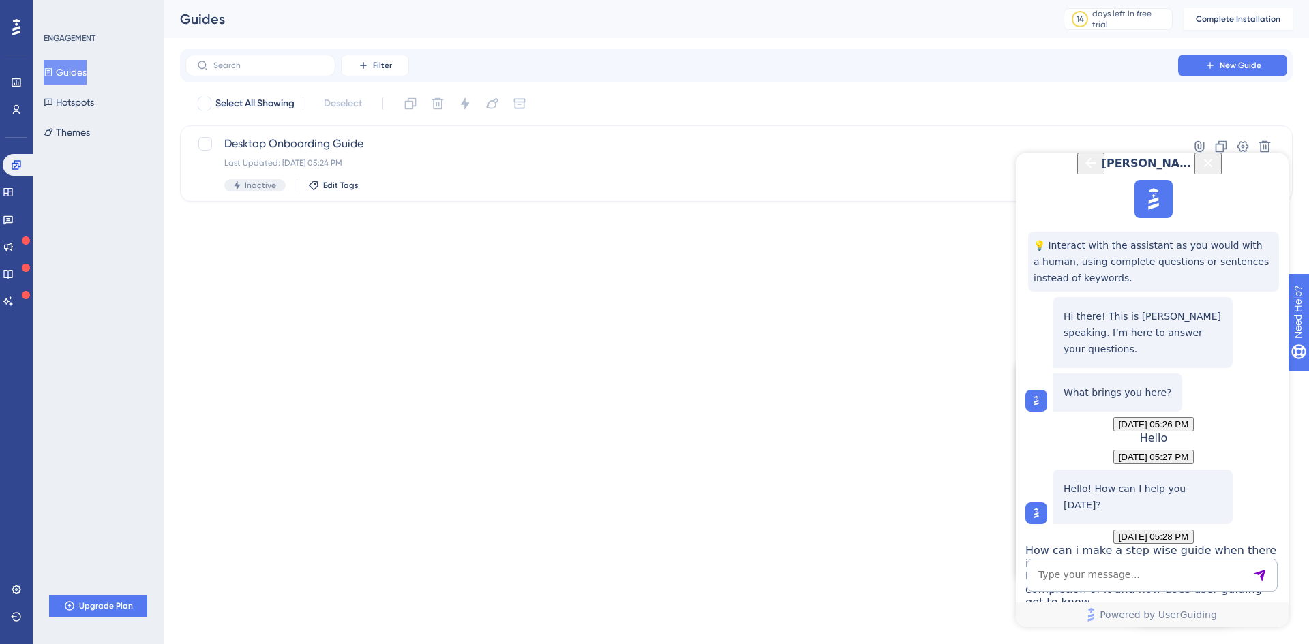
drag, startPoint x: 1177, startPoint y: 365, endPoint x: 1258, endPoint y: 370, distance: 81.3
drag, startPoint x: 1146, startPoint y: 383, endPoint x: 1245, endPoint y: 384, distance: 98.2
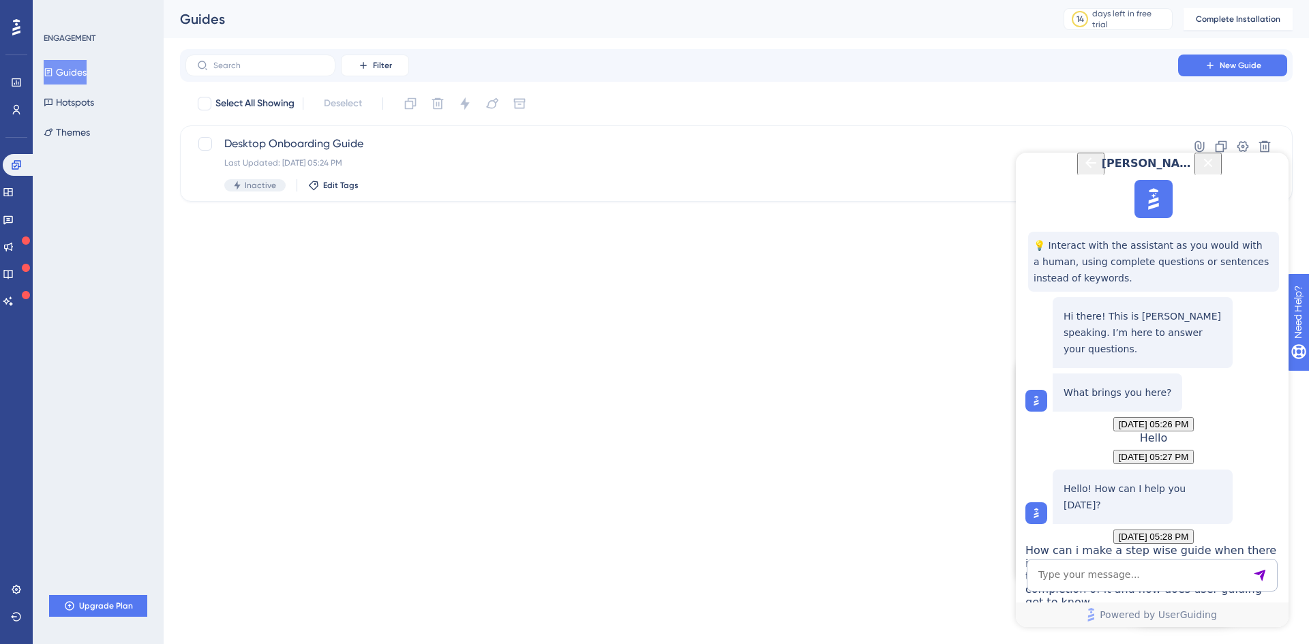
drag, startPoint x: 1072, startPoint y: 398, endPoint x: 1240, endPoint y: 399, distance: 167.8
drag, startPoint x: 1165, startPoint y: 415, endPoint x: 1152, endPoint y: 428, distance: 18.8
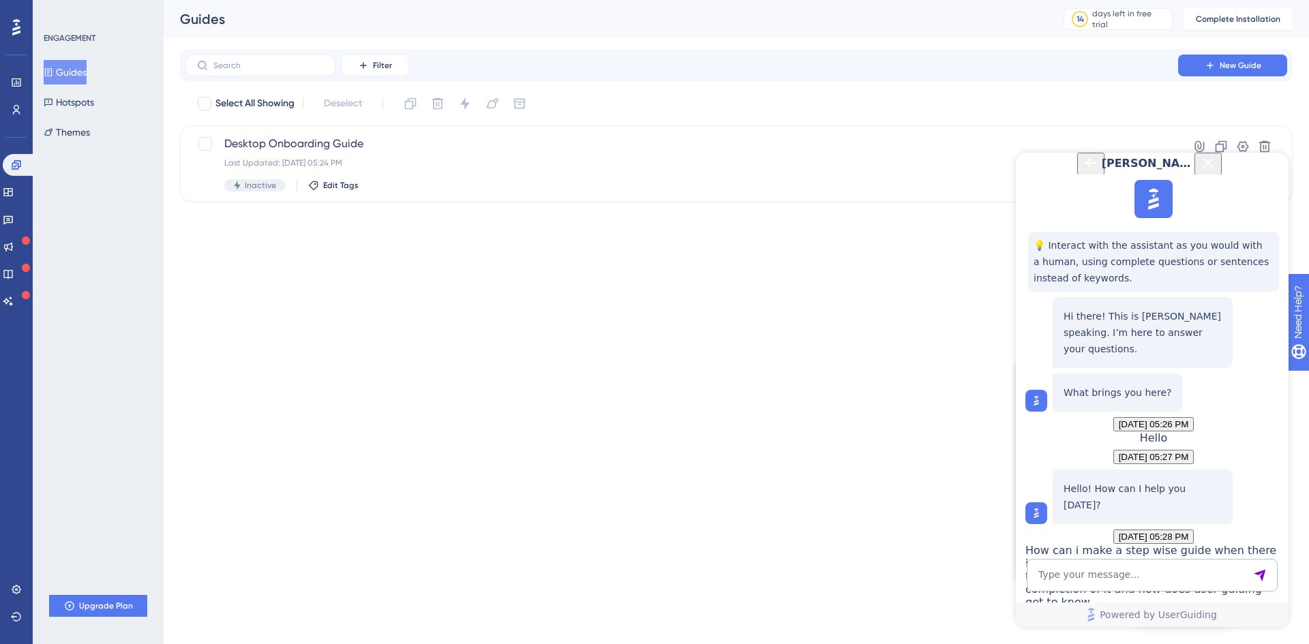
drag, startPoint x: 1157, startPoint y: 428, endPoint x: 1140, endPoint y: 443, distance: 23.2
drag, startPoint x: 1149, startPoint y: 446, endPoint x: 1118, endPoint y: 494, distance: 57.3
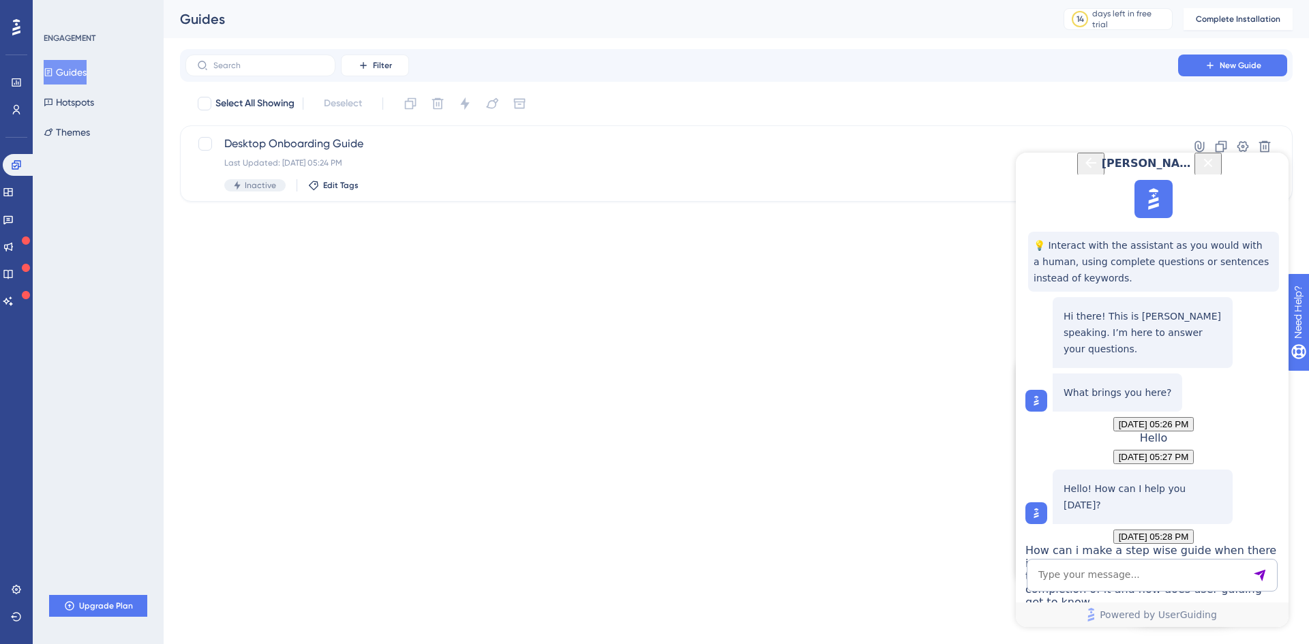
click at [1112, 568] on textarea "AI Assistant Text Input" at bounding box center [1152, 575] width 251 height 33
type textarea "can you help me with this. i did not understand is there help guide i can refer…"
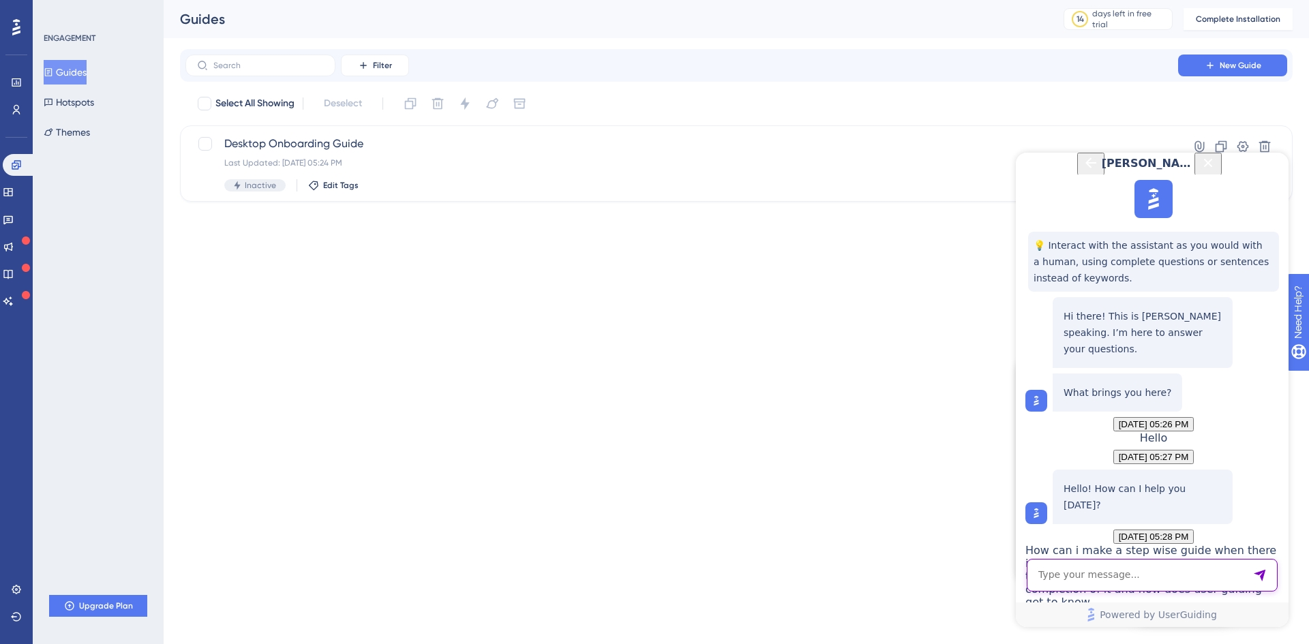
click at [1096, 576] on textarea "AI Assistant Text Input" at bounding box center [1152, 575] width 251 height 33
type textarea "can you provide the link"
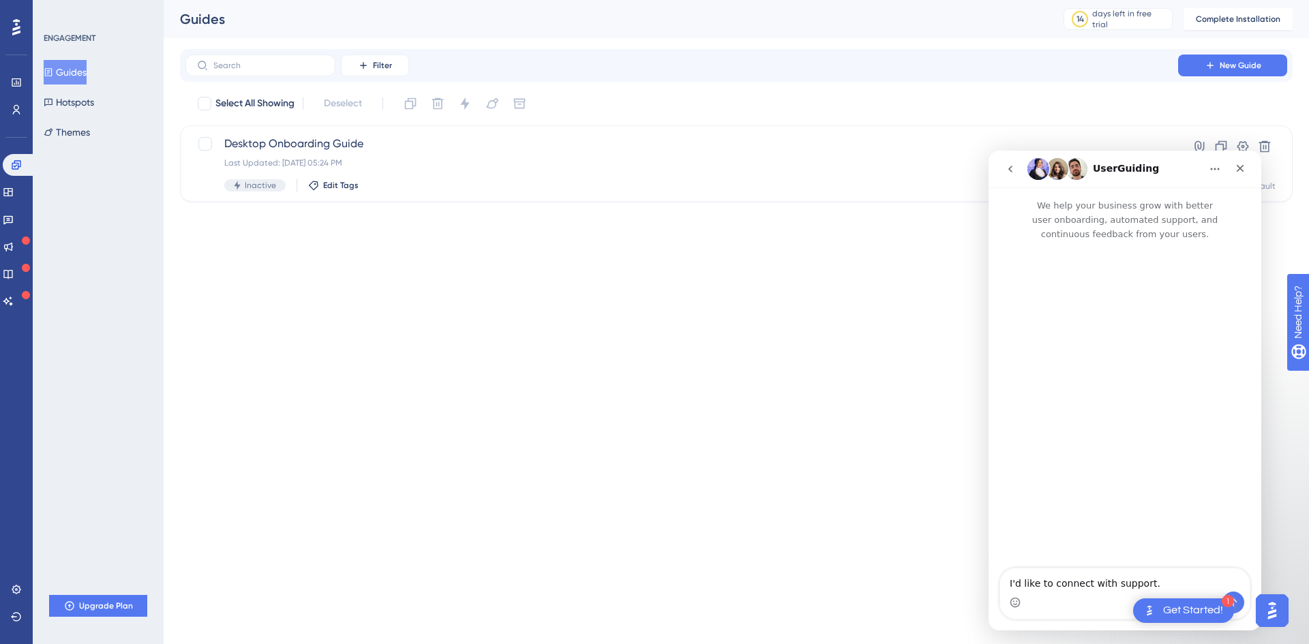
scroll to position [0, 0]
click at [1244, 174] on div "Close" at bounding box center [1240, 168] width 25 height 25
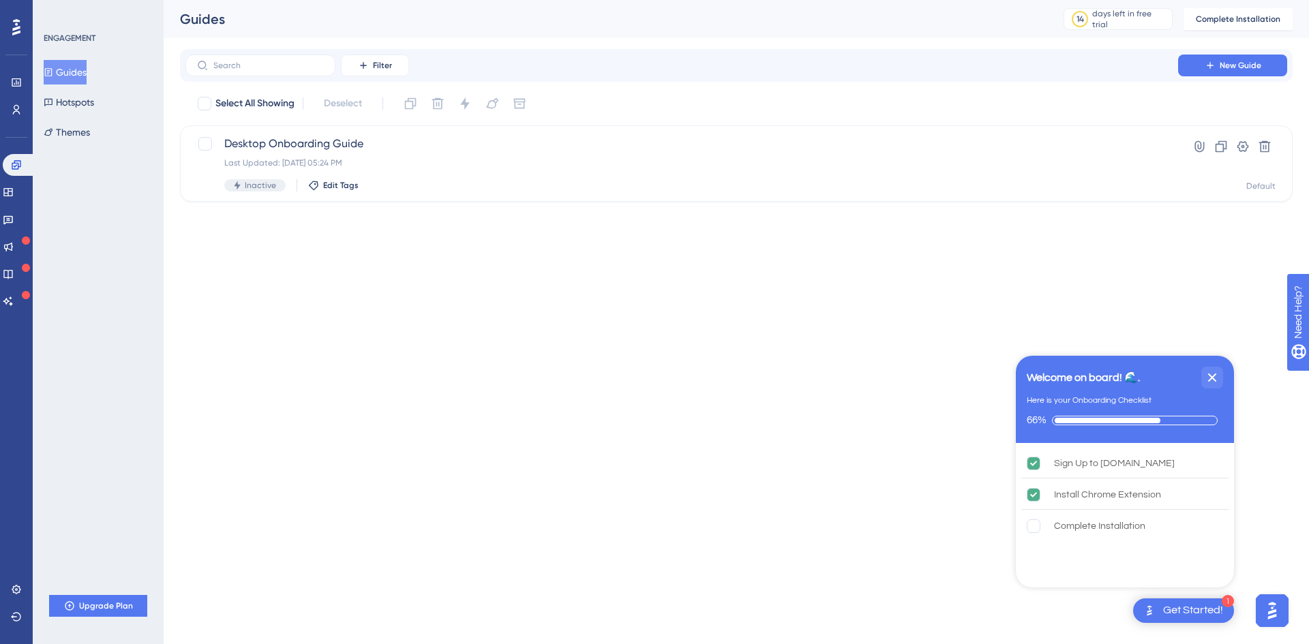
click at [1209, 372] on icon "Close Checklist" at bounding box center [1212, 378] width 16 height 16
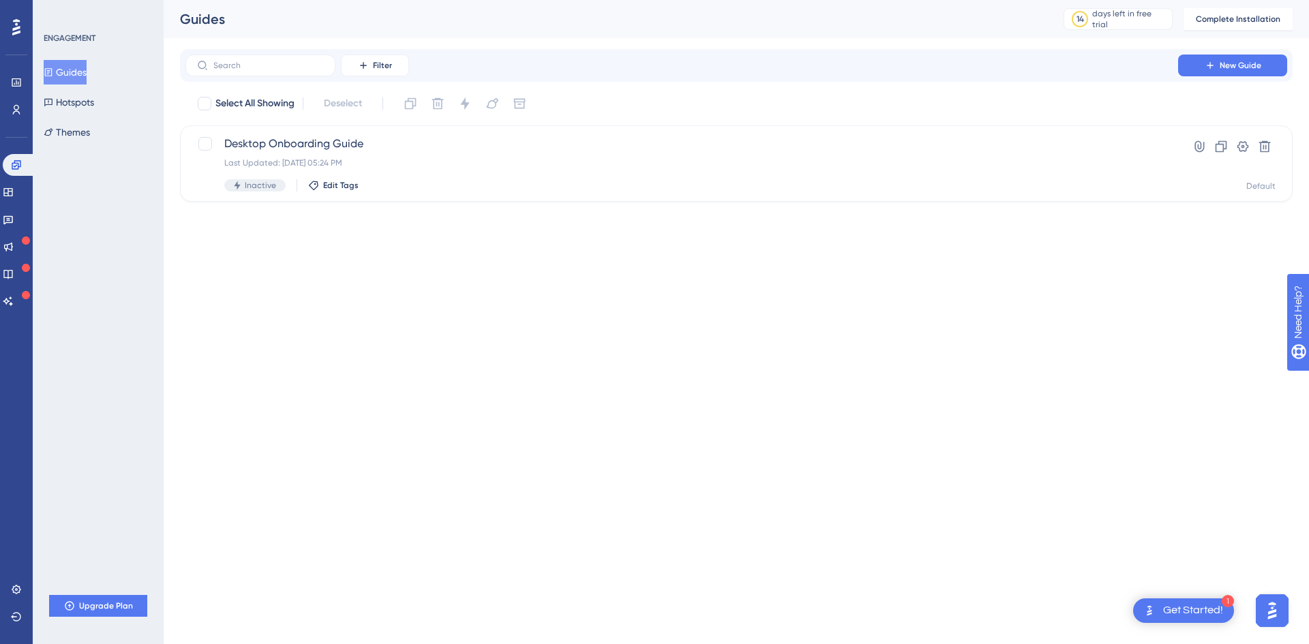
click at [1217, 601] on div "1 Get Started!" at bounding box center [1183, 611] width 101 height 25
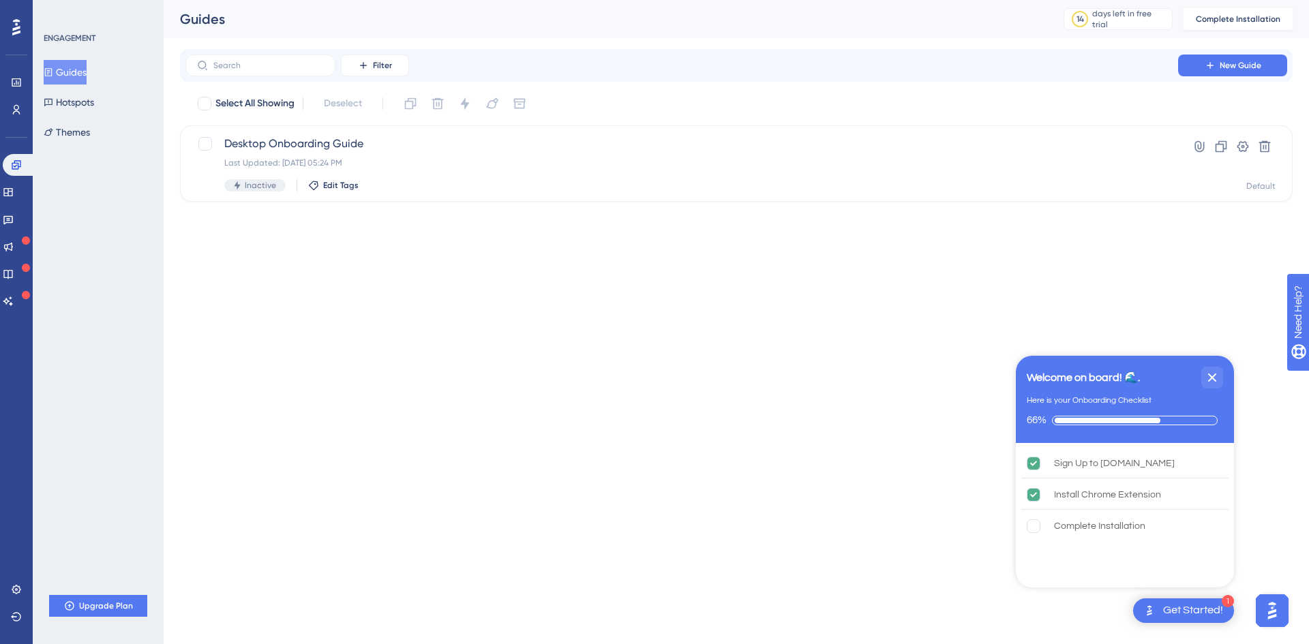
click at [1221, 390] on div "Welcome on board! 🌊. Here is your Onboarding Checklist 66%" at bounding box center [1125, 399] width 218 height 87
click at [1216, 381] on icon "Close Checklist" at bounding box center [1212, 378] width 9 height 9
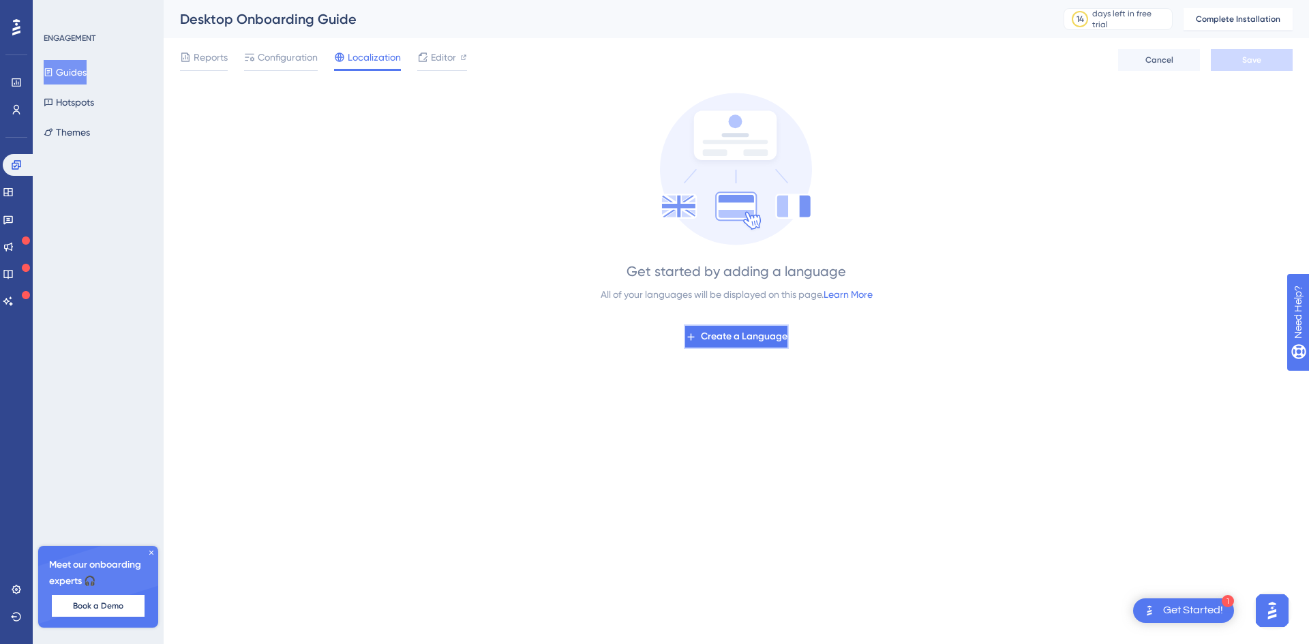
click at [702, 331] on span "Create a Language" at bounding box center [744, 337] width 87 height 16
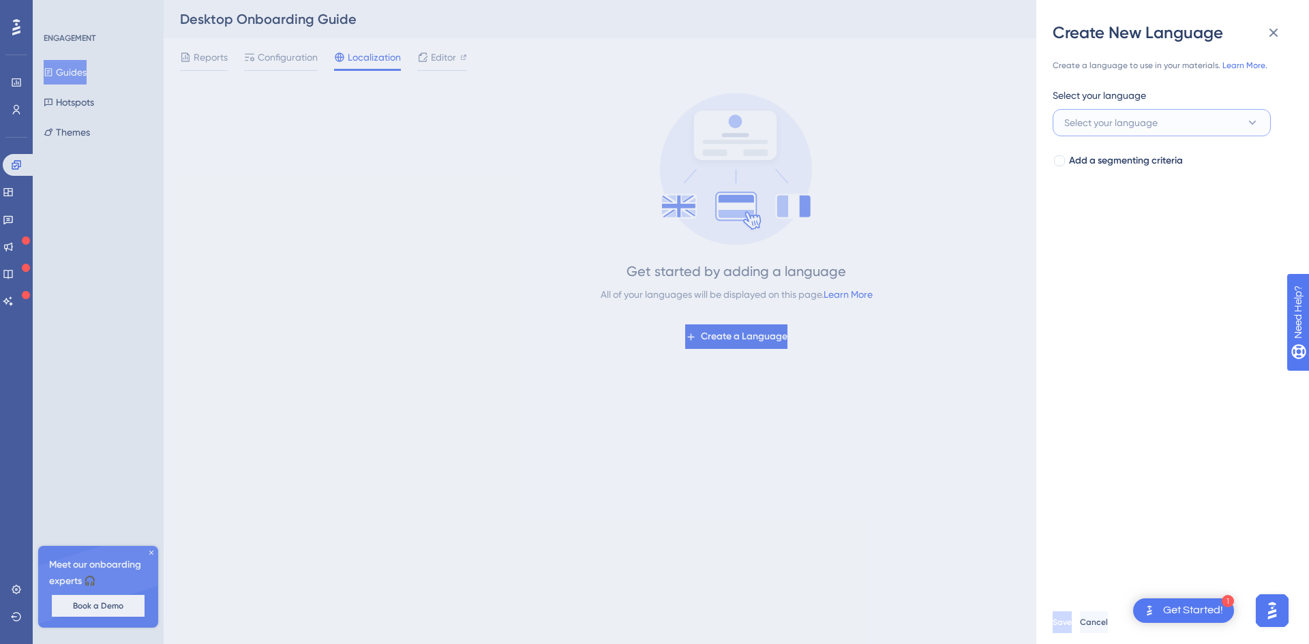
click at [1223, 118] on button "Select your language" at bounding box center [1162, 122] width 218 height 27
click at [1223, 158] on input at bounding box center [1152, 163] width 158 height 11
click at [1253, 117] on icon at bounding box center [1253, 123] width 14 height 14
click at [1279, 25] on icon at bounding box center [1274, 33] width 16 height 16
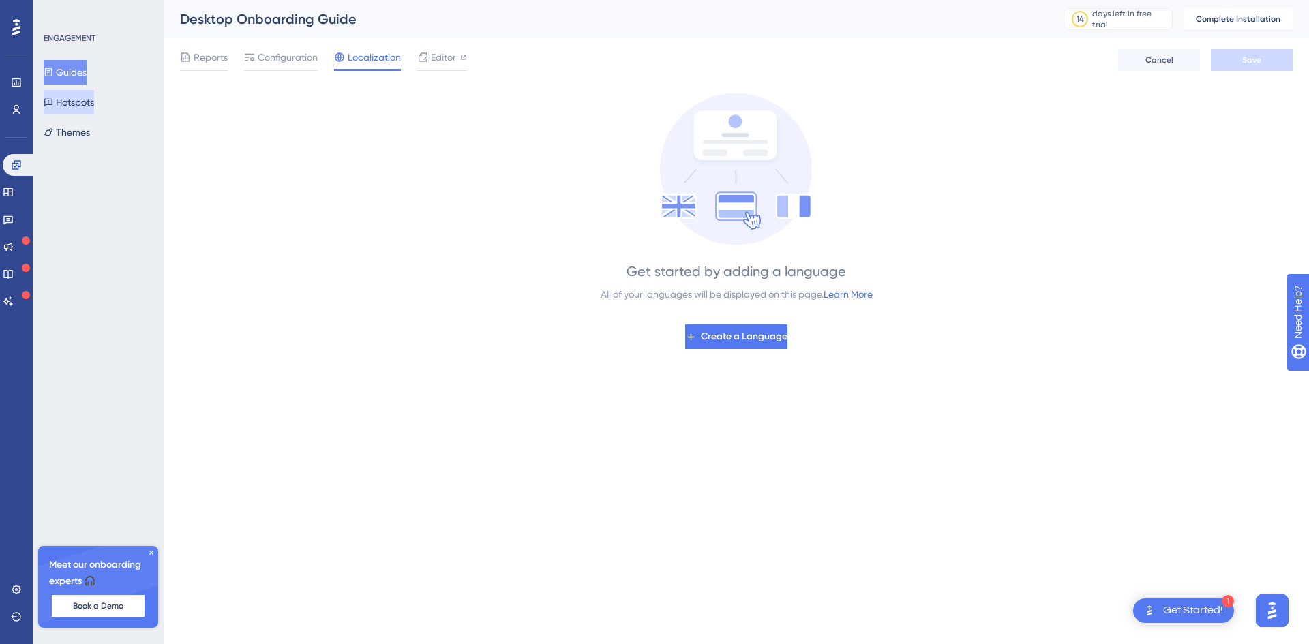
click at [94, 112] on button "Hotspots" at bounding box center [69, 102] width 50 height 25
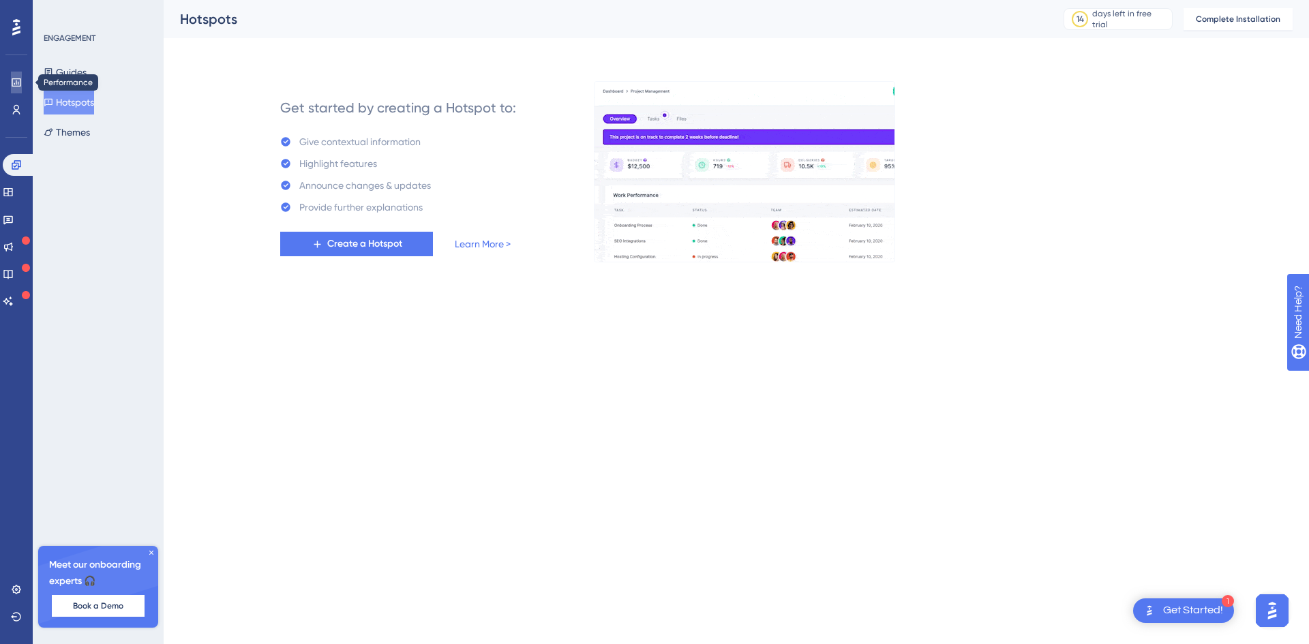
click at [22, 85] on link at bounding box center [16, 83] width 11 height 22
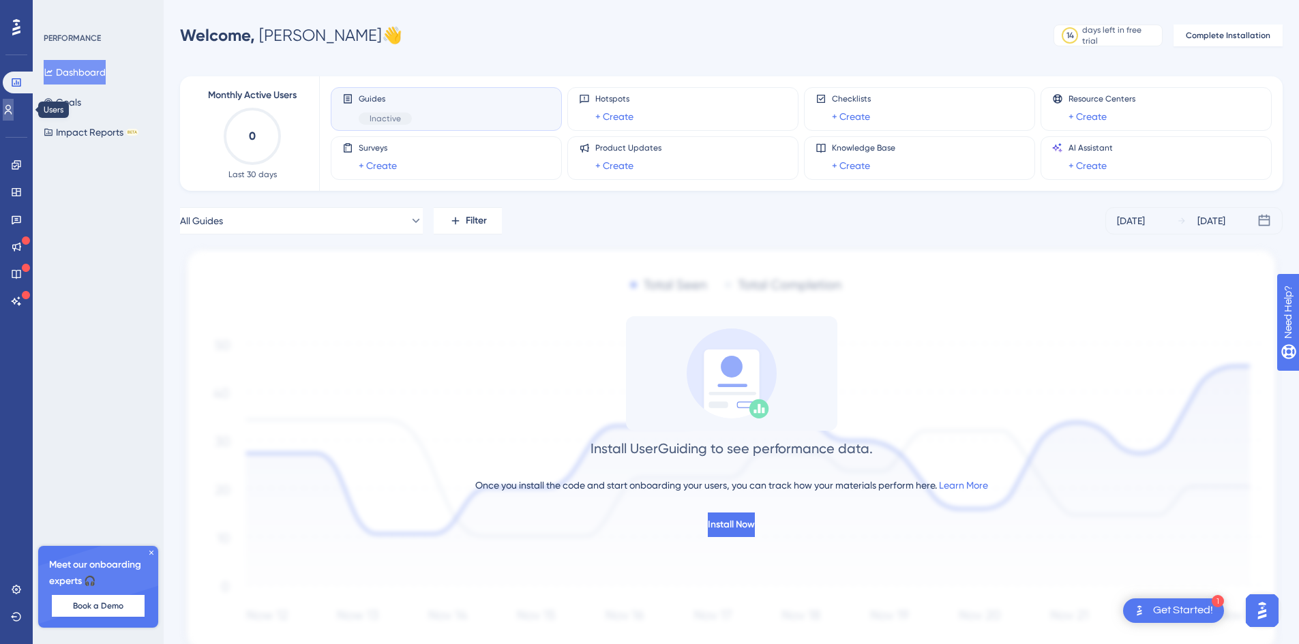
click at [14, 112] on icon at bounding box center [8, 109] width 11 height 11
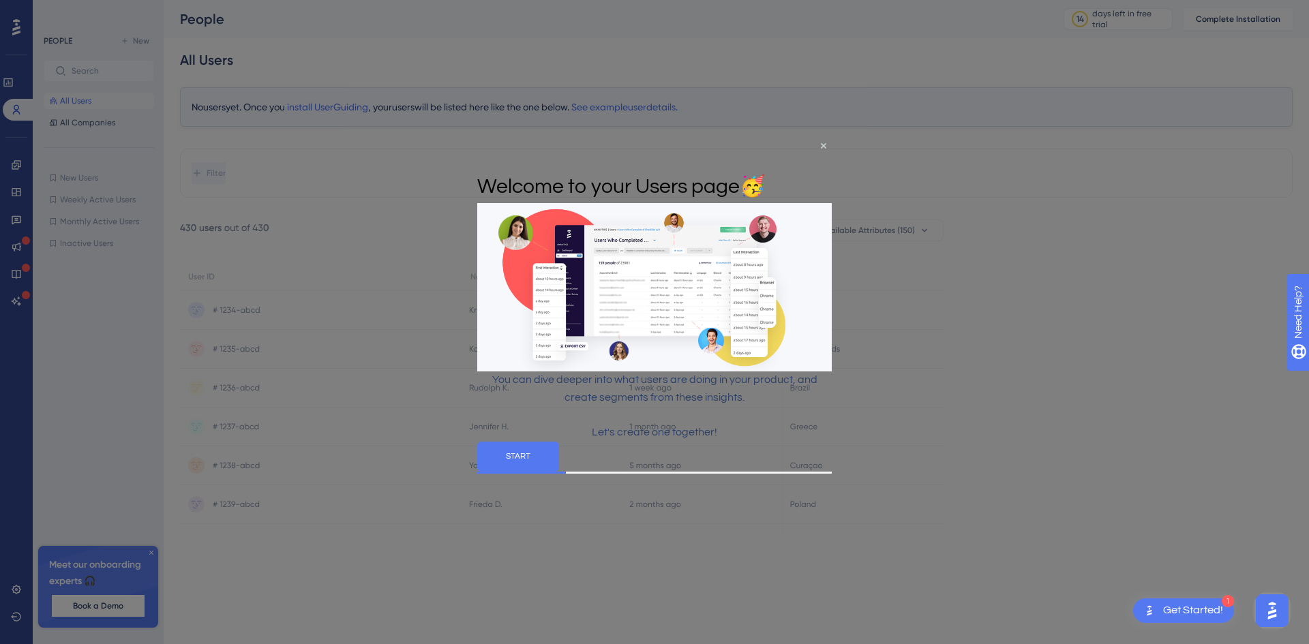
click at [823, 147] on icon "Close Preview" at bounding box center [823, 145] width 5 height 5
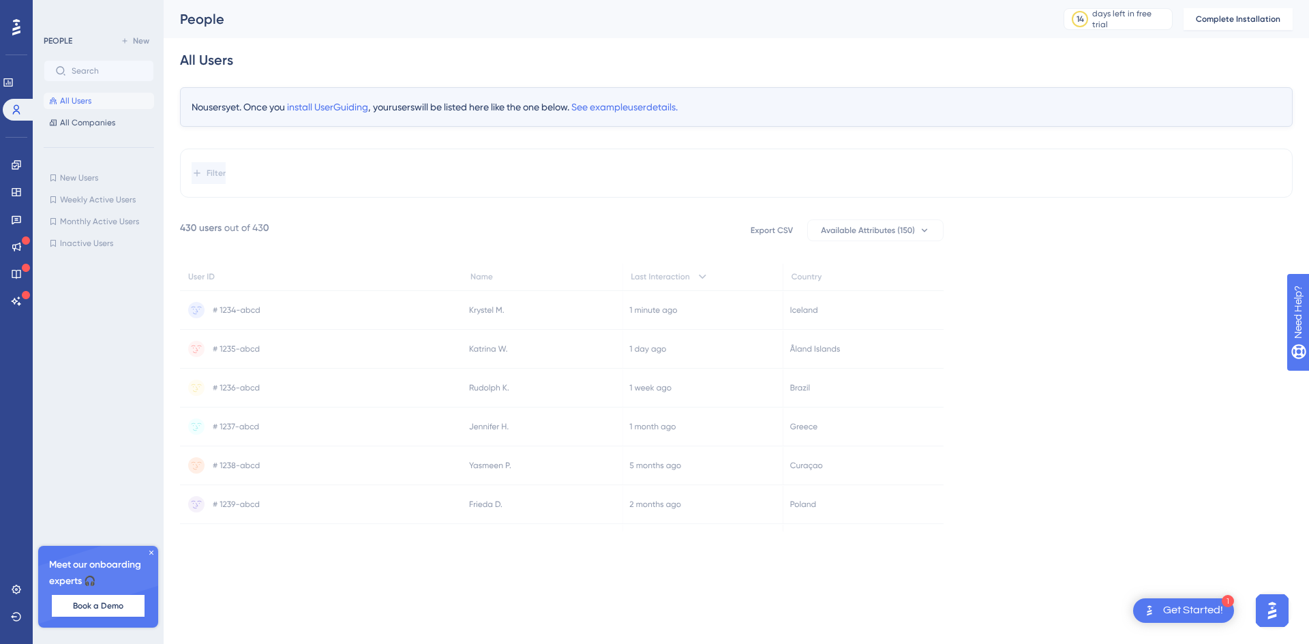
click at [86, 123] on span "All Companies" at bounding box center [87, 122] width 55 height 11
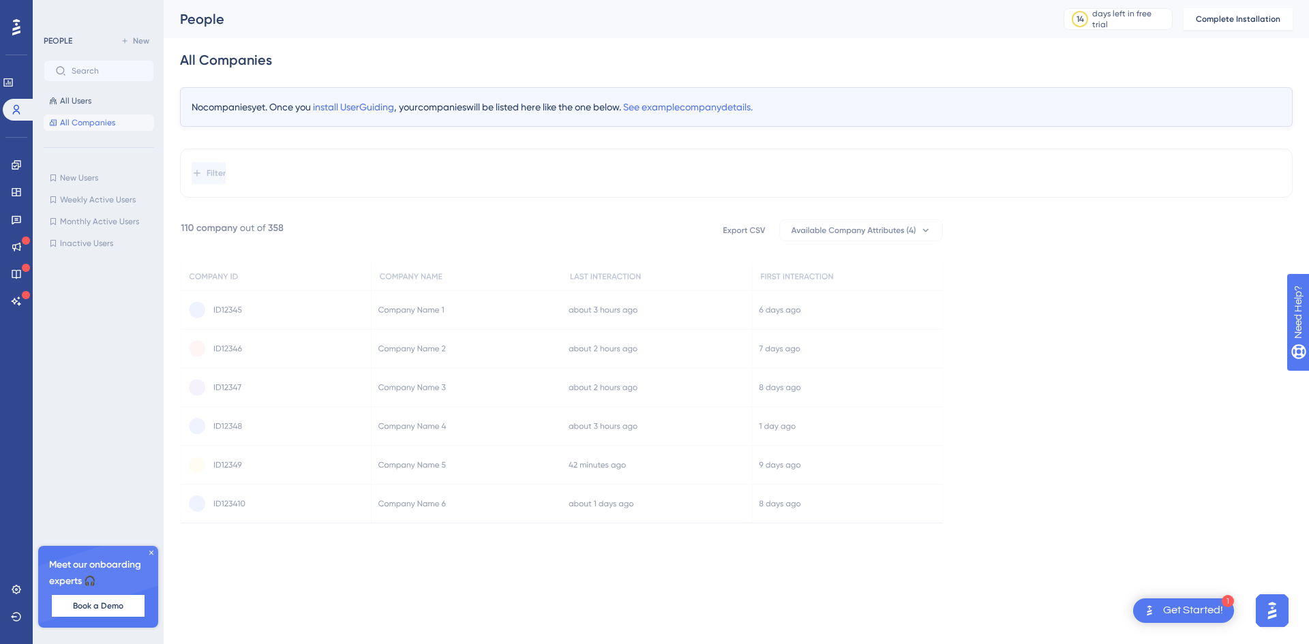
click at [89, 110] on div "All Users All Companies" at bounding box center [99, 112] width 110 height 38
click at [100, 104] on button "All Users" at bounding box center [99, 101] width 110 height 16
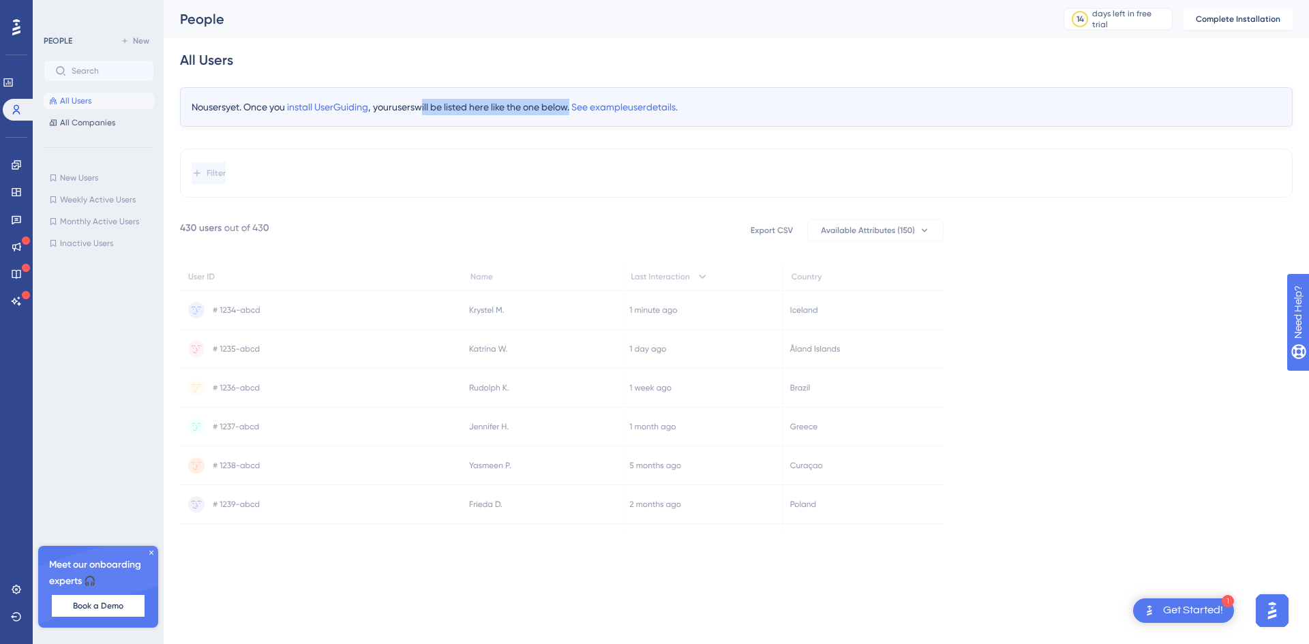
drag, startPoint x: 429, startPoint y: 106, endPoint x: 582, endPoint y: 113, distance: 152.9
click at [582, 113] on div "No users yet. Once you install UserGuiding , your users will be listed here lik…" at bounding box center [736, 107] width 1113 height 40
click at [17, 228] on link at bounding box center [16, 220] width 11 height 22
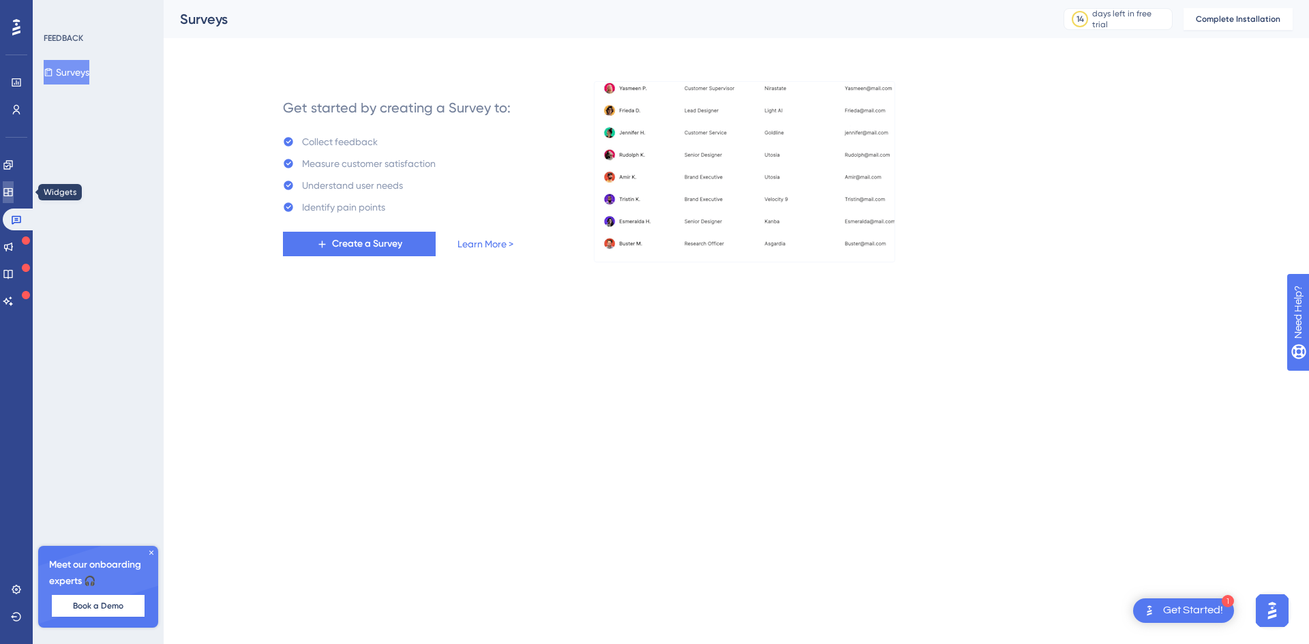
click at [14, 201] on link at bounding box center [8, 192] width 11 height 22
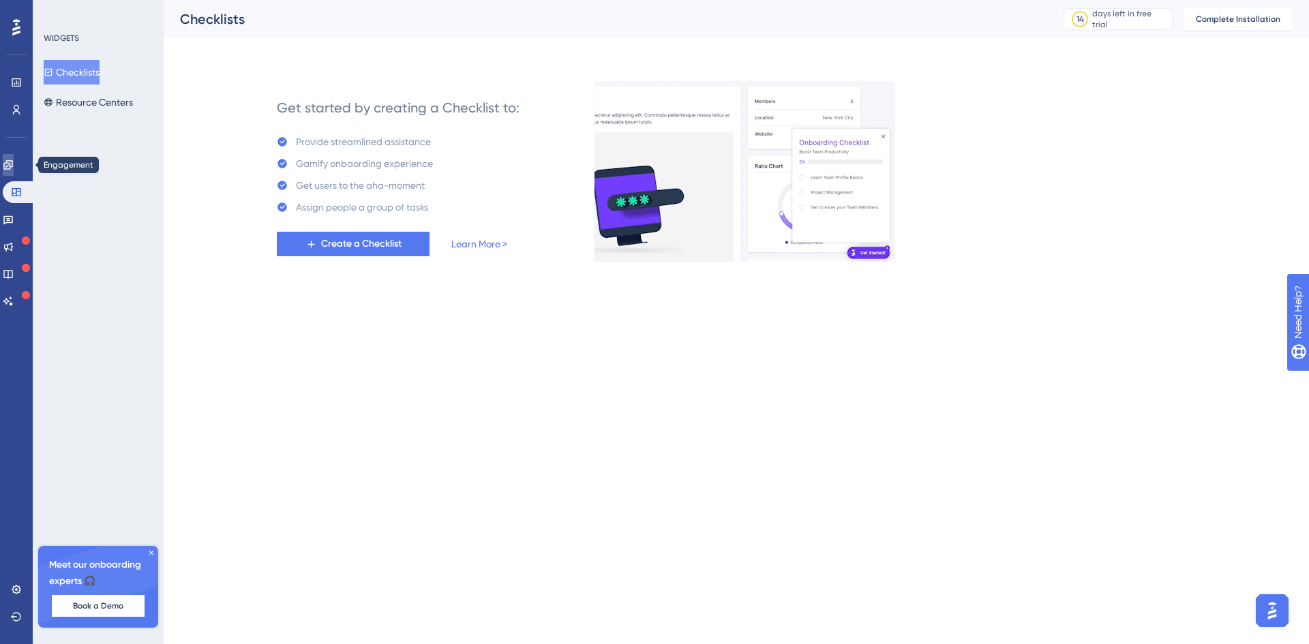
click at [14, 172] on link at bounding box center [8, 165] width 11 height 22
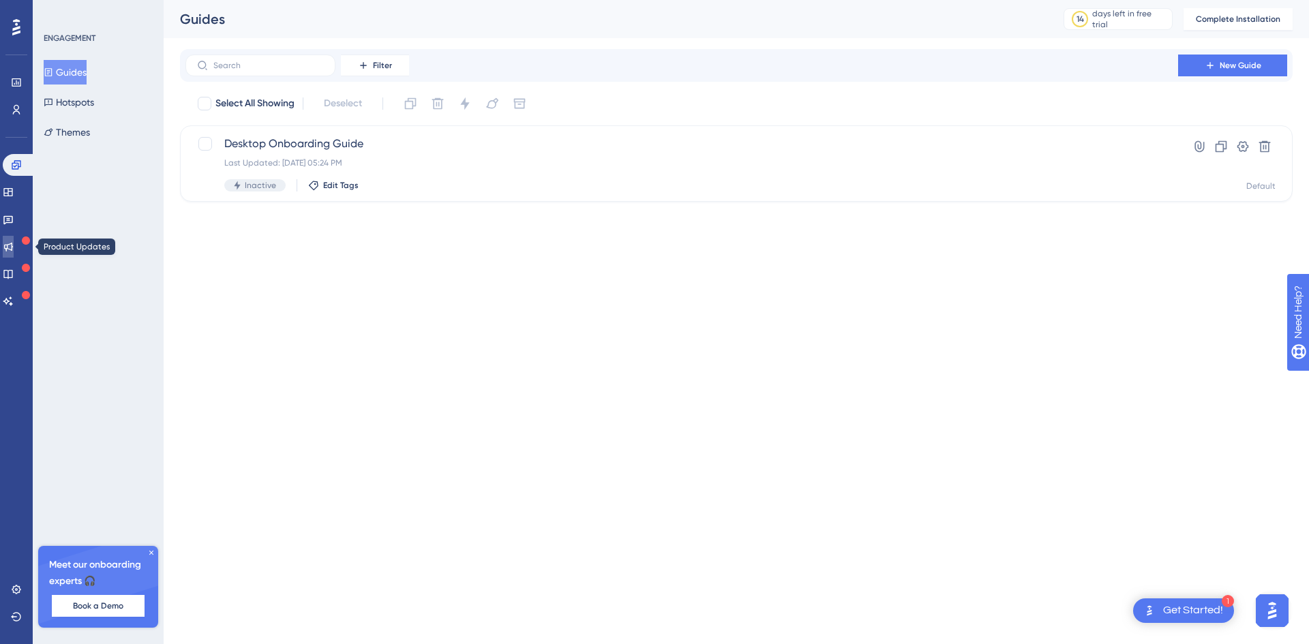
click at [12, 256] on link at bounding box center [8, 247] width 11 height 22
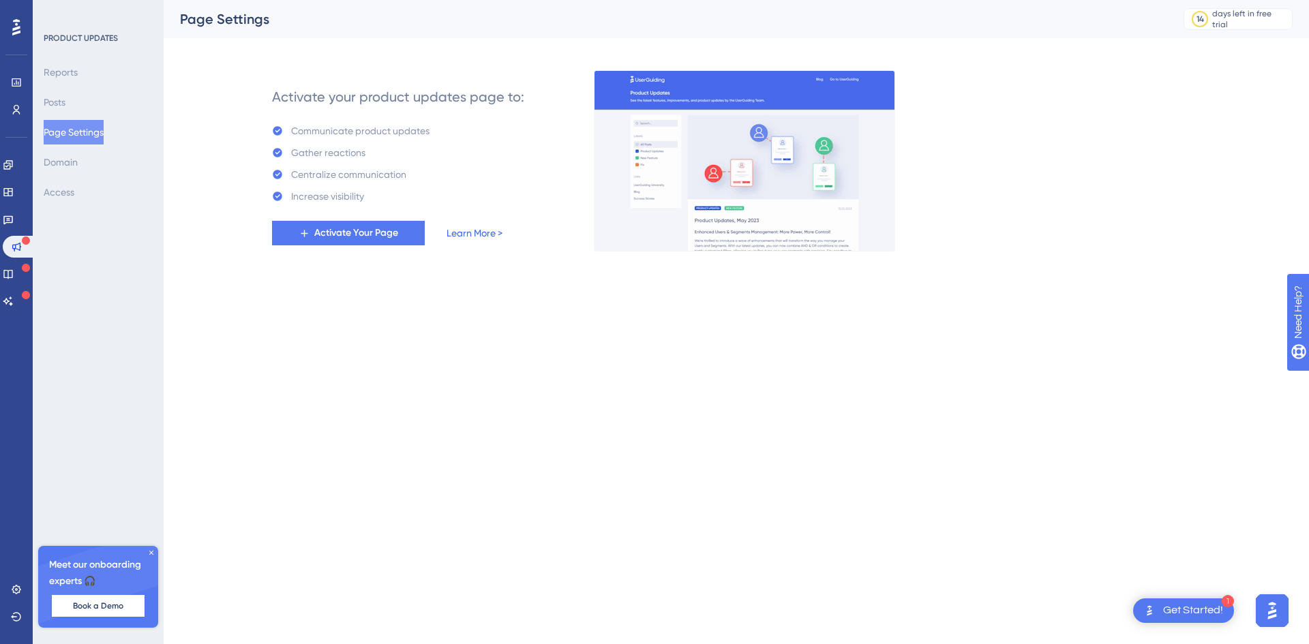
click at [495, 230] on link "Learn More >" at bounding box center [475, 233] width 56 height 16
click at [14, 265] on link at bounding box center [8, 274] width 11 height 22
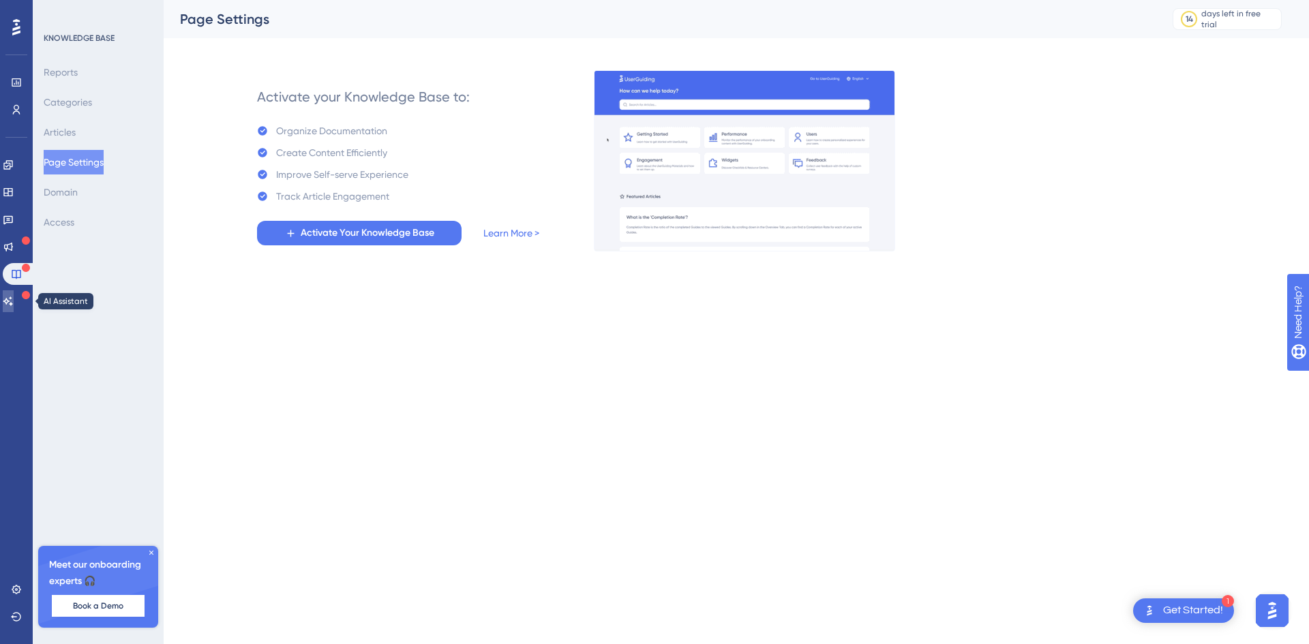
click at [14, 308] on link at bounding box center [8, 302] width 11 height 22
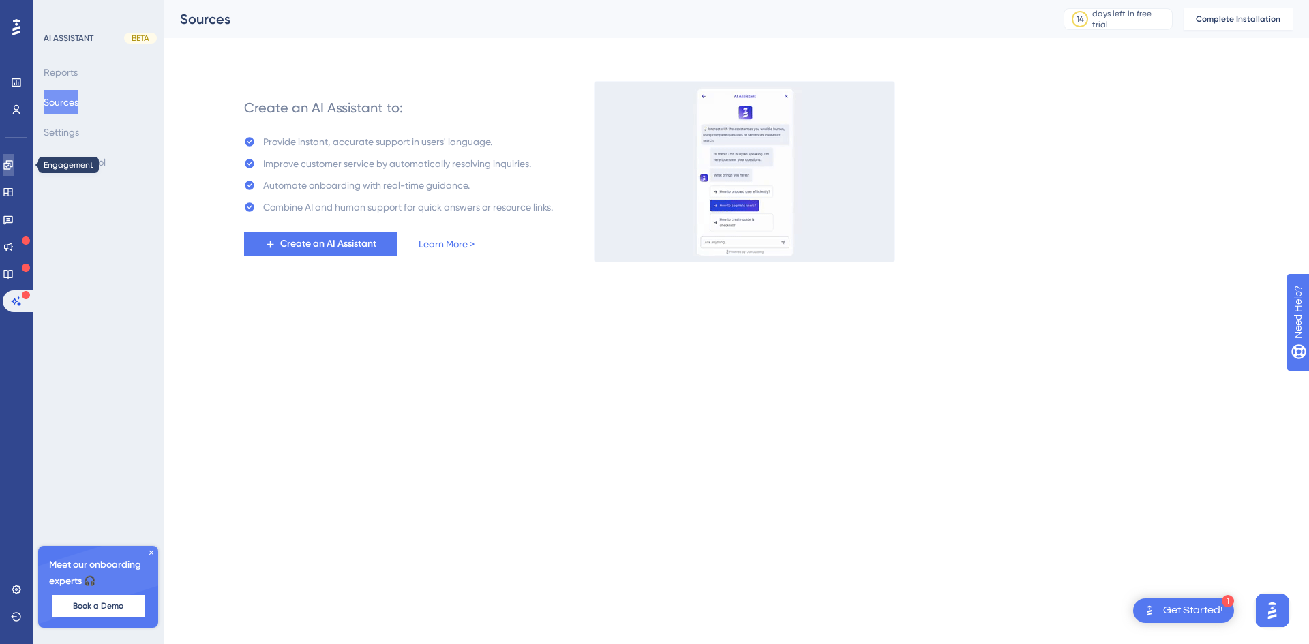
click at [14, 158] on link at bounding box center [8, 165] width 11 height 22
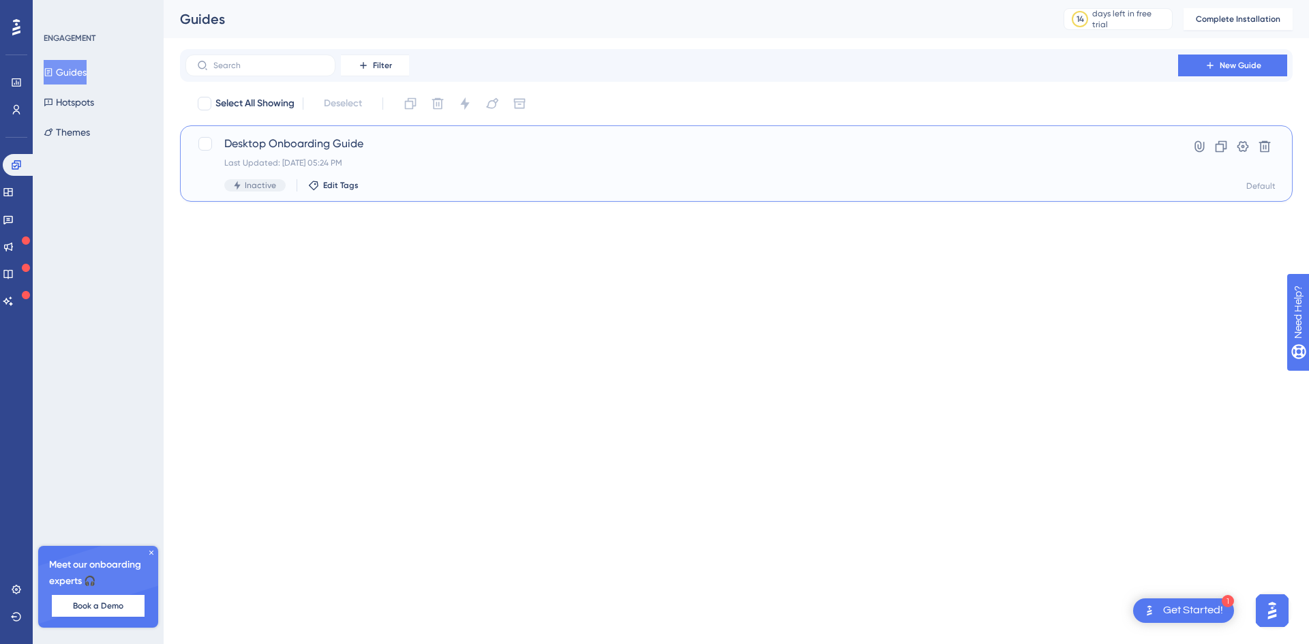
click at [421, 169] on div "Desktop Onboarding Guide Last Updated: Sep 22 2025, 05:24 PM Inactive Edit Tags" at bounding box center [681, 164] width 915 height 56
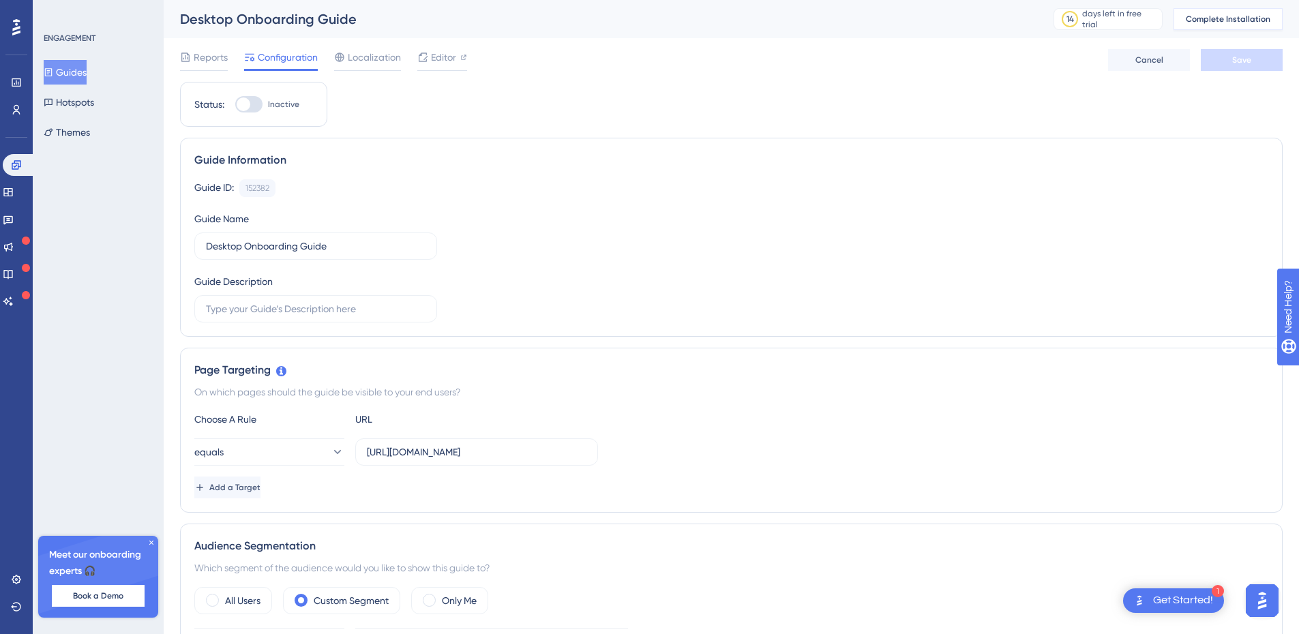
click at [1202, 20] on span "Complete Installation" at bounding box center [1228, 19] width 85 height 11
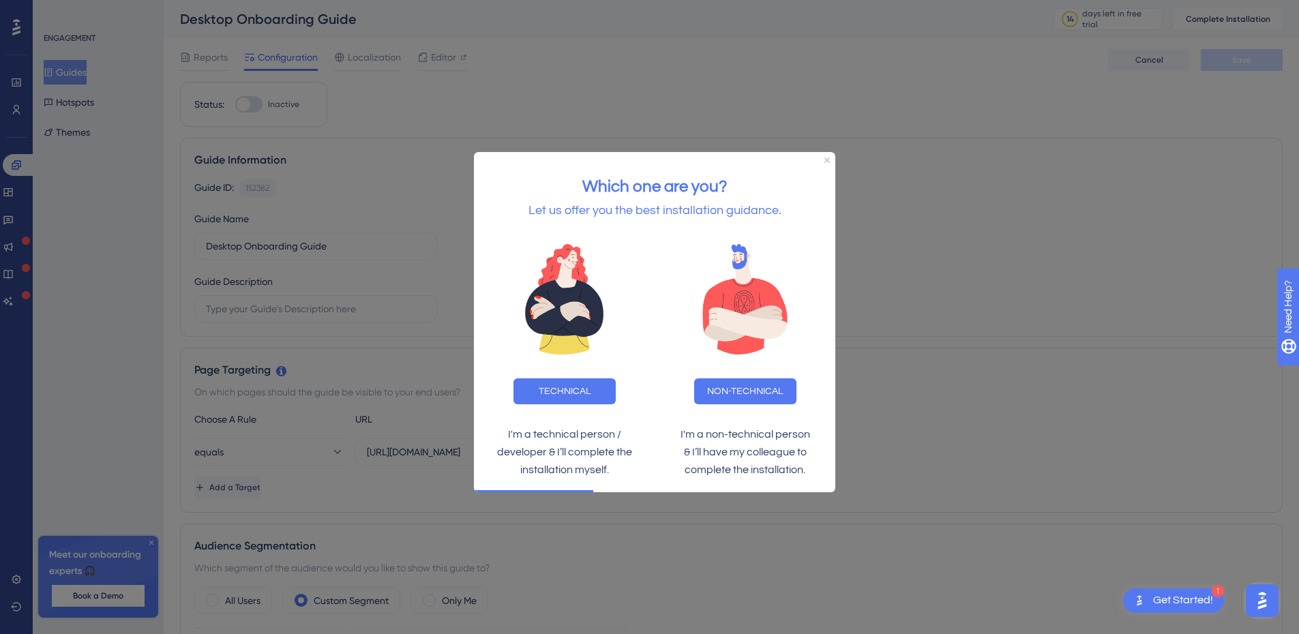
click at [827, 160] on icon "Close Preview" at bounding box center [826, 160] width 5 height 5
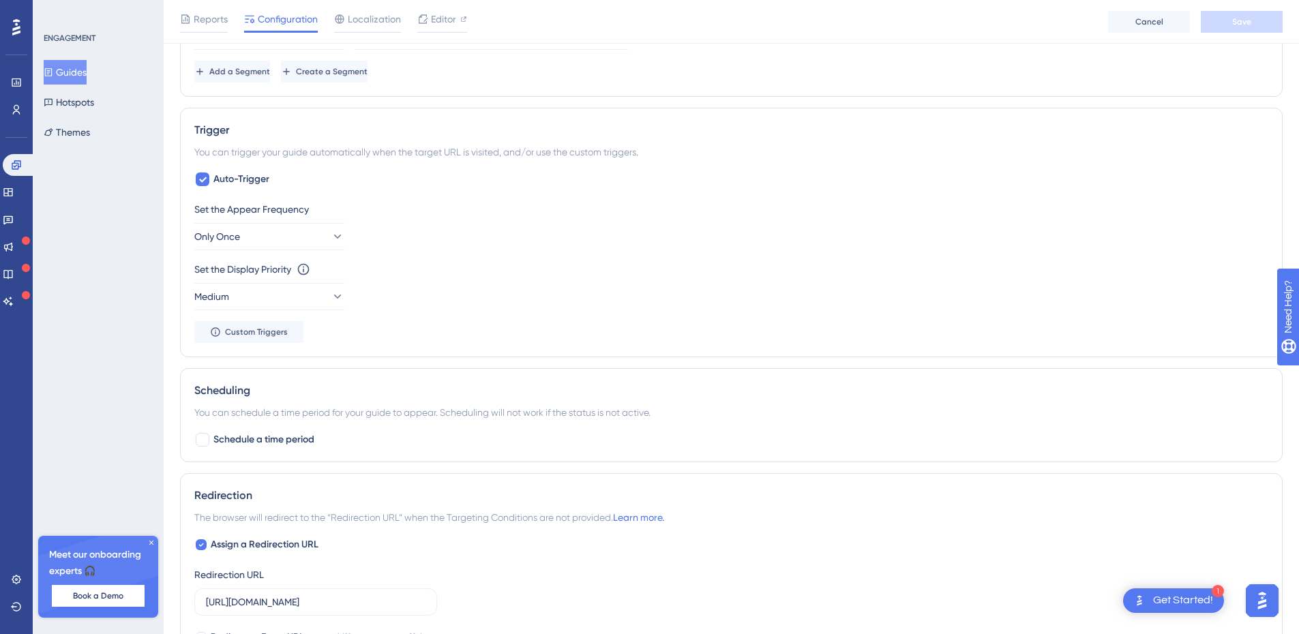
scroll to position [614, 0]
click at [330, 235] on icon at bounding box center [337, 234] width 14 height 14
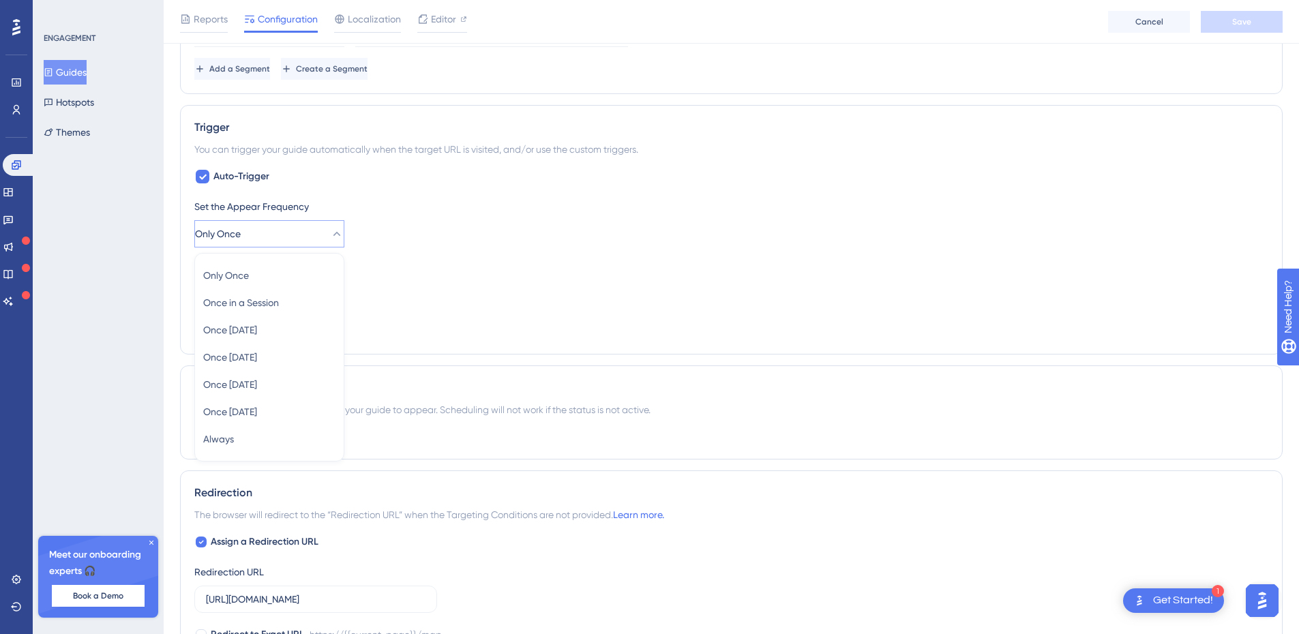
scroll to position [654, 0]
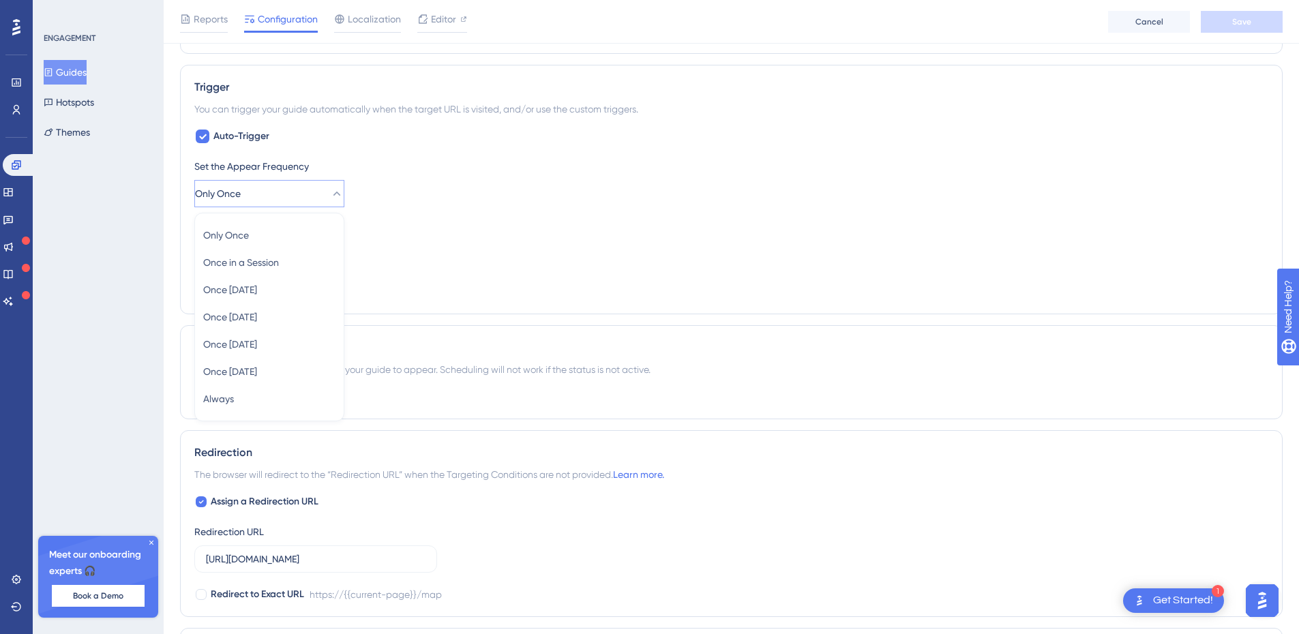
click at [475, 201] on div "Set the Appear Frequency Only Once Only Once Only Once Once in a Session Once i…" at bounding box center [731, 182] width 1074 height 49
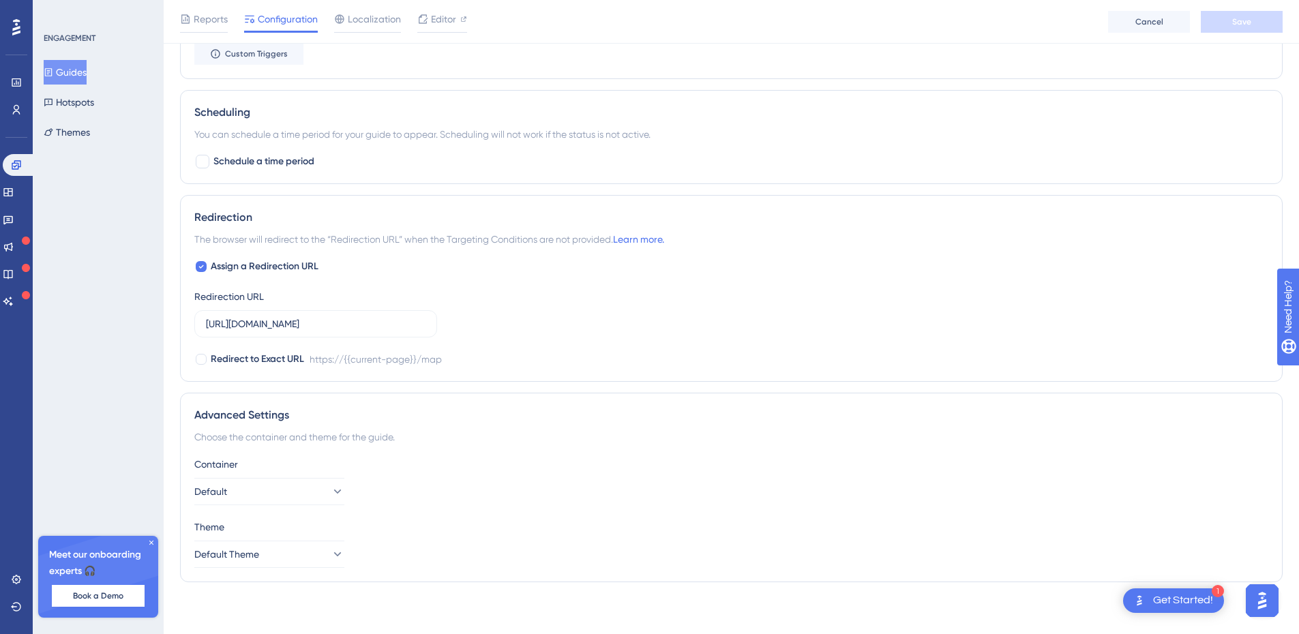
scroll to position [892, 0]
click at [145, 546] on div "Meet our onboarding experts 🎧 Book a Demo" at bounding box center [98, 577] width 120 height 82
click at [149, 544] on icon at bounding box center [151, 543] width 8 height 8
